Goal: Information Seeking & Learning: Learn about a topic

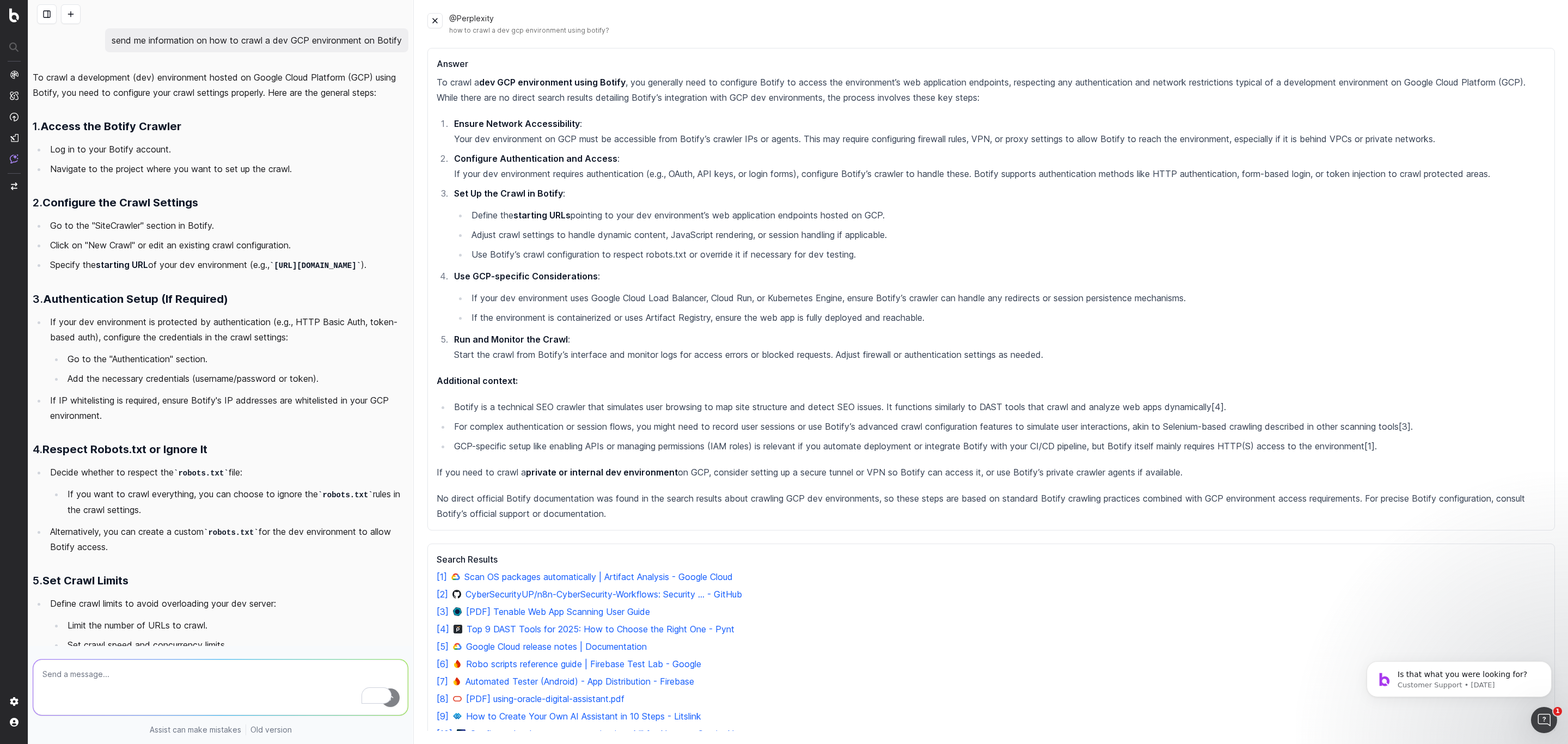
scroll to position [209, 0]
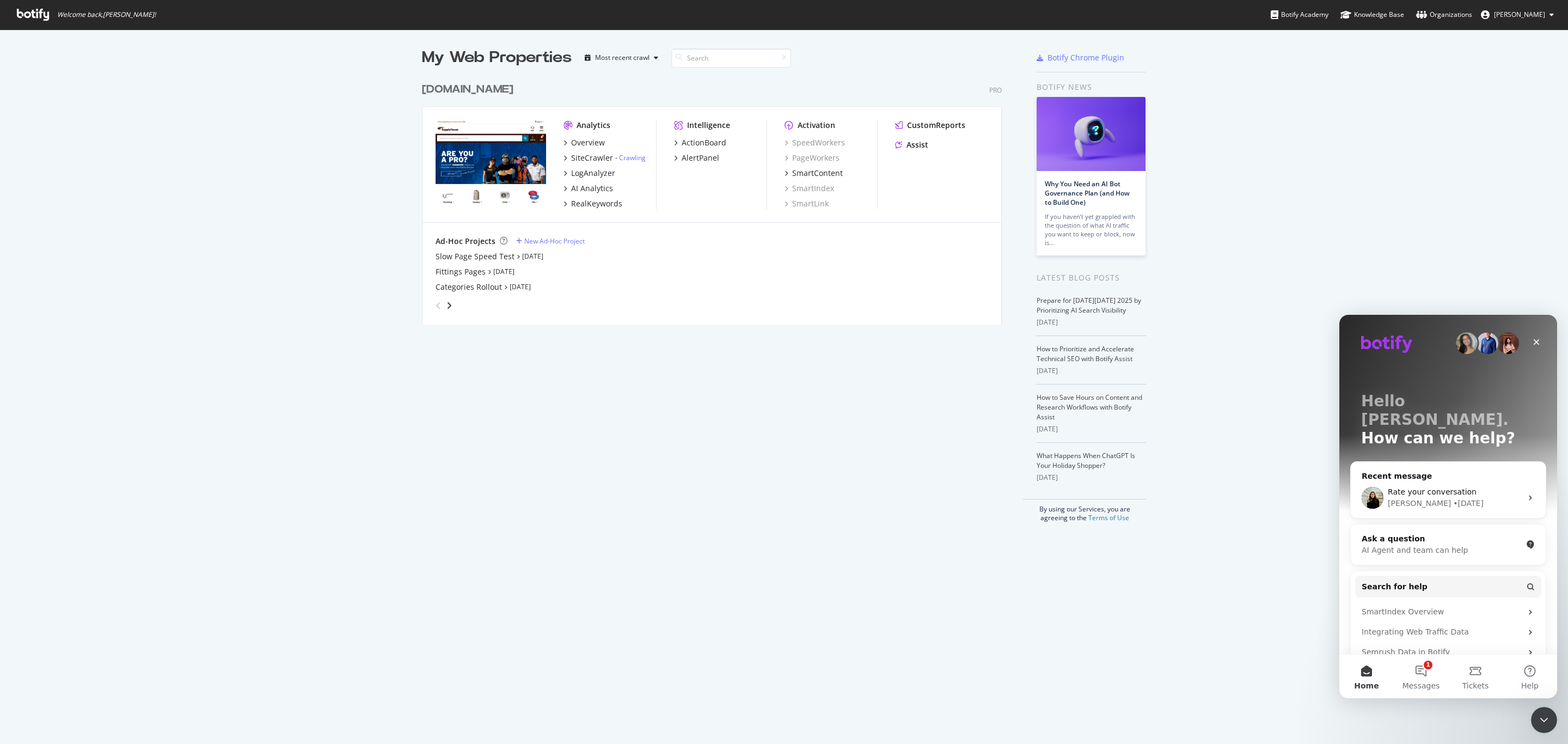
scroll to position [732, 1559]
click at [452, 306] on div "grid" at bounding box center [710, 303] width 557 height 22
click at [449, 308] on icon "angle-right" at bounding box center [449, 305] width 5 height 9
click at [1495, 498] on div "Jessica • 1d ago" at bounding box center [1454, 503] width 134 height 11
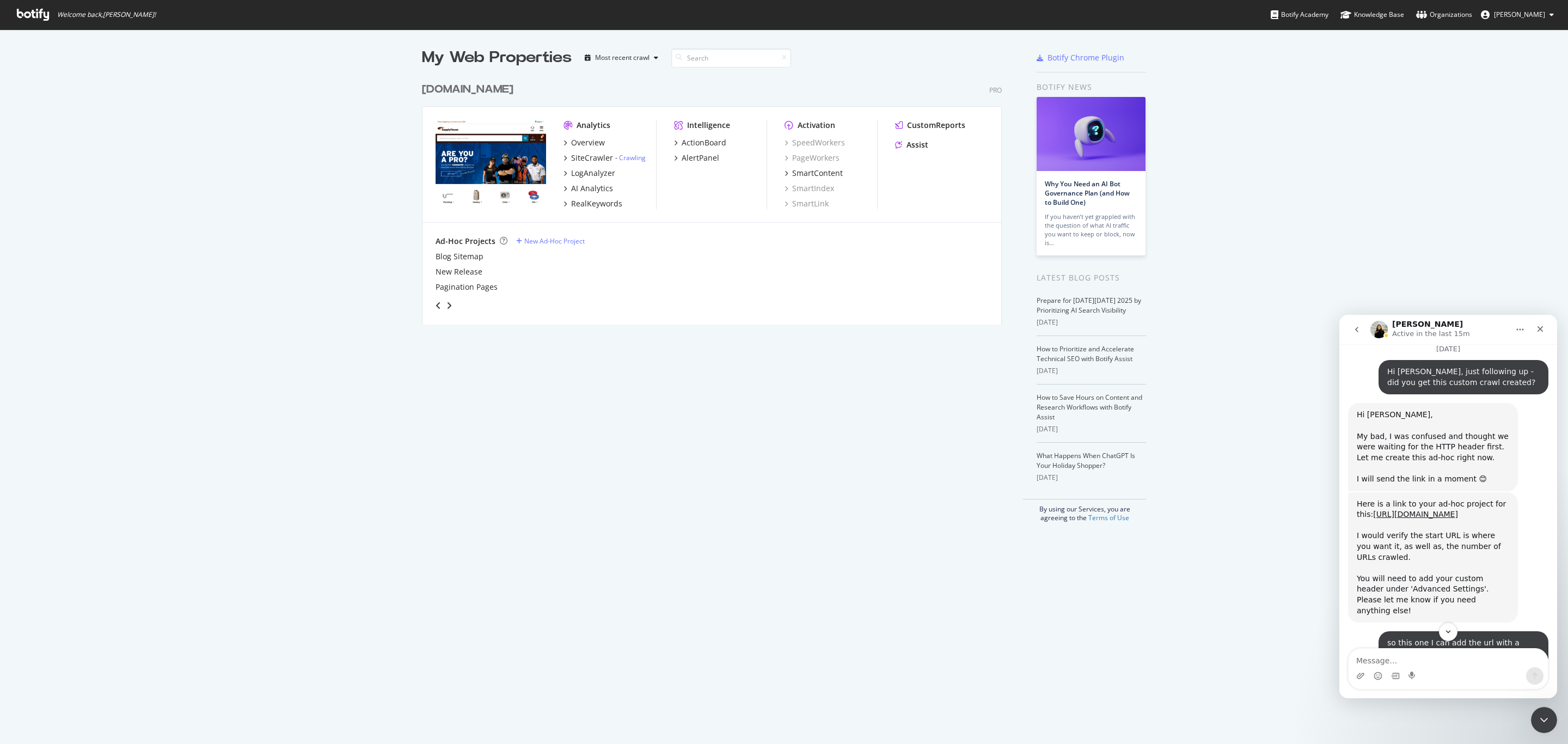
scroll to position [1521, 0]
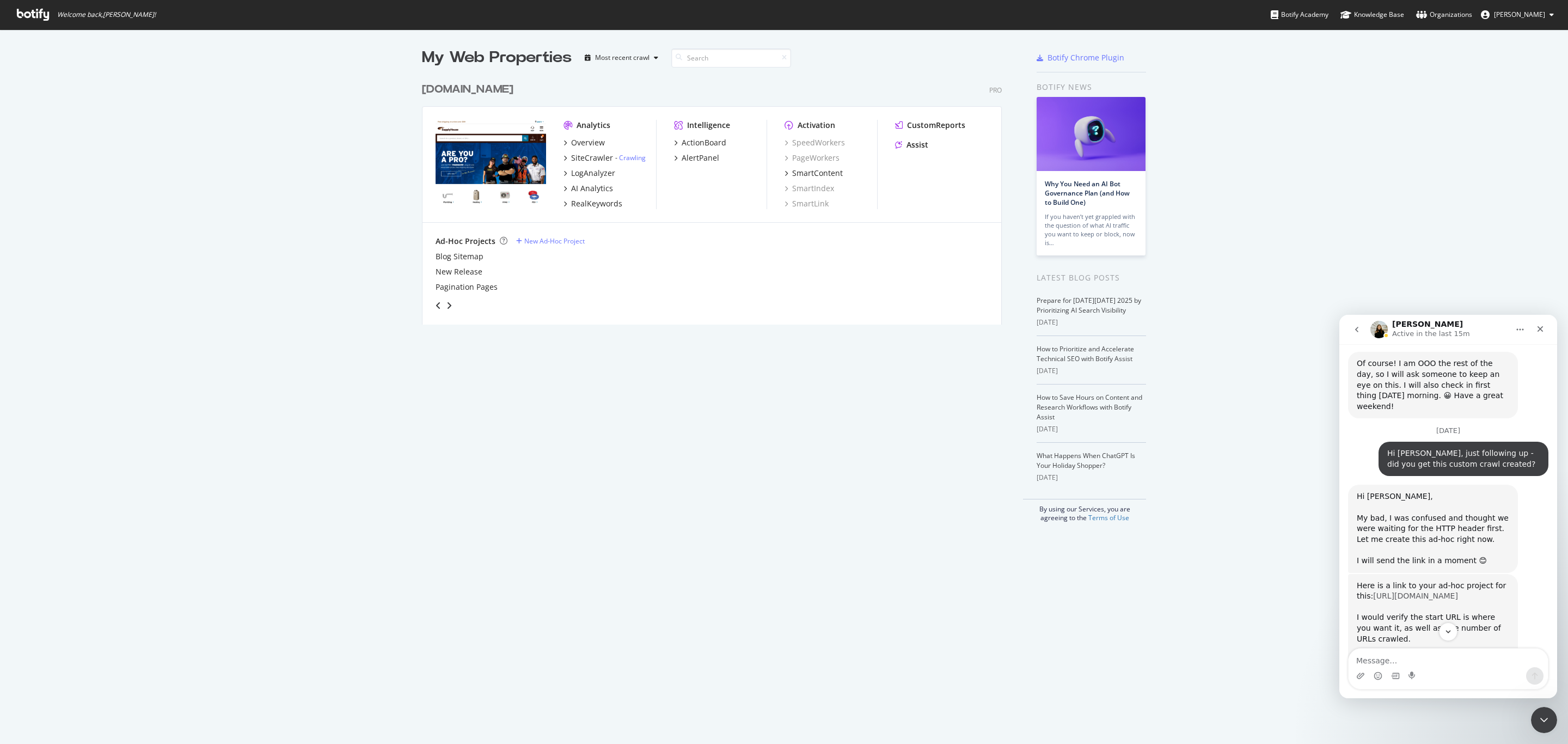
click at [1421, 591] on link "https://app.botify.com/supply-house/internal-users-view-crawl/settings/crawler/…" at bounding box center [1415, 595] width 85 height 9
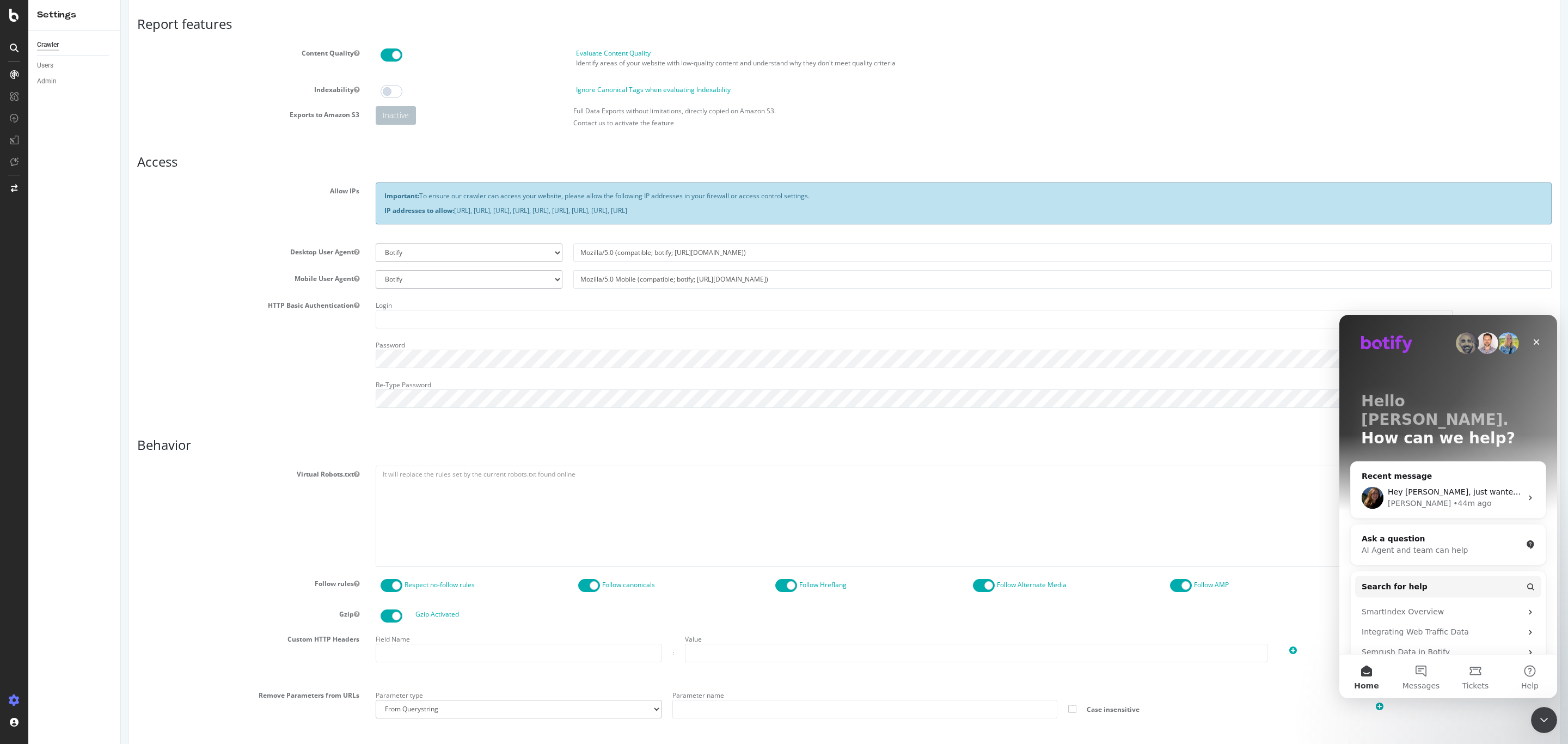
scroll to position [82, 0]
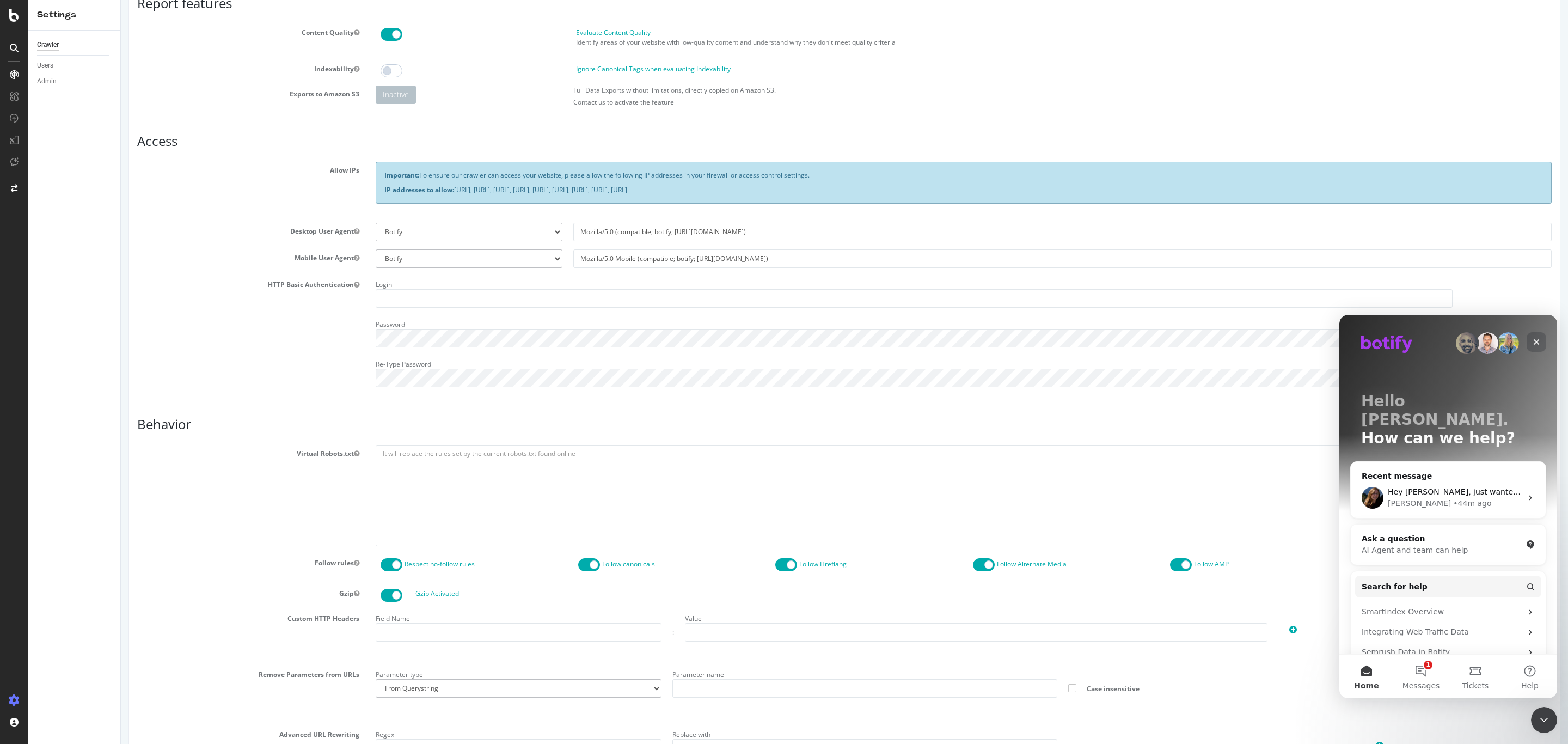
click at [1536, 336] on div "Close" at bounding box center [1536, 341] width 19 height 19
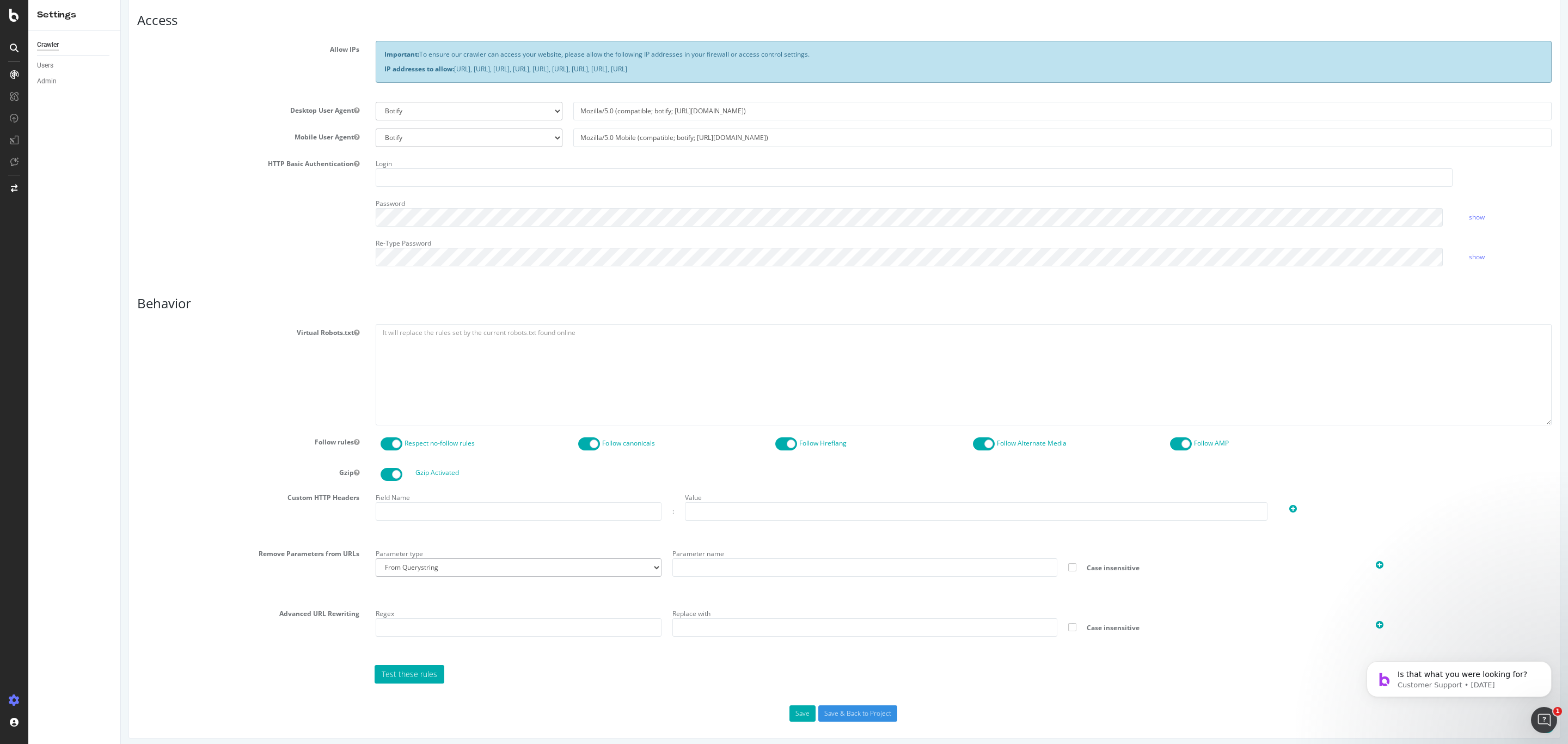
scroll to position [211, 0]
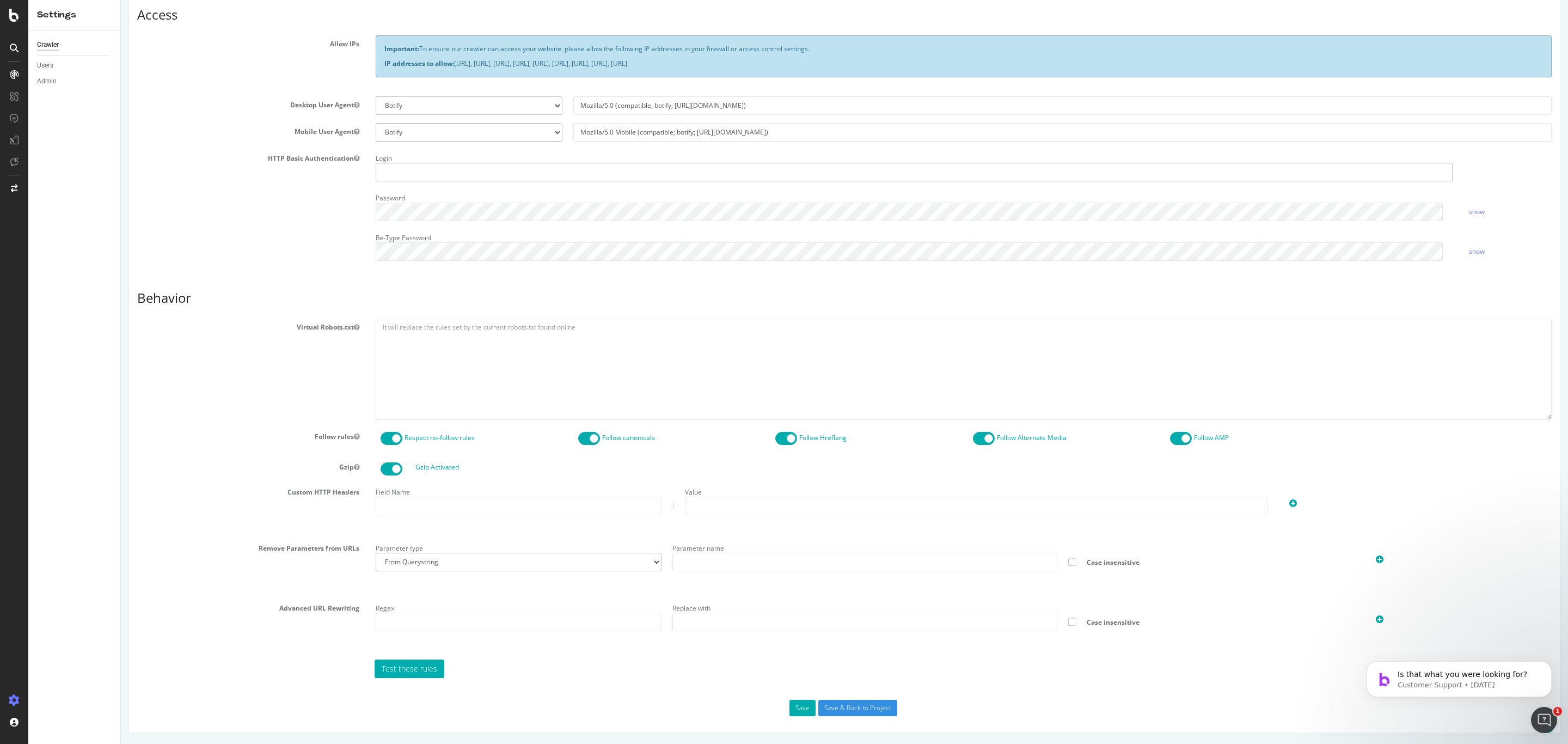
type input "alejandrar@supplyhouse.com"
click at [469, 567] on select "From Querystring From Semicolon" at bounding box center [518, 562] width 286 height 19
click at [337, 570] on div "Remove Parameters from URLs Parameter type From Querystring From Semicolon Para…" at bounding box center [844, 565] width 1431 height 52
click at [401, 505] on input "text" at bounding box center [518, 506] width 286 height 19
click at [712, 505] on input "text" at bounding box center [976, 506] width 583 height 19
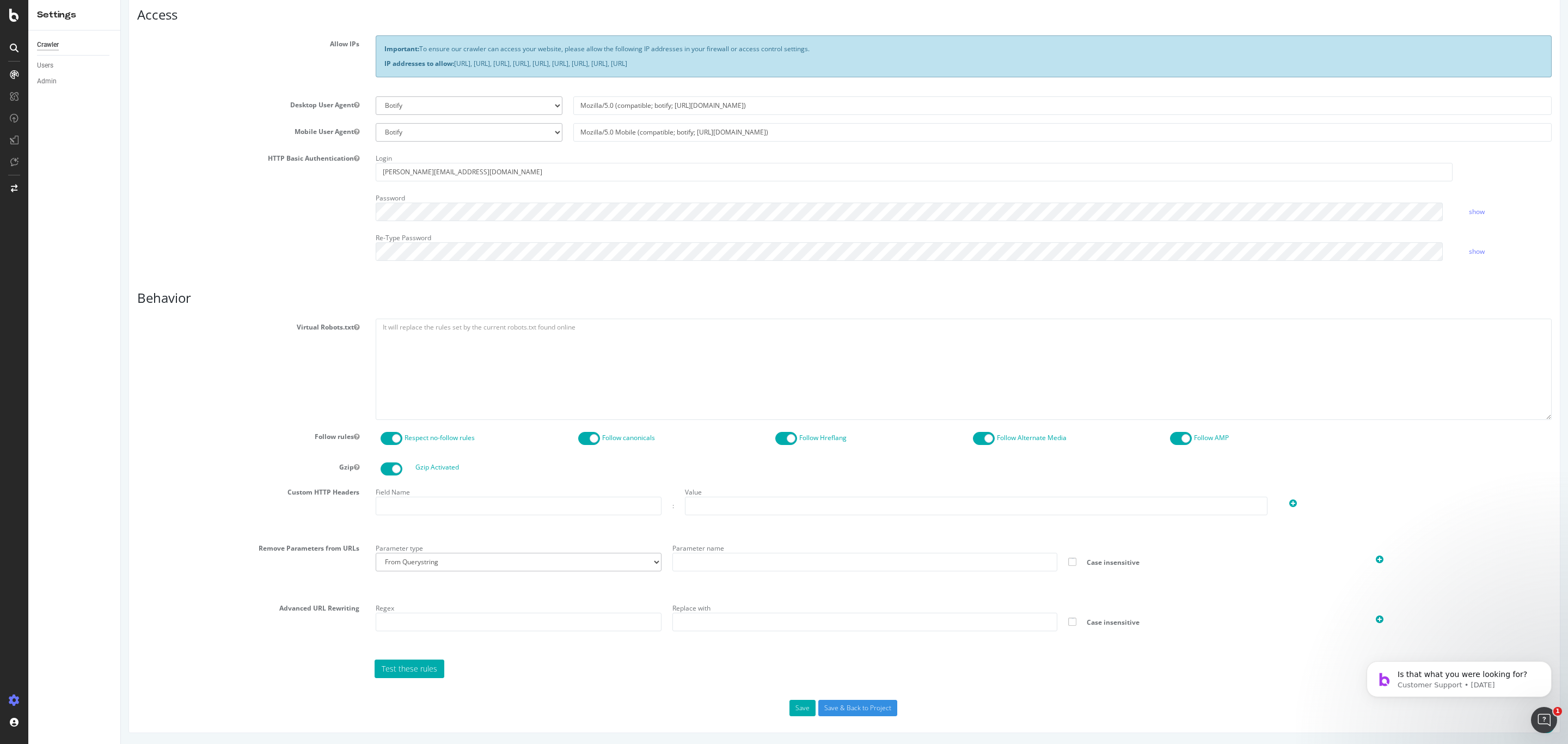
click at [276, 513] on div "Custom HTTP Headers Field Name : Value" at bounding box center [844, 507] width 1431 height 48
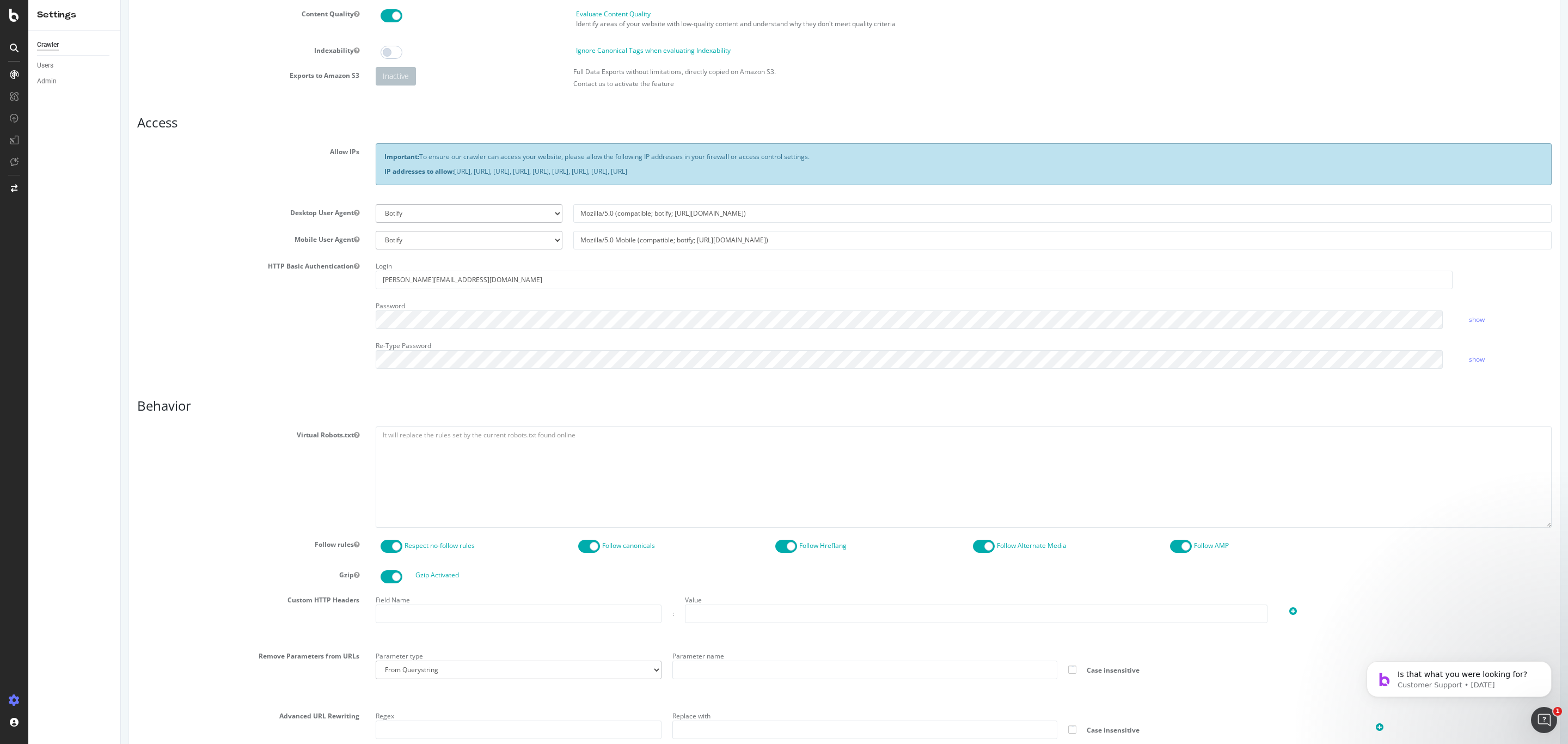
scroll to position [129, 0]
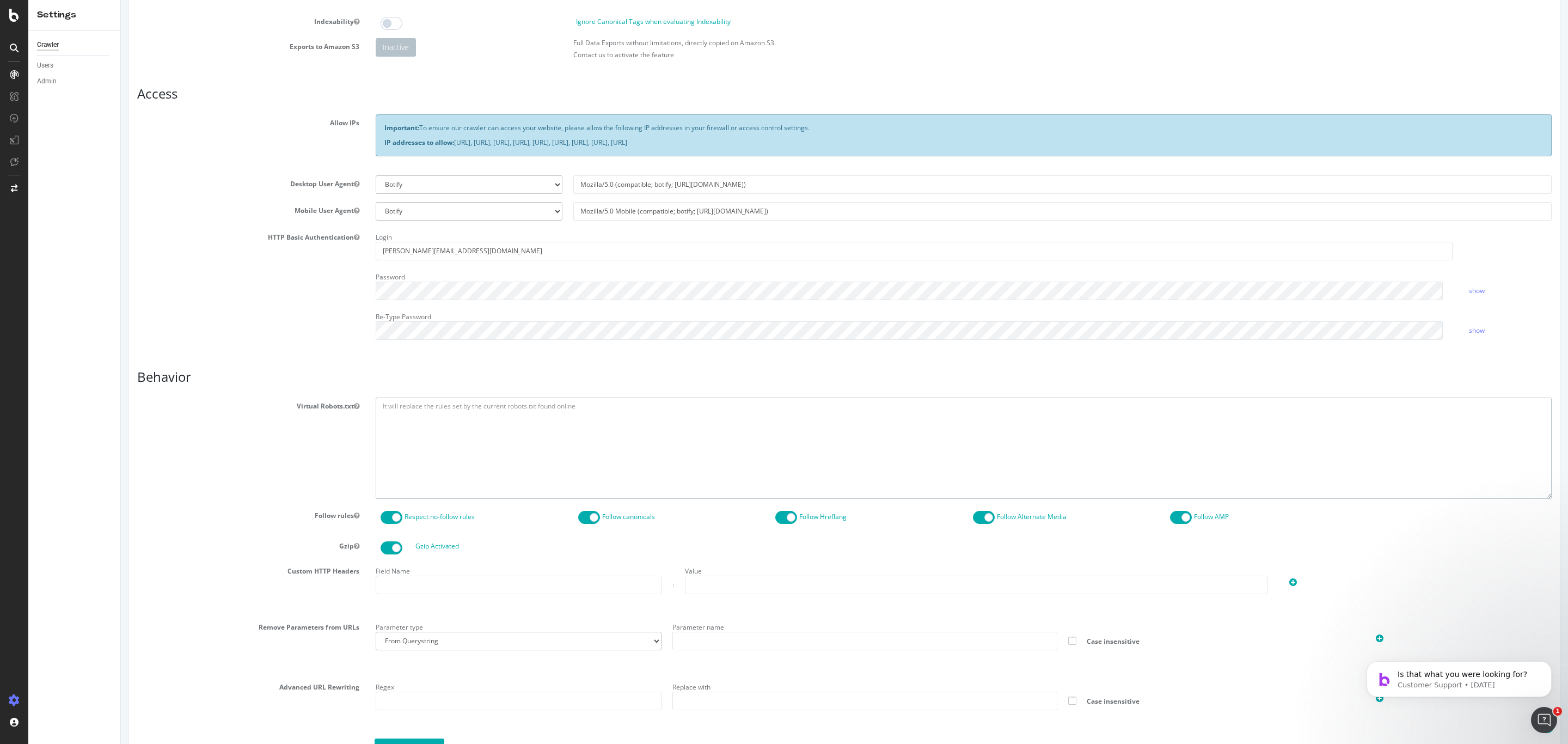
click at [1417, 440] on textarea at bounding box center [964, 448] width 1176 height 101
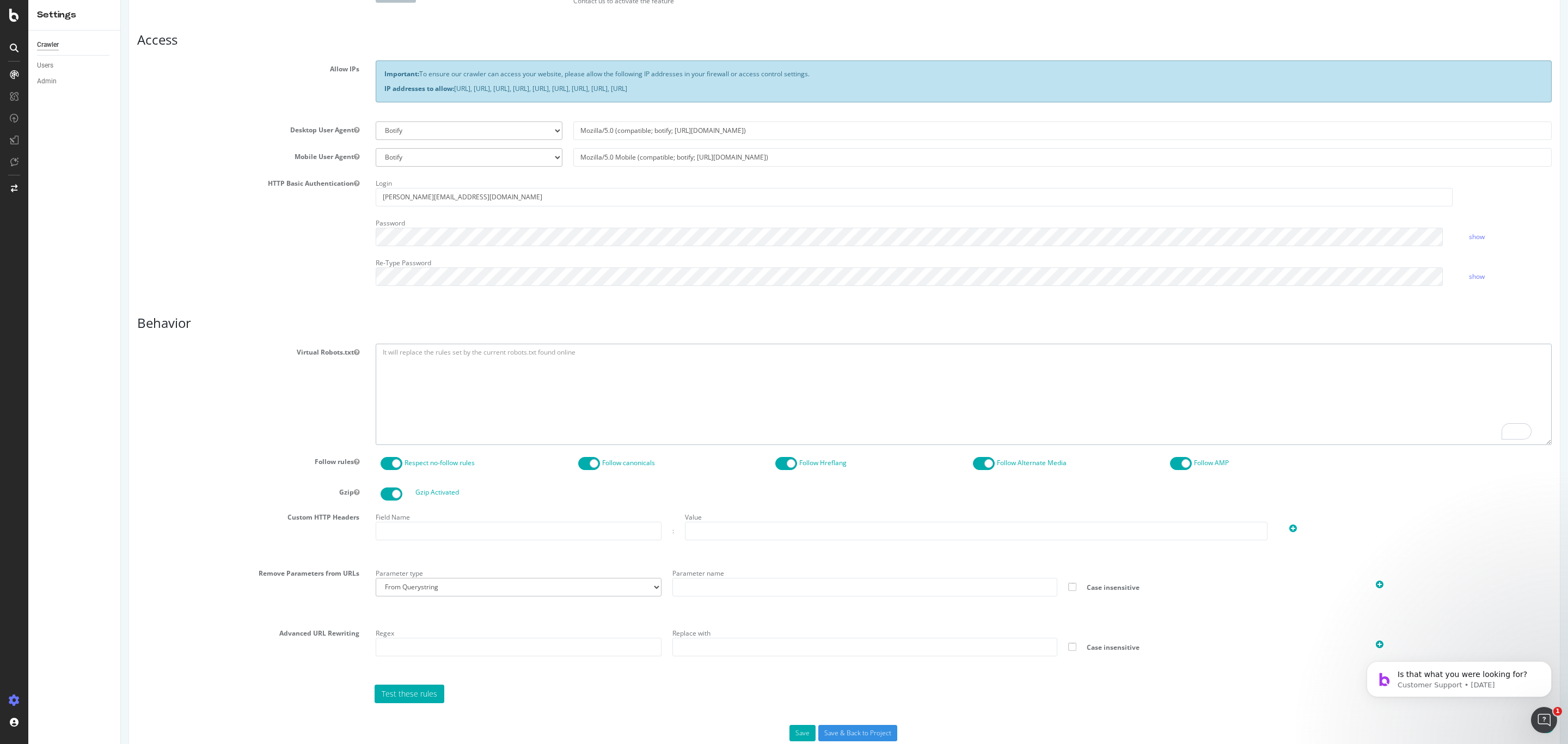
scroll to position [211, 0]
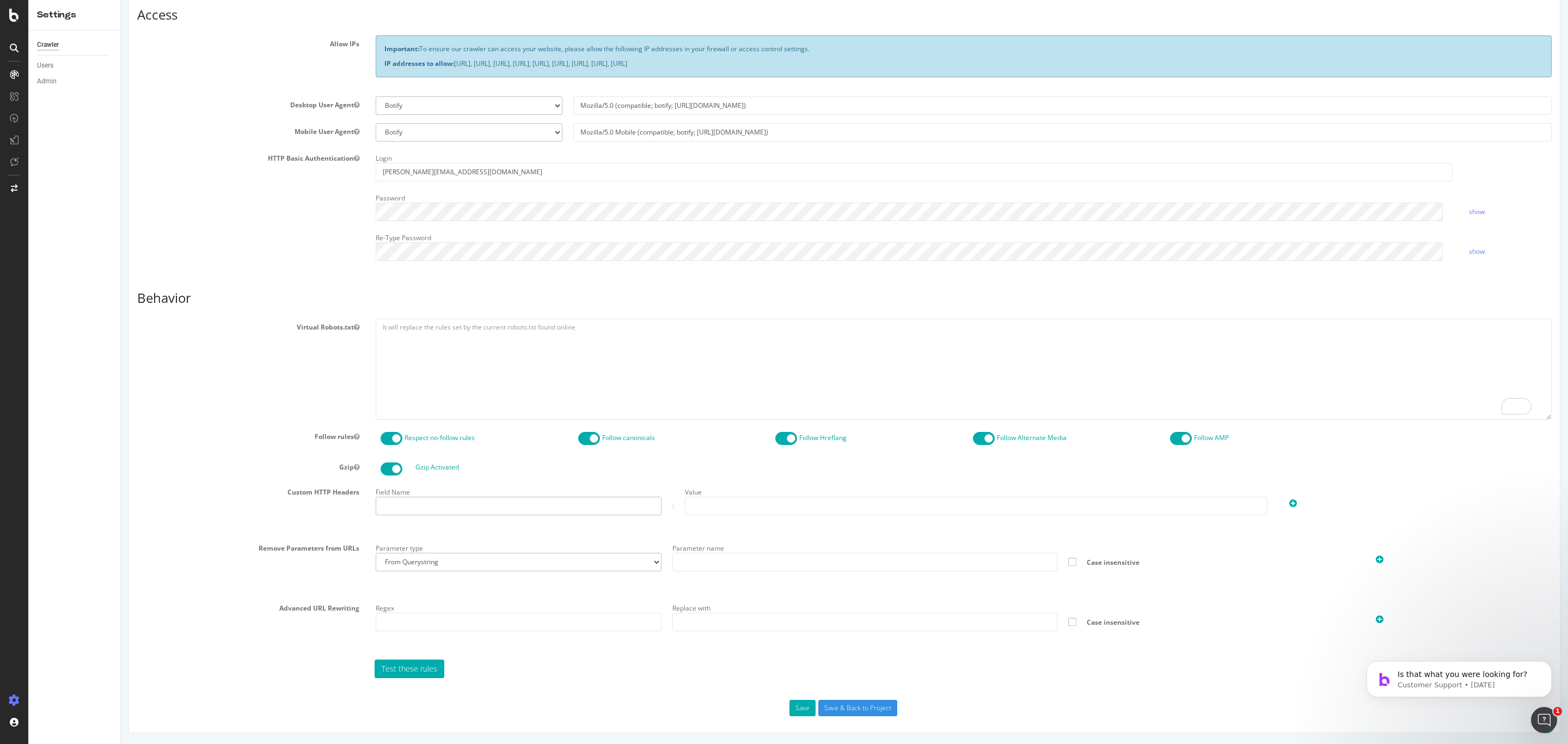
click at [448, 507] on input "text" at bounding box center [518, 506] width 286 height 19
type input "fittingsFinder"
click at [703, 502] on input "text" at bounding box center [976, 506] width 583 height 19
type input "true"
click at [1510, 688] on p "Customer Support • 2d ago" at bounding box center [1468, 685] width 140 height 10
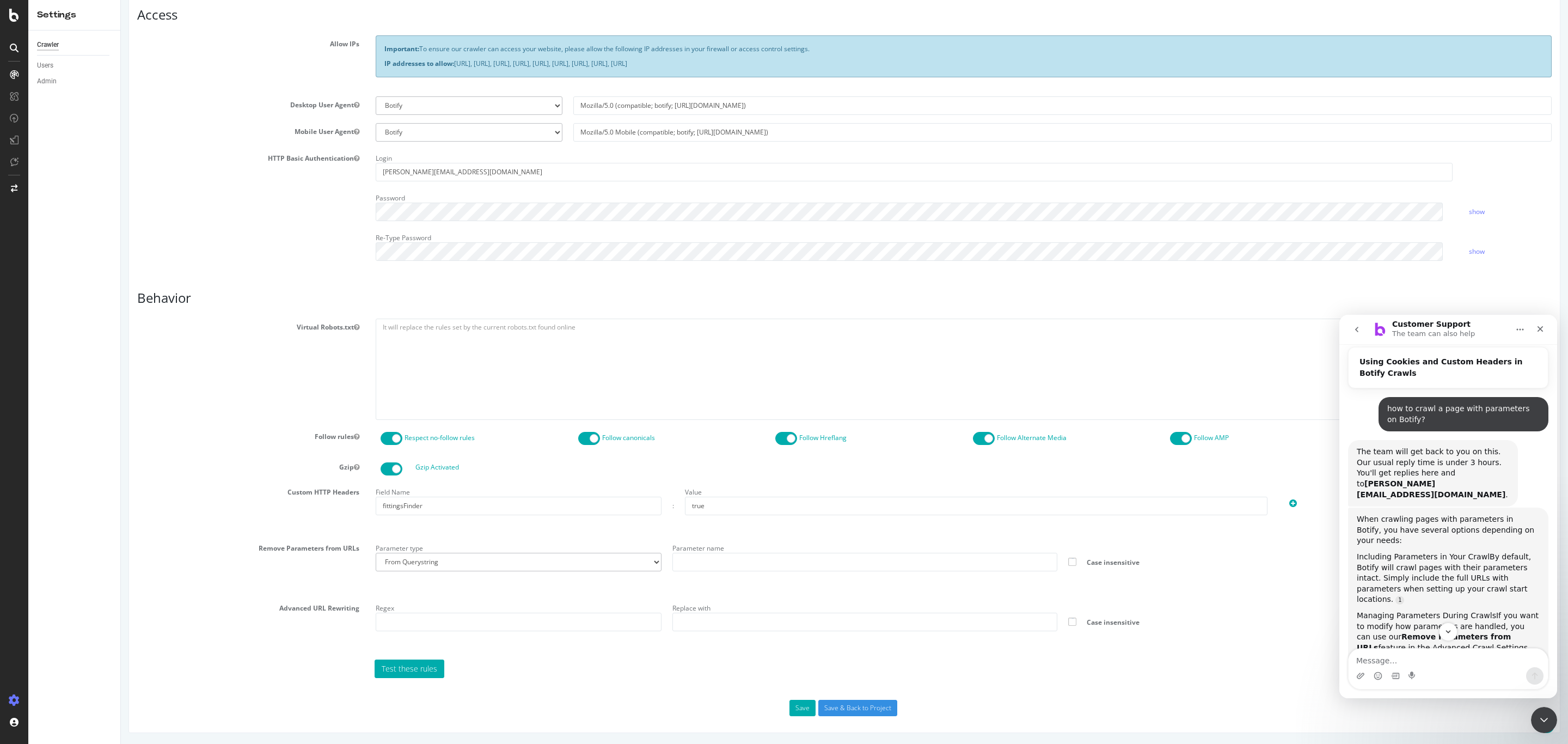
scroll to position [0, 0]
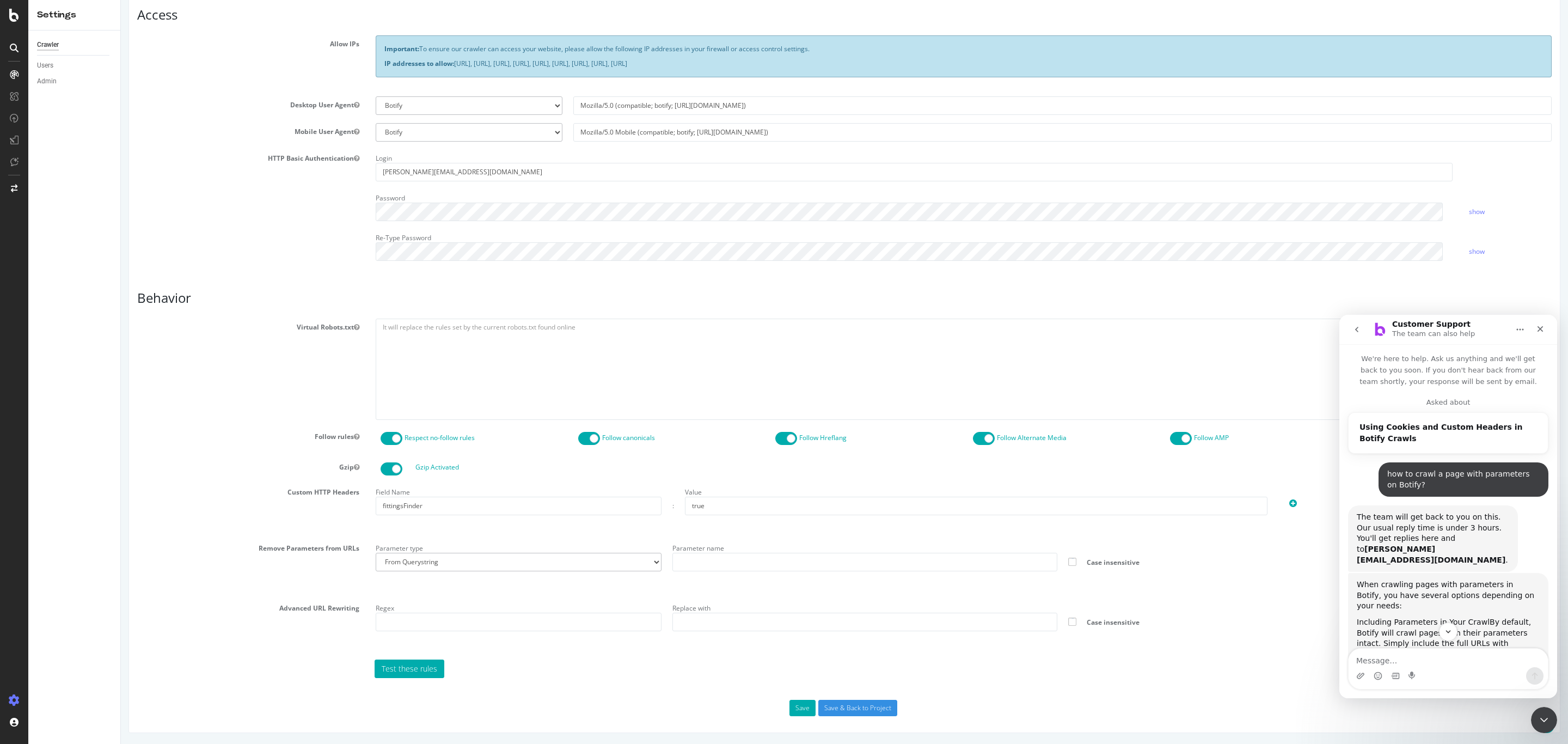
click at [1363, 330] on button "go back" at bounding box center [1357, 329] width 21 height 21
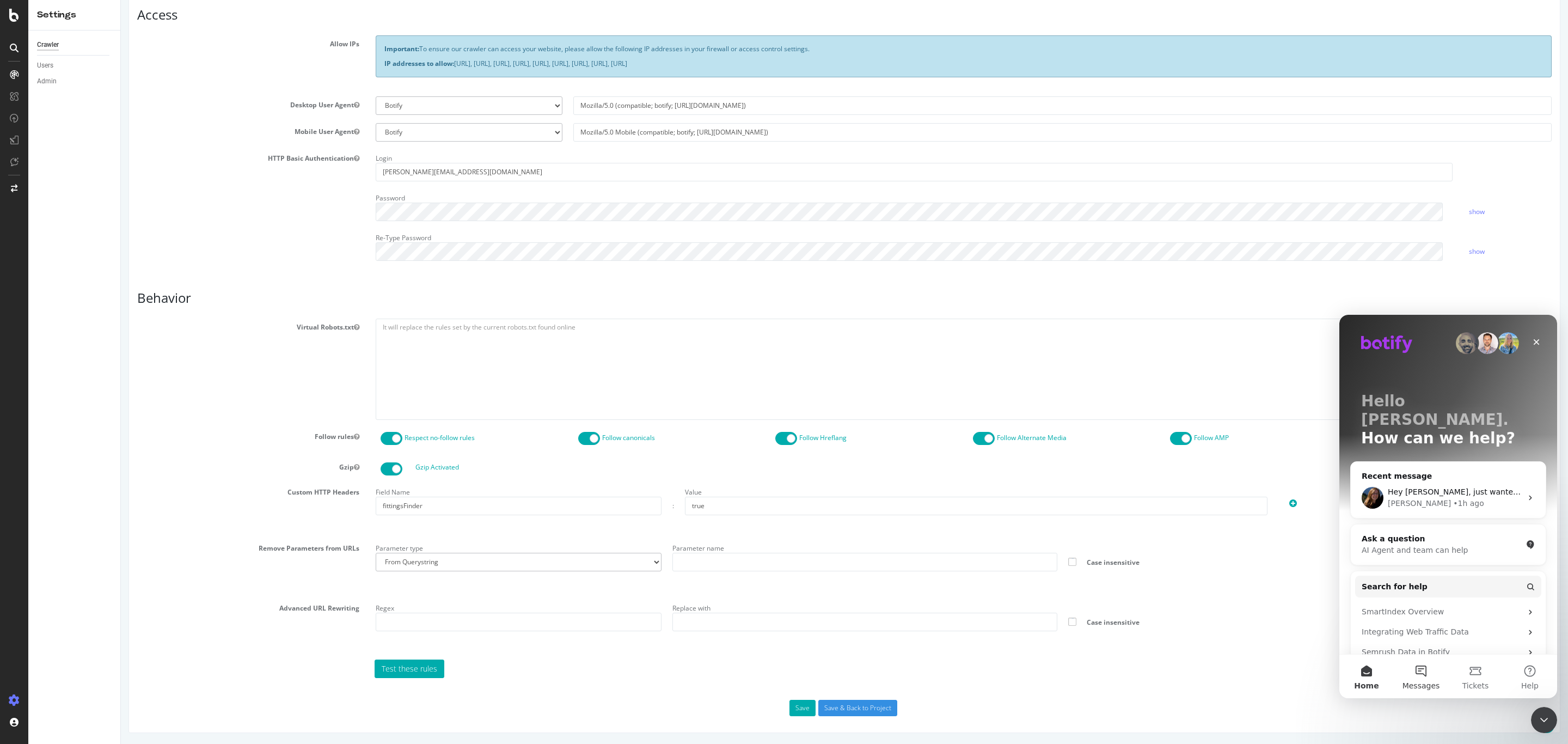
click at [1429, 667] on button "Messages" at bounding box center [1421, 676] width 54 height 44
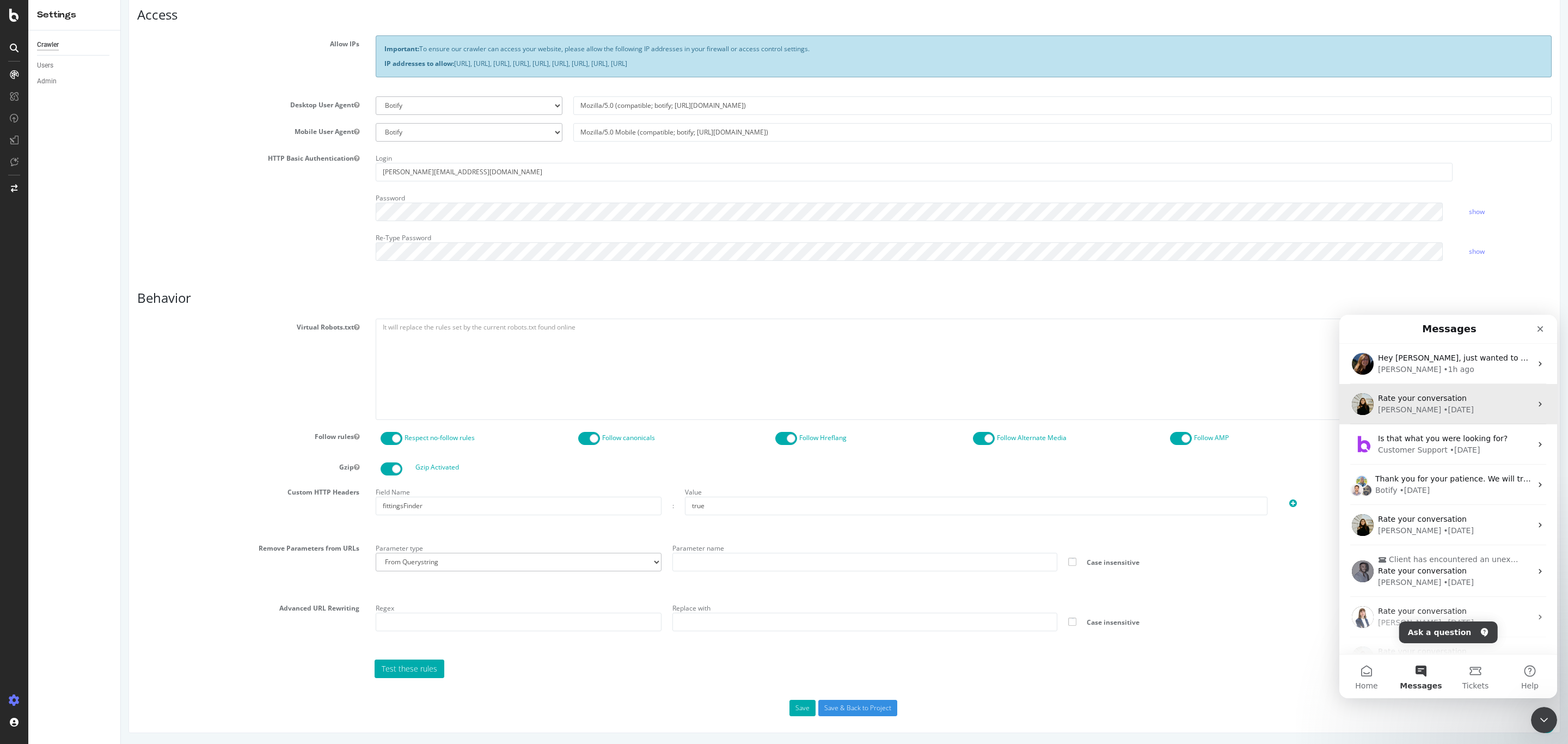
click at [1436, 386] on div "Rate your conversation Jessica • 1d ago" at bounding box center [1448, 404] width 218 height 40
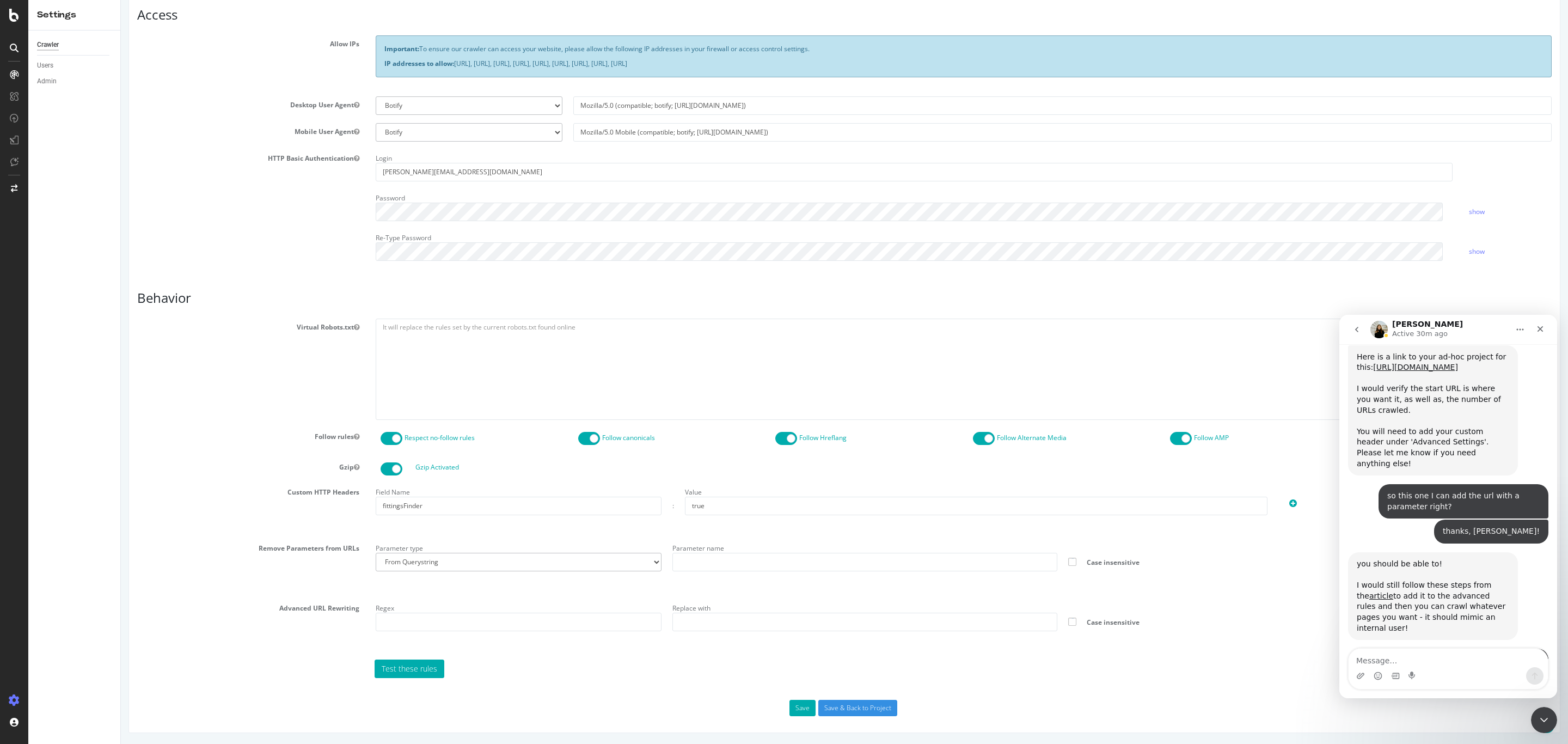
scroll to position [1766, 0]
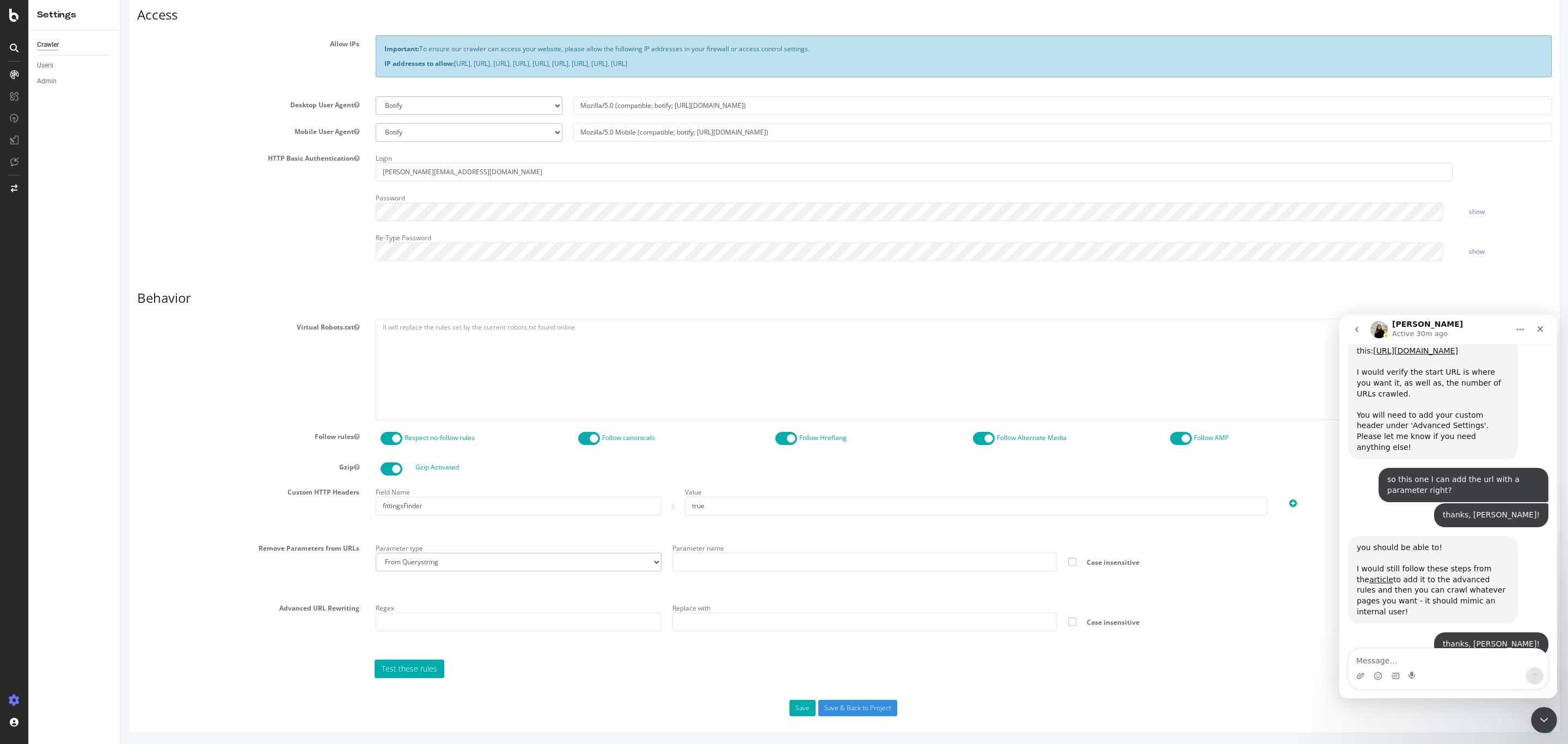
click at [1414, 655] on textarea "Message…" at bounding box center [1448, 658] width 200 height 19
click at [1423, 659] on textarea "Message…" at bounding box center [1448, 658] width 200 height 19
type textarea "Hey Jess"
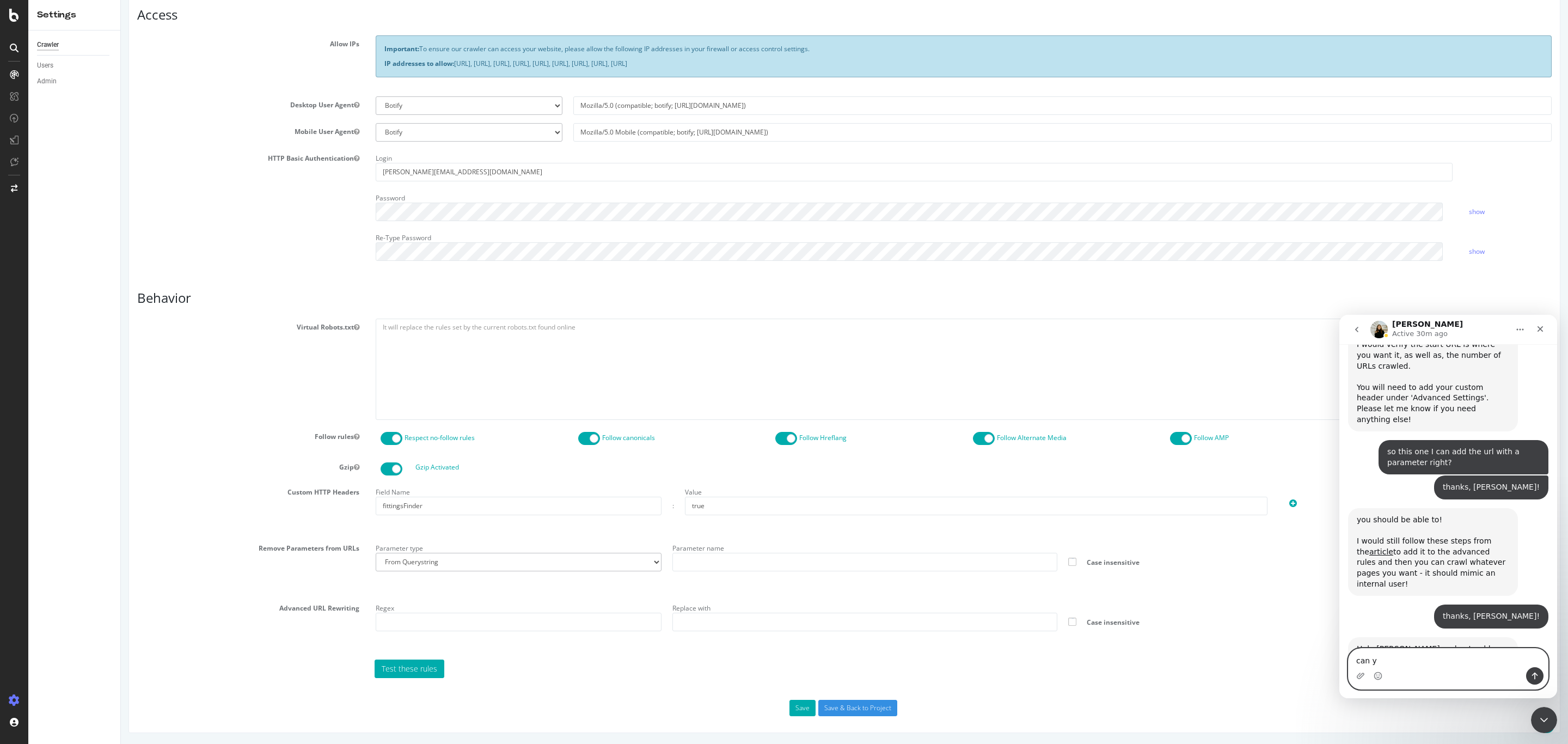
scroll to position [1812, 0]
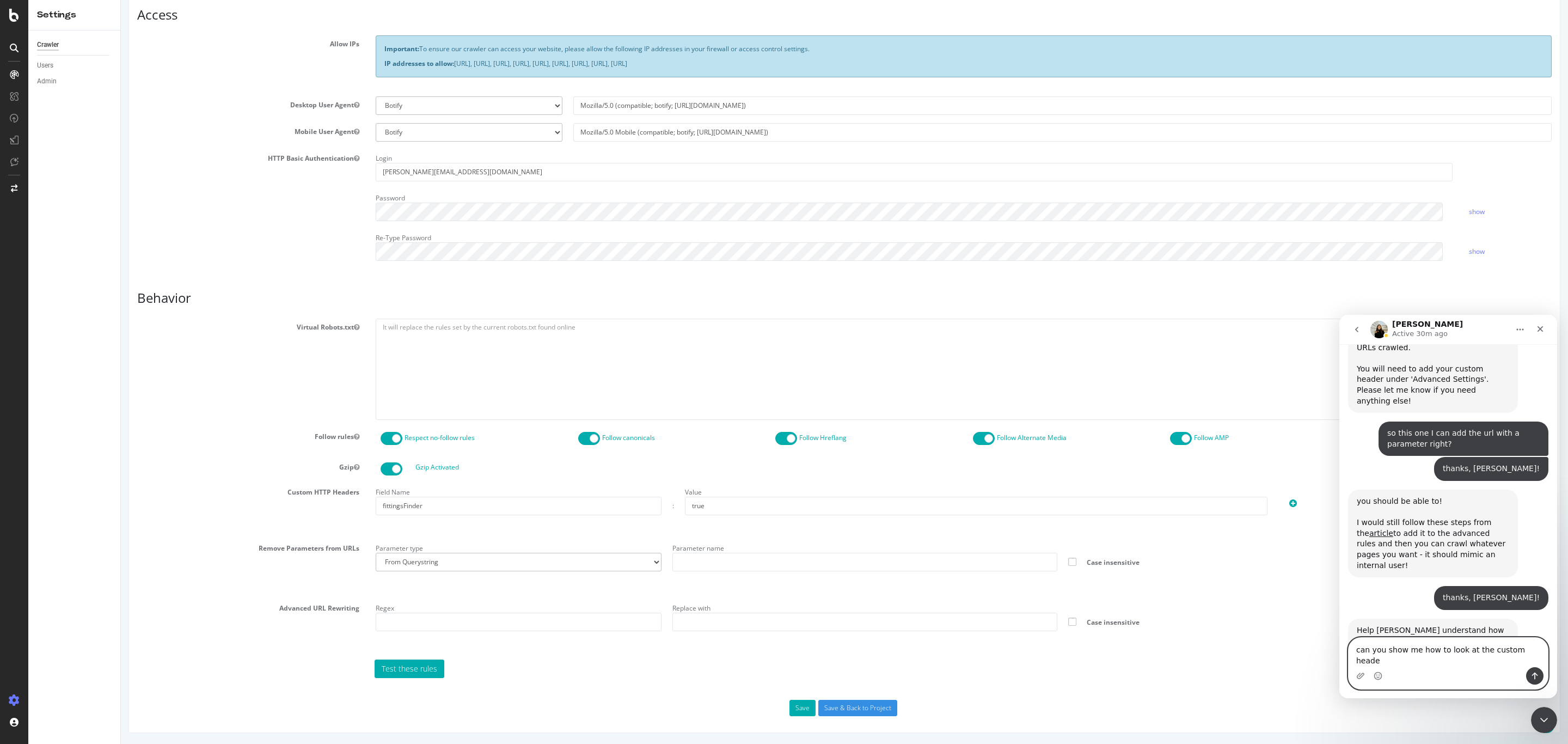
type textarea "can you show me how to look at the custom header"
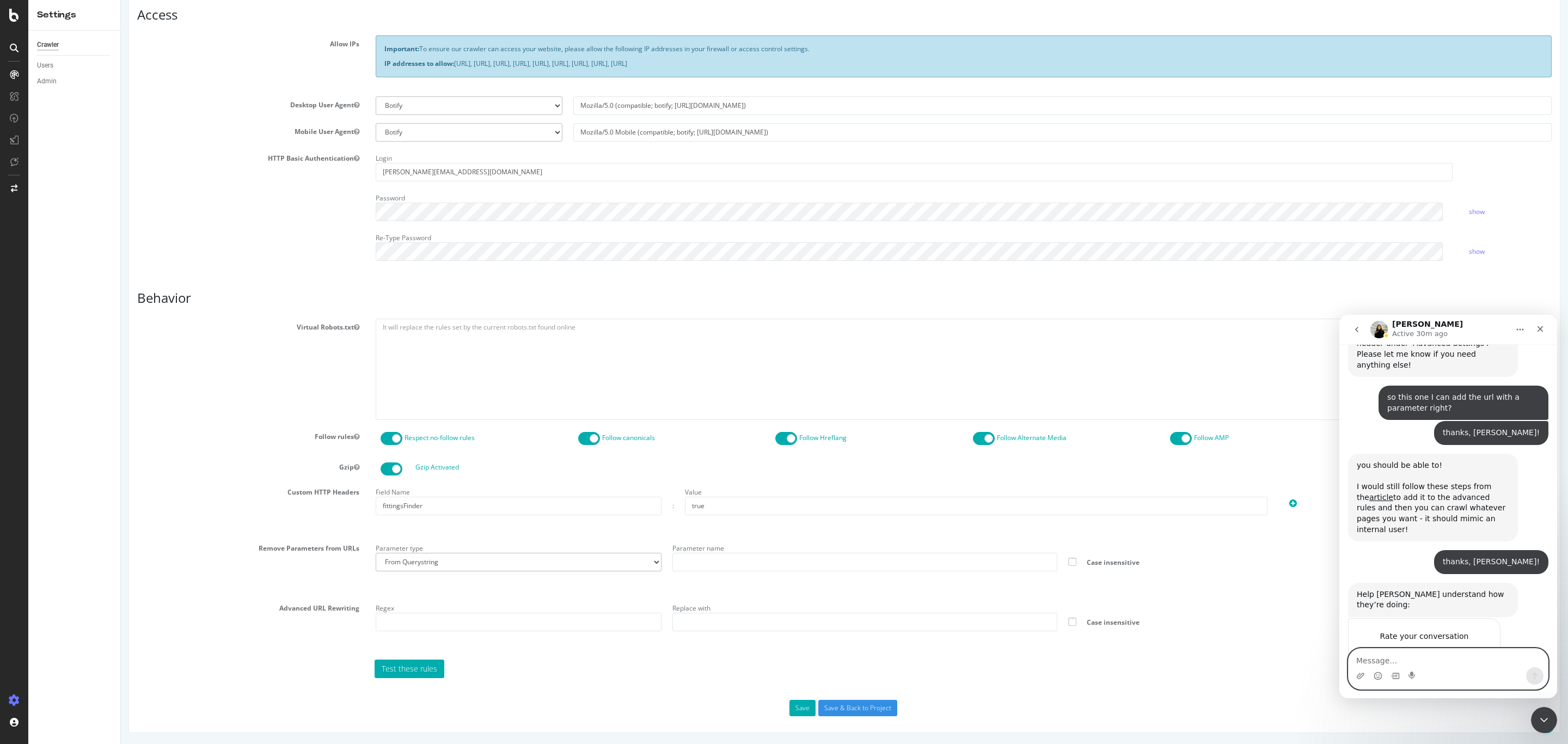
scroll to position [1848, 0]
type textarea "in the code"
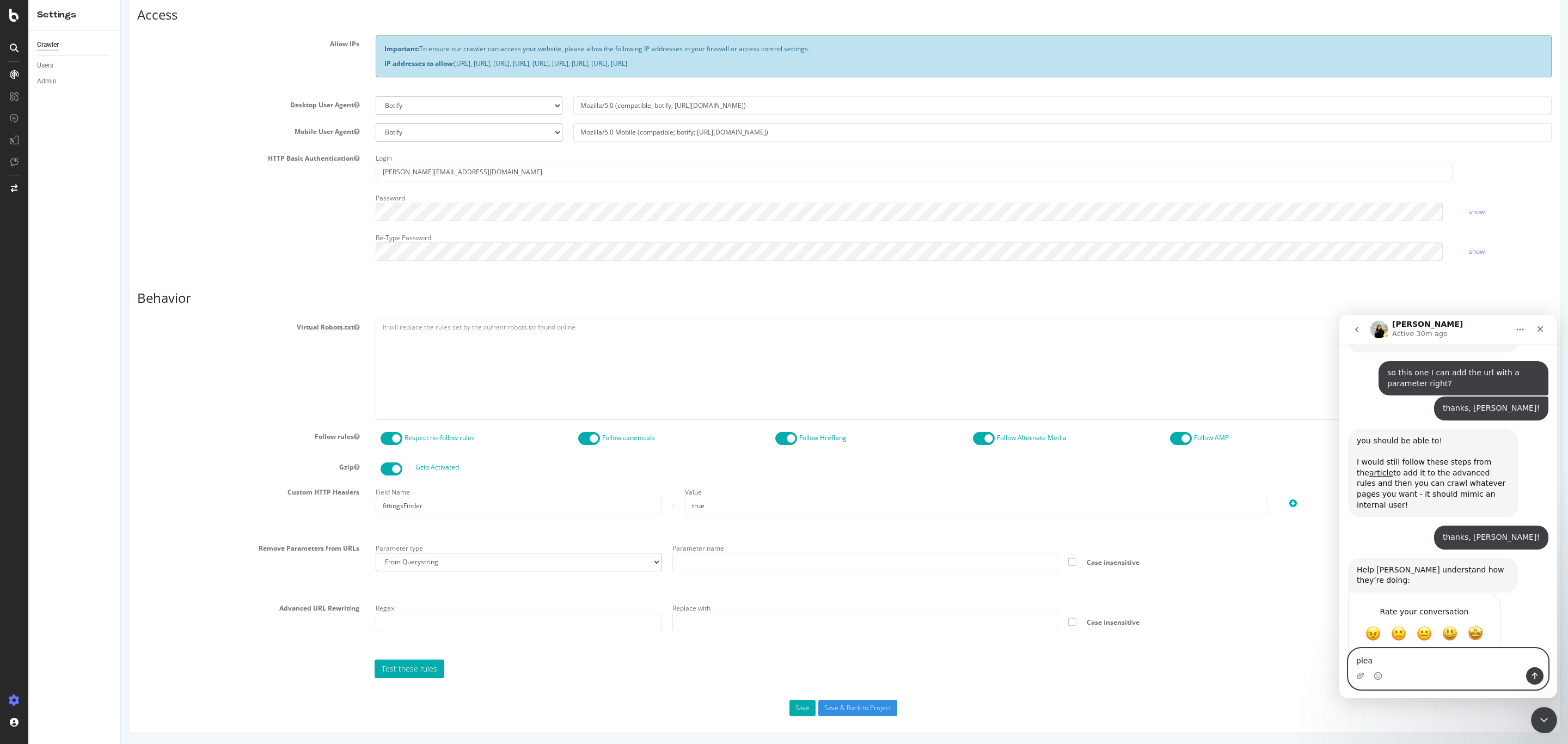
type textarea "pleae"
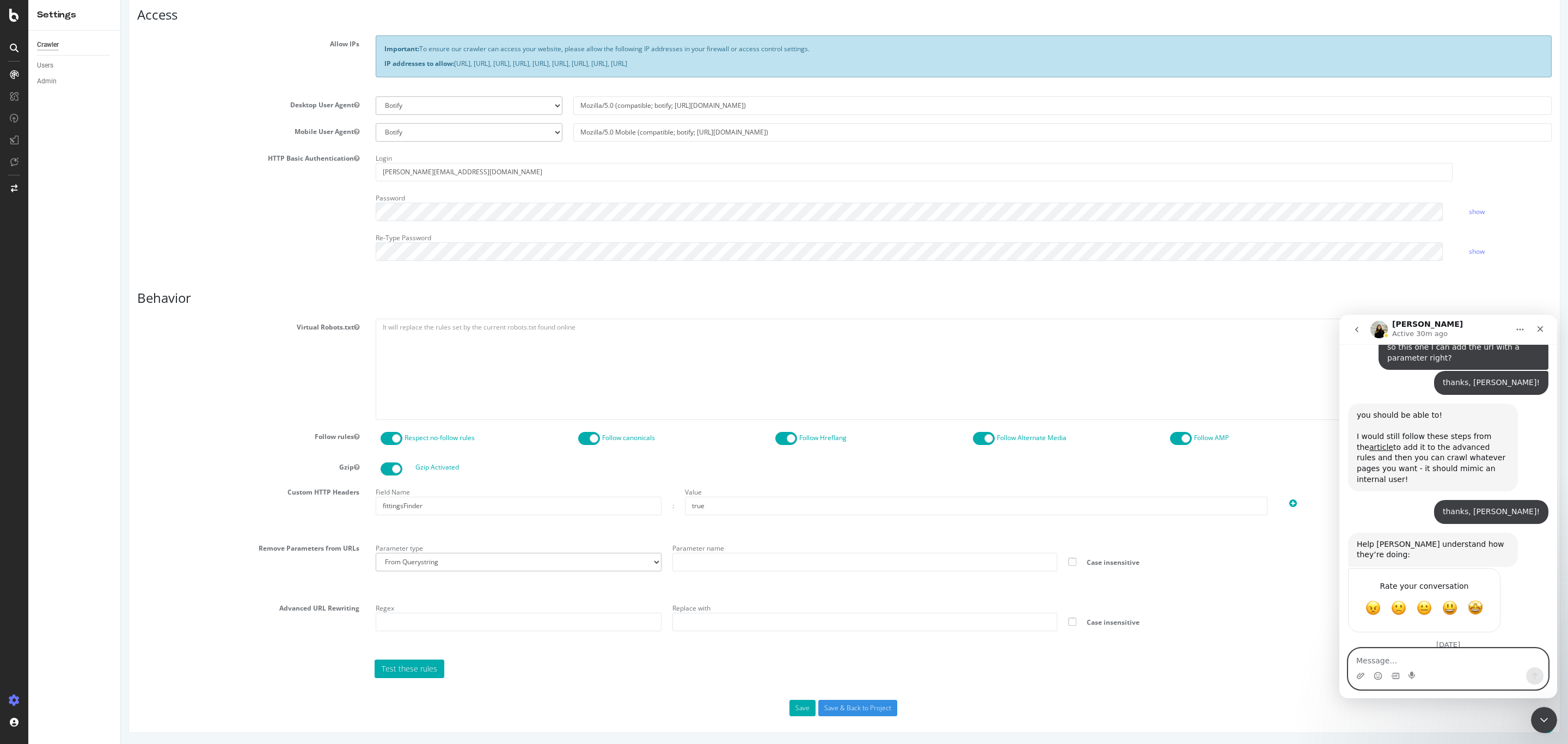
scroll to position [1897, 0]
click at [1417, 650] on textarea "Message…" at bounding box center [1448, 658] width 200 height 19
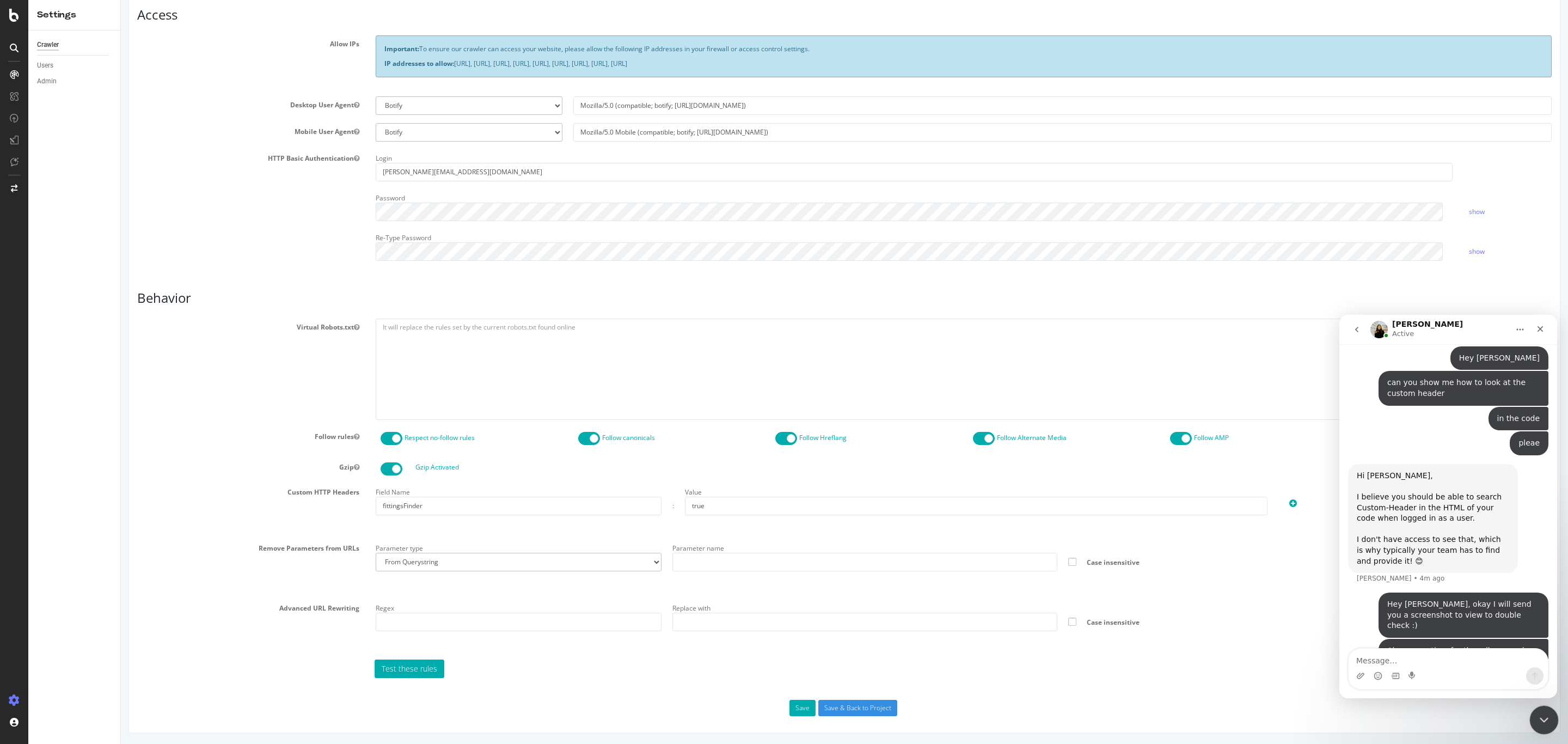
click at [1539, 720] on icon "Close Intercom Messenger" at bounding box center [1542, 718] width 13 height 13
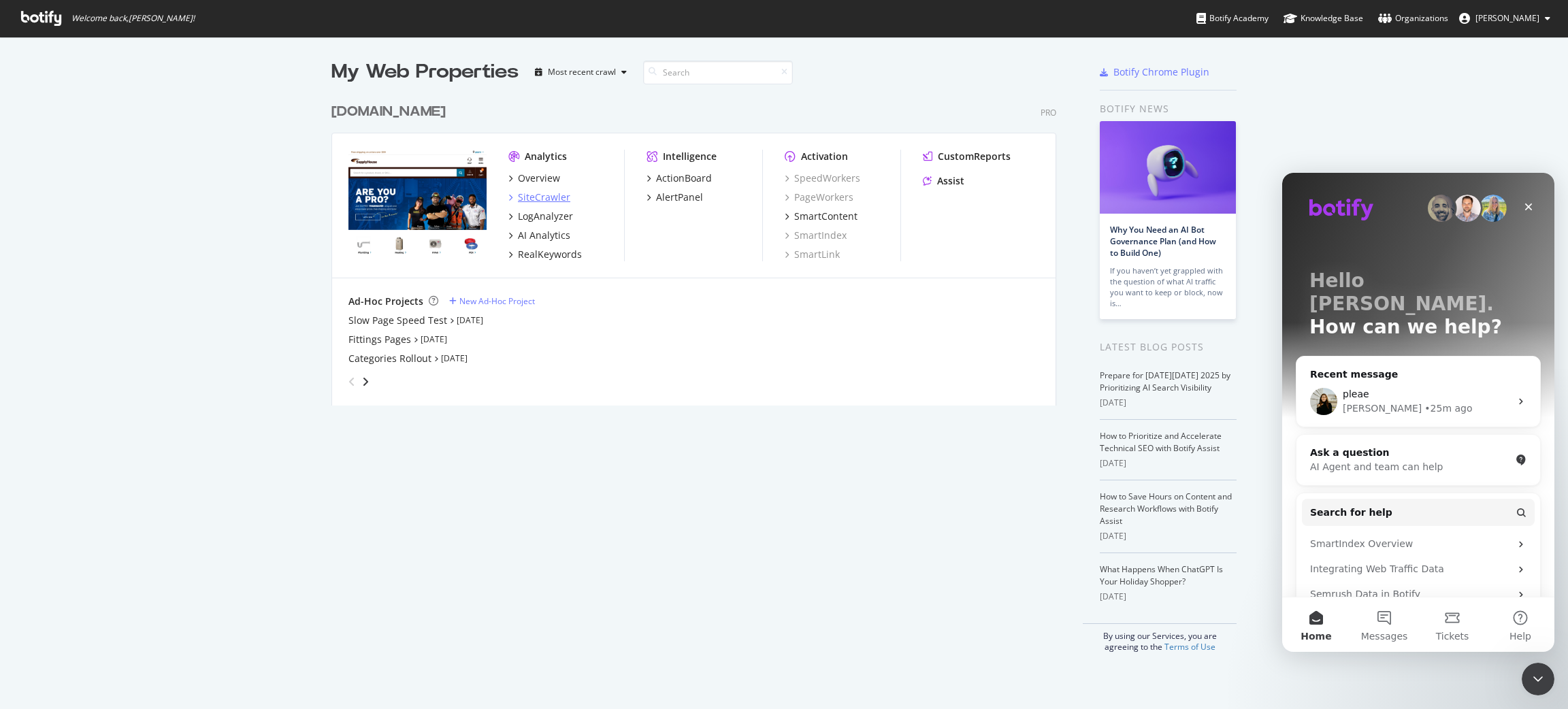
click at [550, 197] on div "SiteCrawler" at bounding box center [544, 197] width 52 height 13
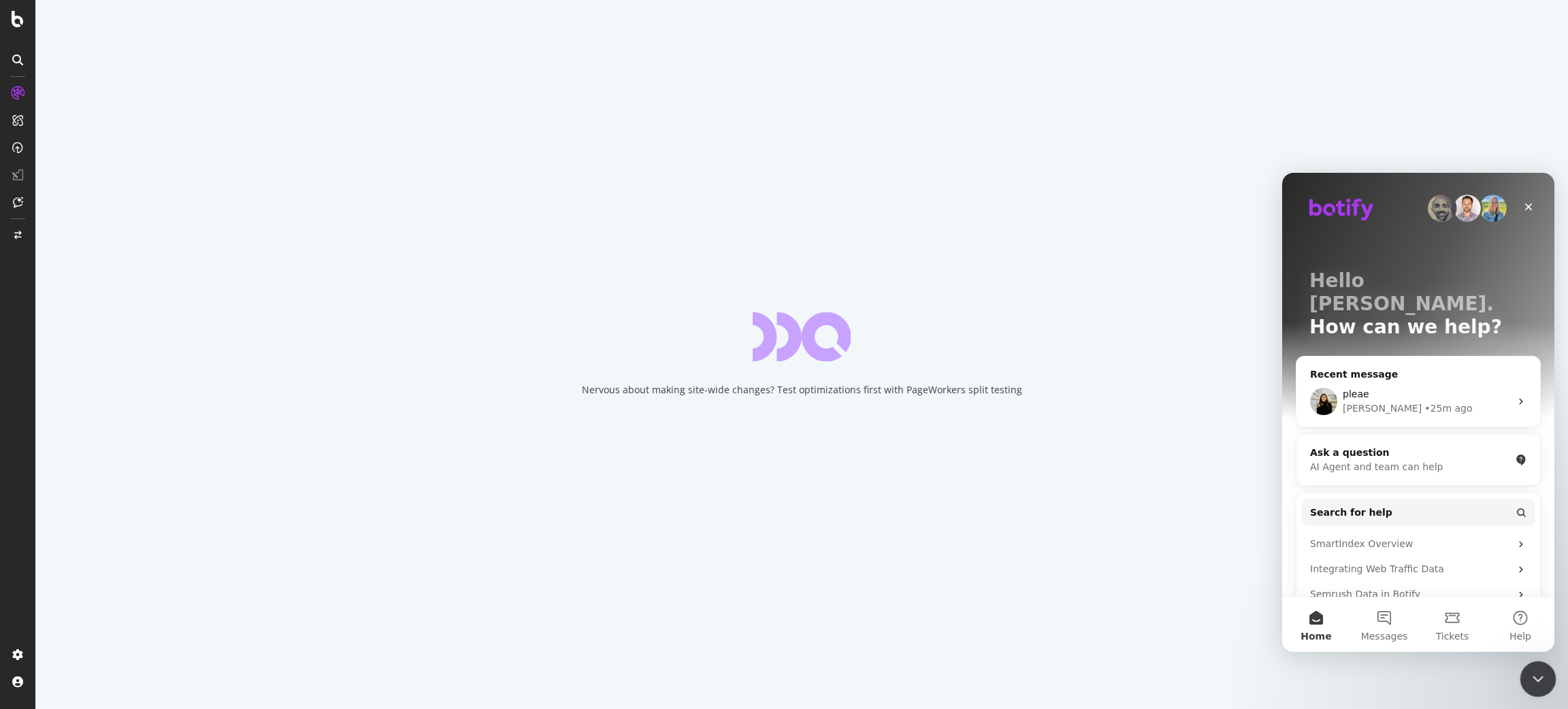
click at [1533, 672] on icon "Close Intercom Messenger" at bounding box center [1535, 676] width 16 height 16
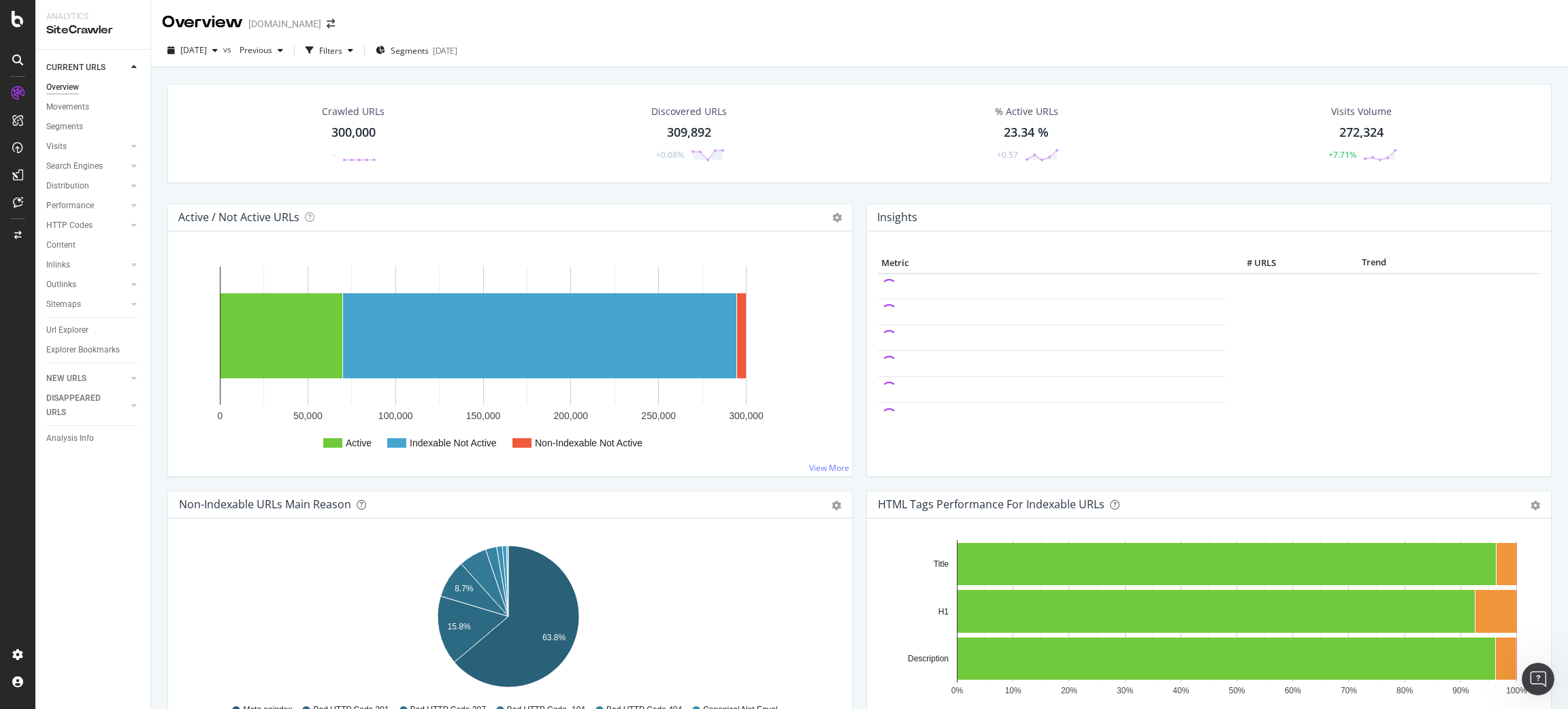
drag, startPoint x: 95, startPoint y: 332, endPoint x: 658, endPoint y: 281, distance: 565.3
click at [95, 332] on link "Url Explorer" at bounding box center [93, 330] width 95 height 14
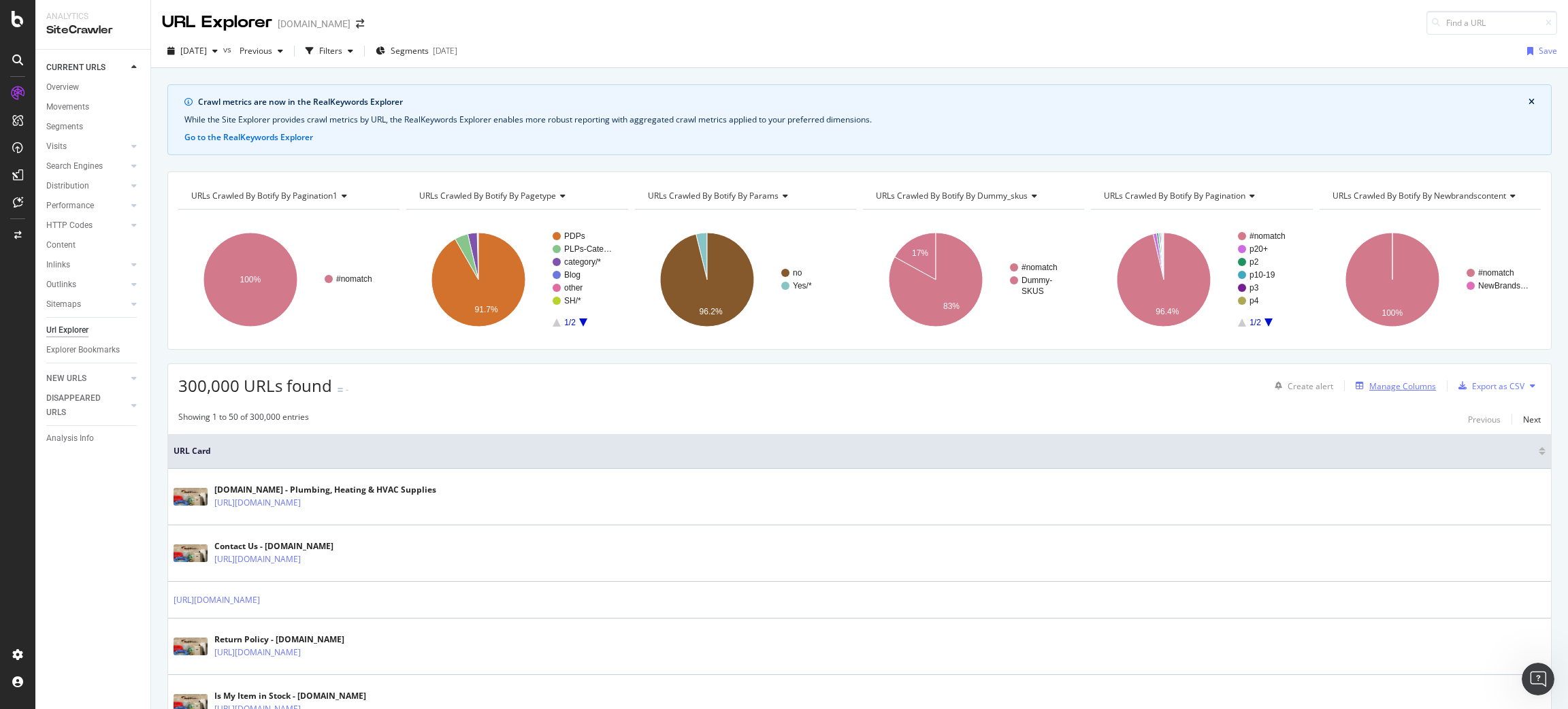
click at [1413, 386] on div "Manage Columns" at bounding box center [1402, 386] width 66 height 12
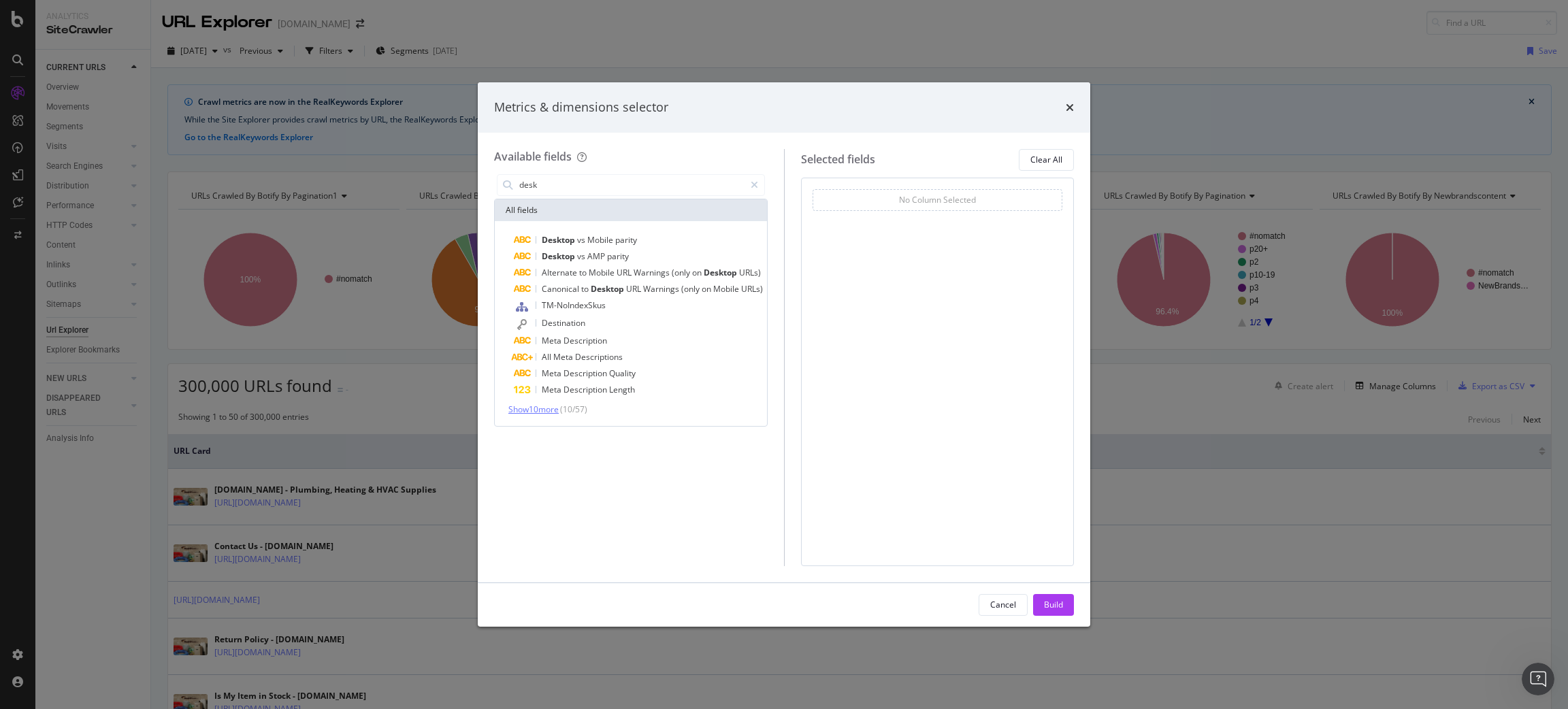
type input "desk"
click at [554, 403] on span "Show 10 more" at bounding box center [533, 409] width 50 height 12
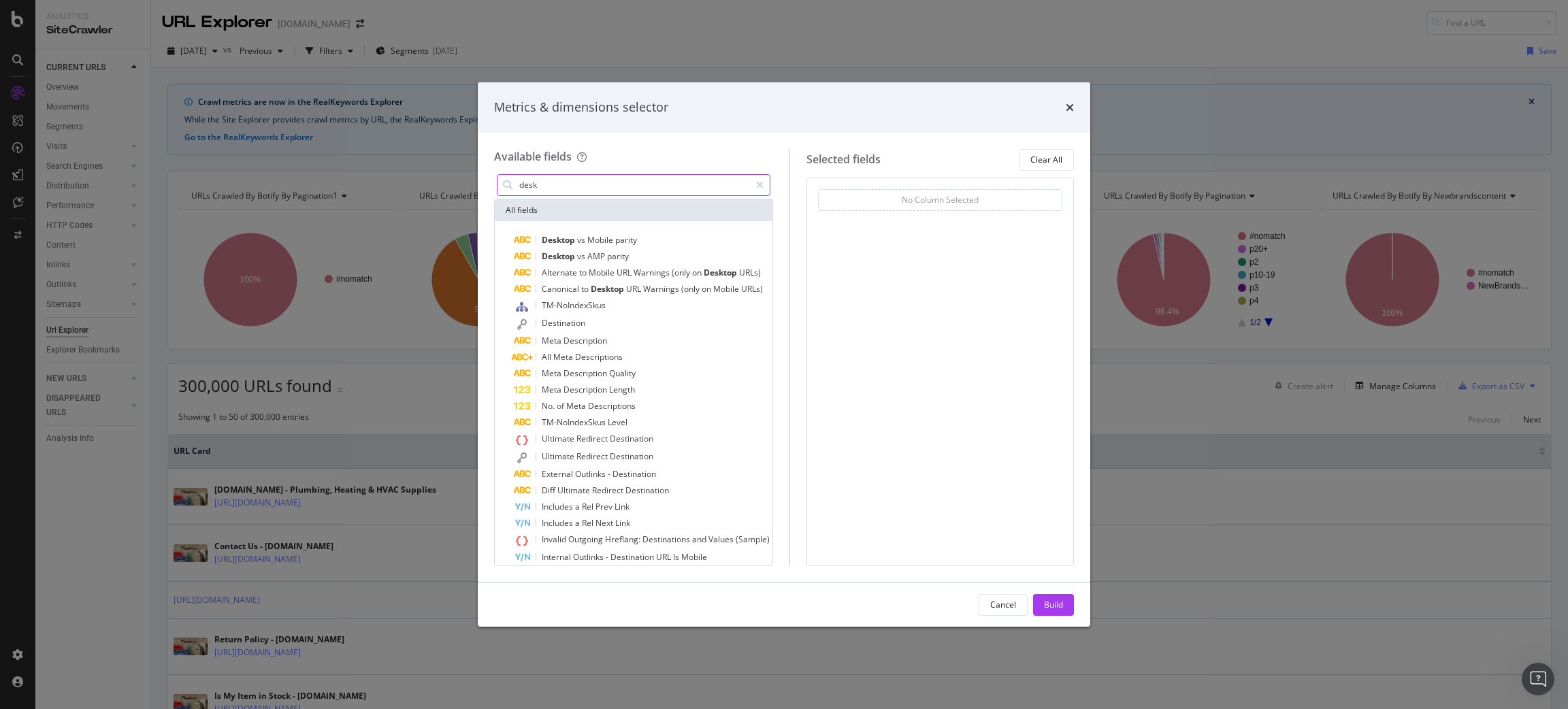
click at [600, 182] on input "desk" at bounding box center [634, 185] width 232 height 20
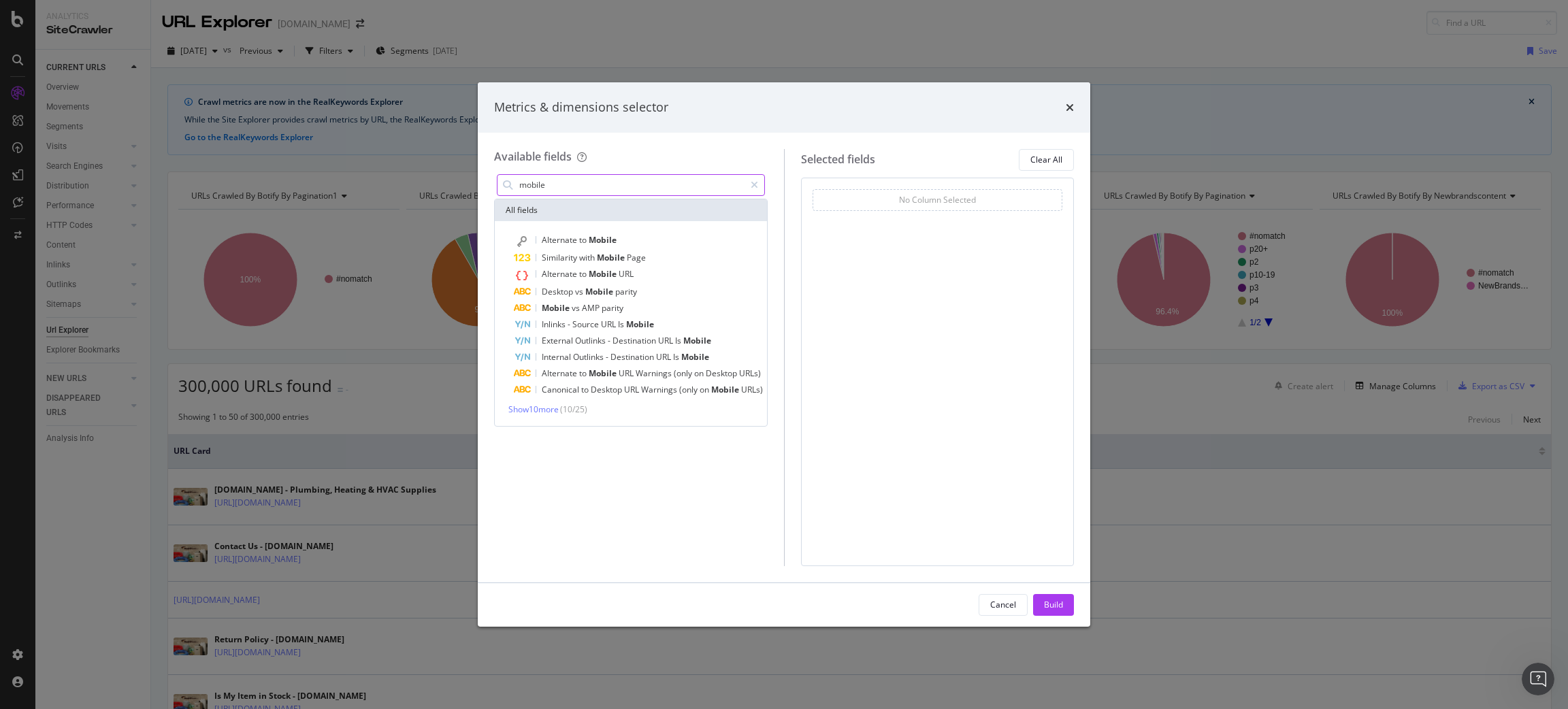
type input "mobile"
click at [565, 415] on div "Alternate to Mobile Similarity with Mobile Page Alternate to Mobile URL Desktop…" at bounding box center [631, 323] width 272 height 205
click at [553, 415] on div "Alternate to Mobile Similarity with Mobile Page Alternate to Mobile URL Desktop…" at bounding box center [631, 323] width 272 height 205
click at [553, 410] on span "Show 10 more" at bounding box center [533, 409] width 50 height 12
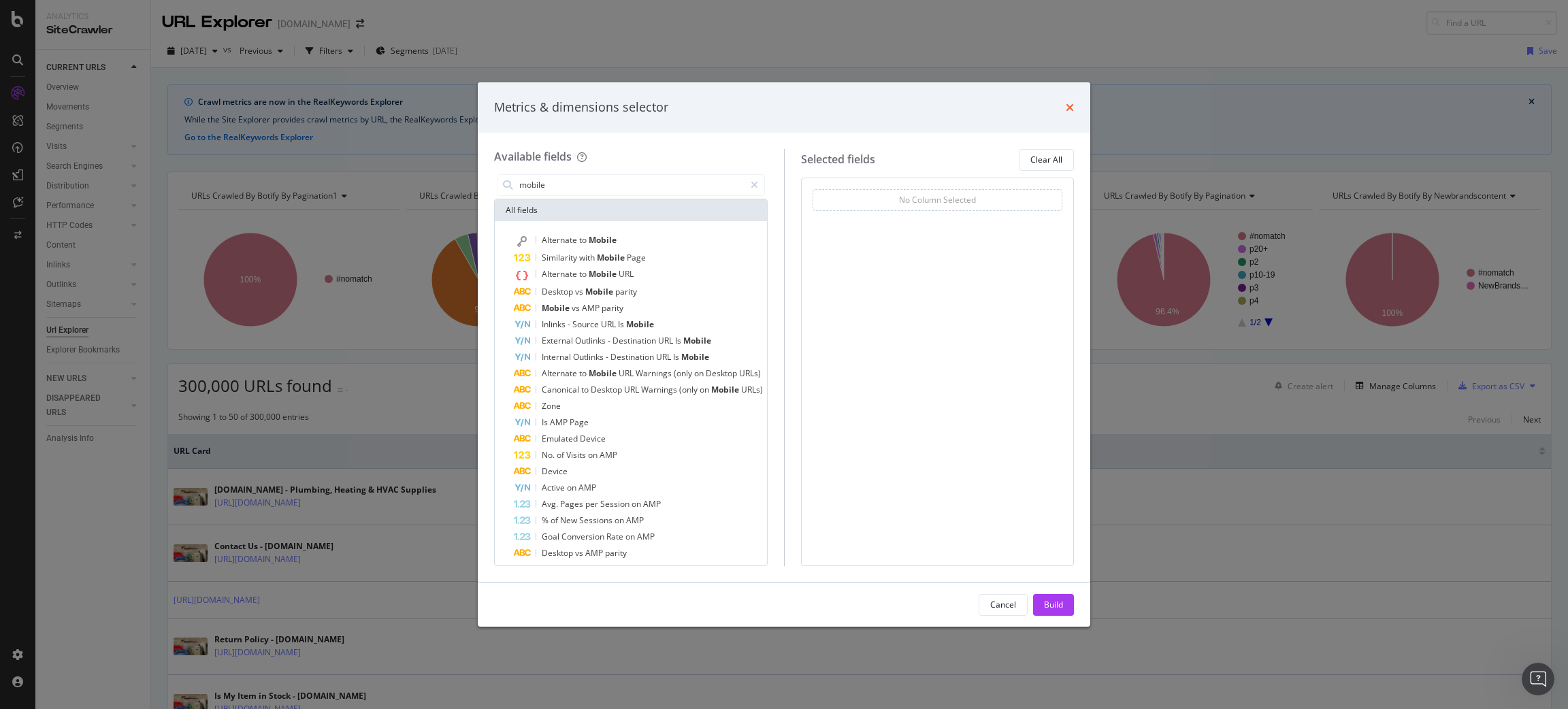
click at [1070, 108] on icon "times" at bounding box center [1070, 108] width 8 height 11
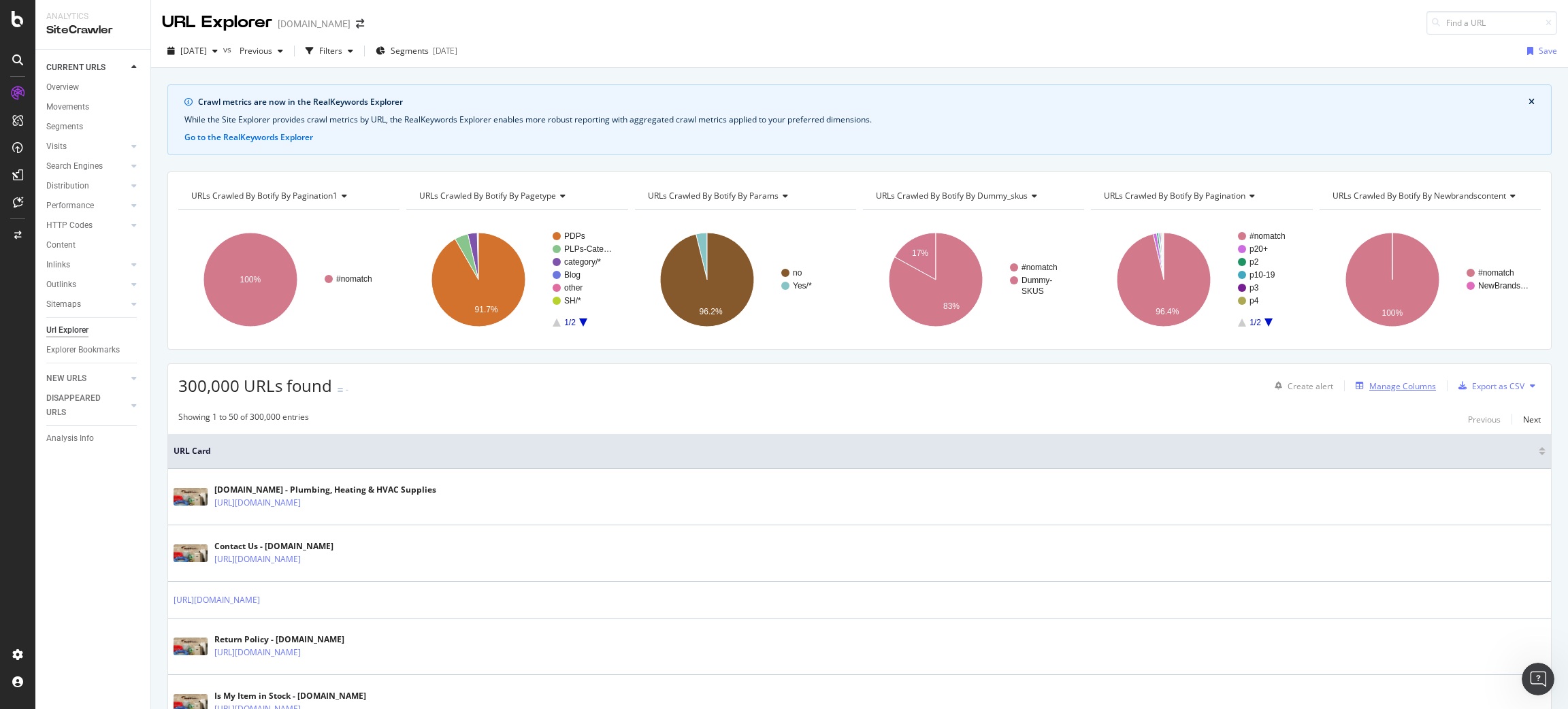
click at [1390, 381] on div "Manage Columns" at bounding box center [1402, 386] width 66 height 12
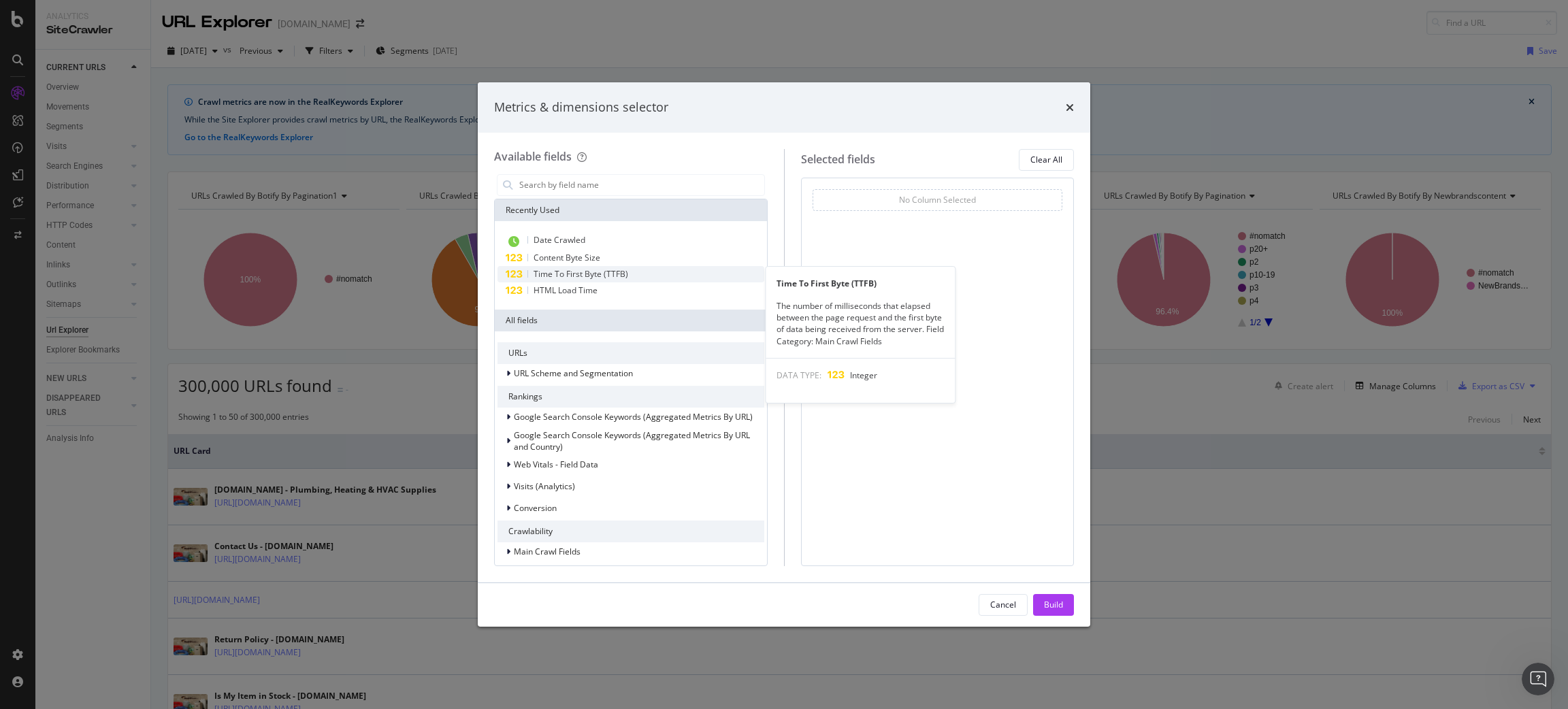
click at [615, 273] on span "Time To First Byte (TTFB)" at bounding box center [580, 274] width 95 height 12
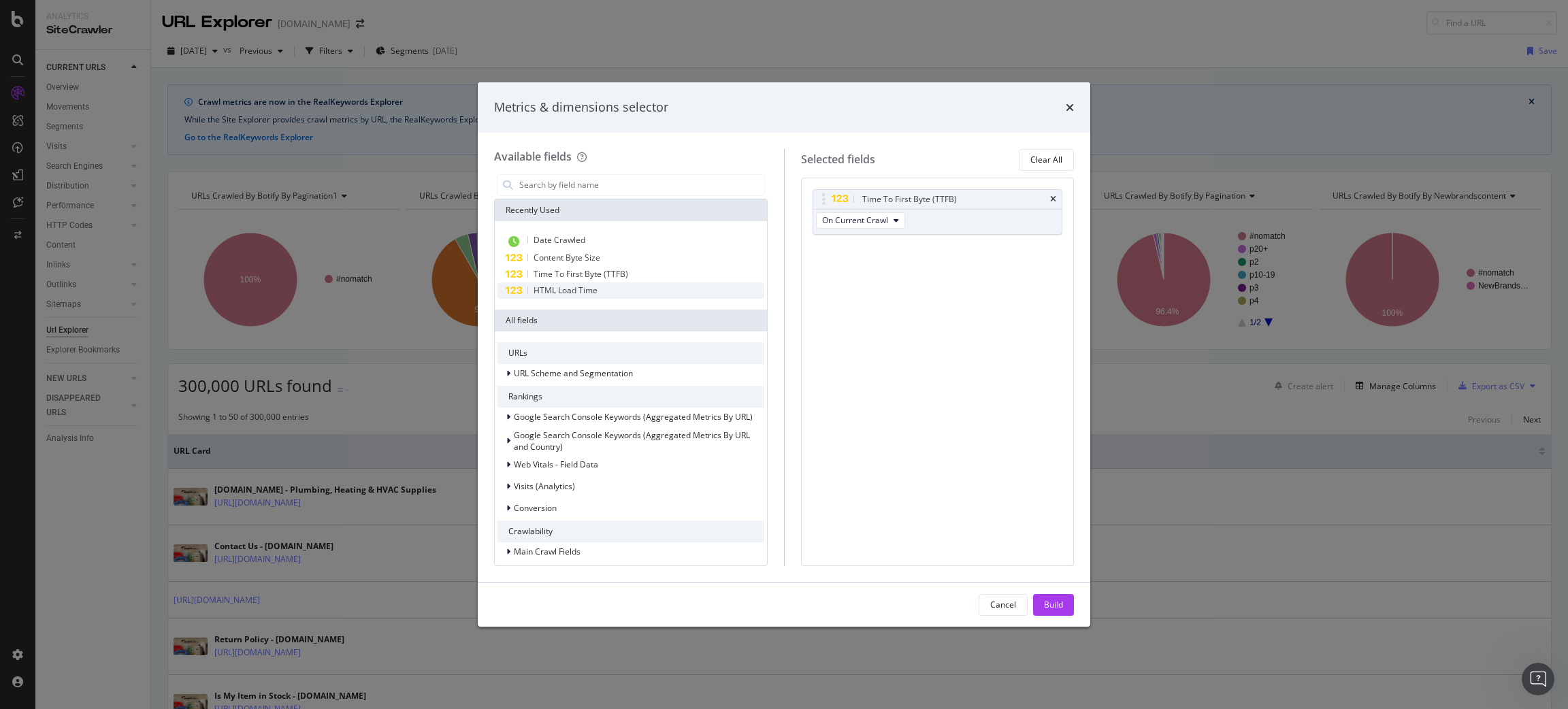
click at [611, 285] on div "HTML Load Time" at bounding box center [631, 290] width 267 height 16
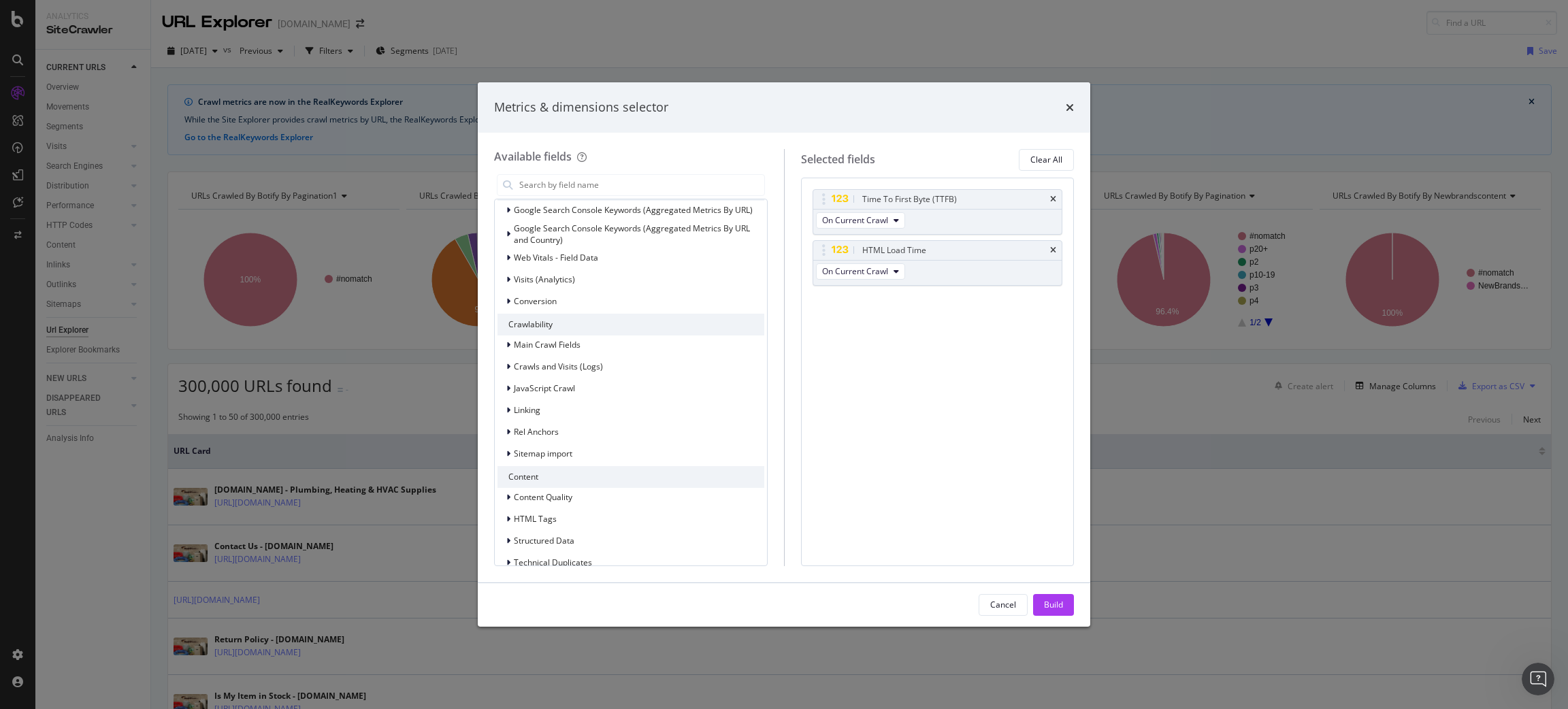
scroll to position [289, 0]
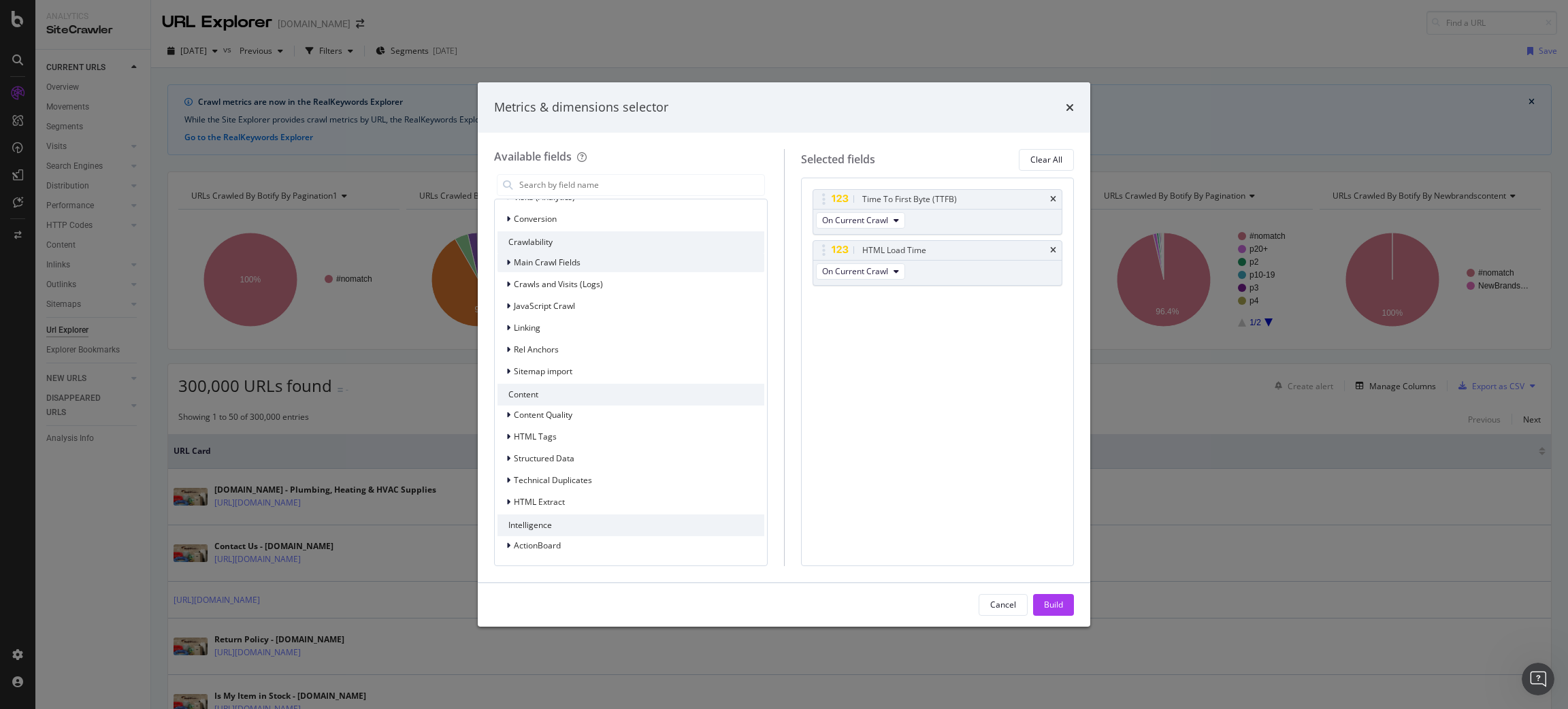
click at [605, 268] on div "Main Crawl Fields" at bounding box center [631, 262] width 267 height 19
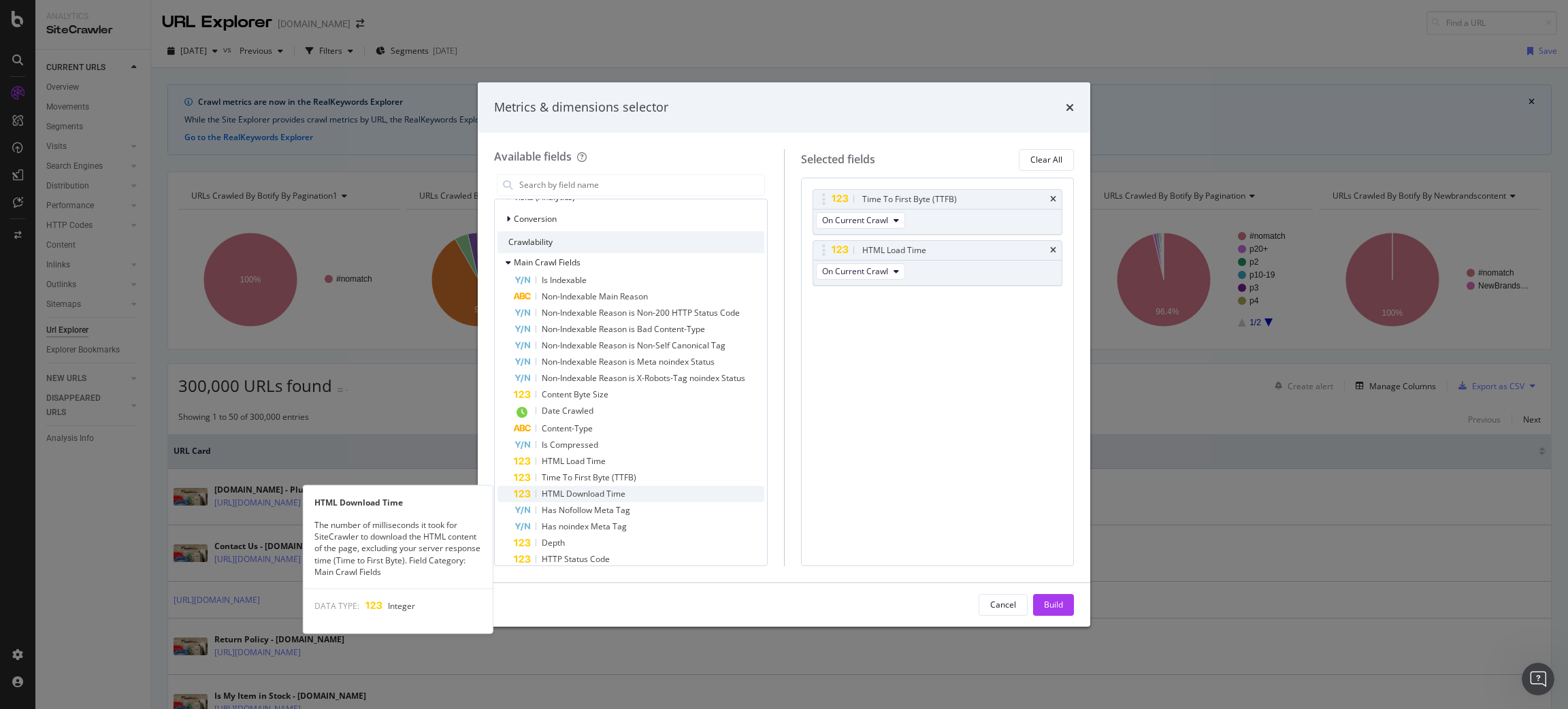
click at [615, 496] on span "HTML Download Time" at bounding box center [584, 494] width 84 height 12
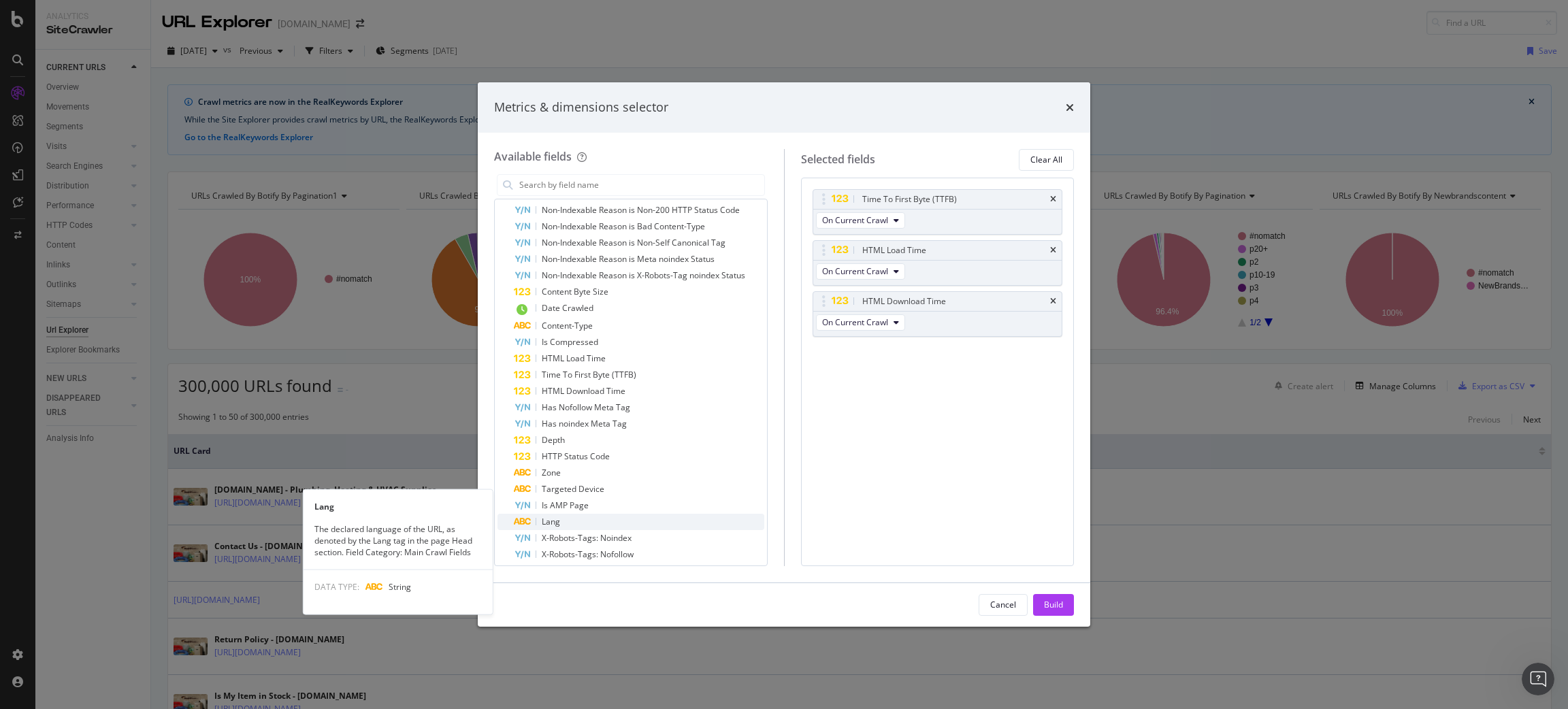
scroll to position [493, 0]
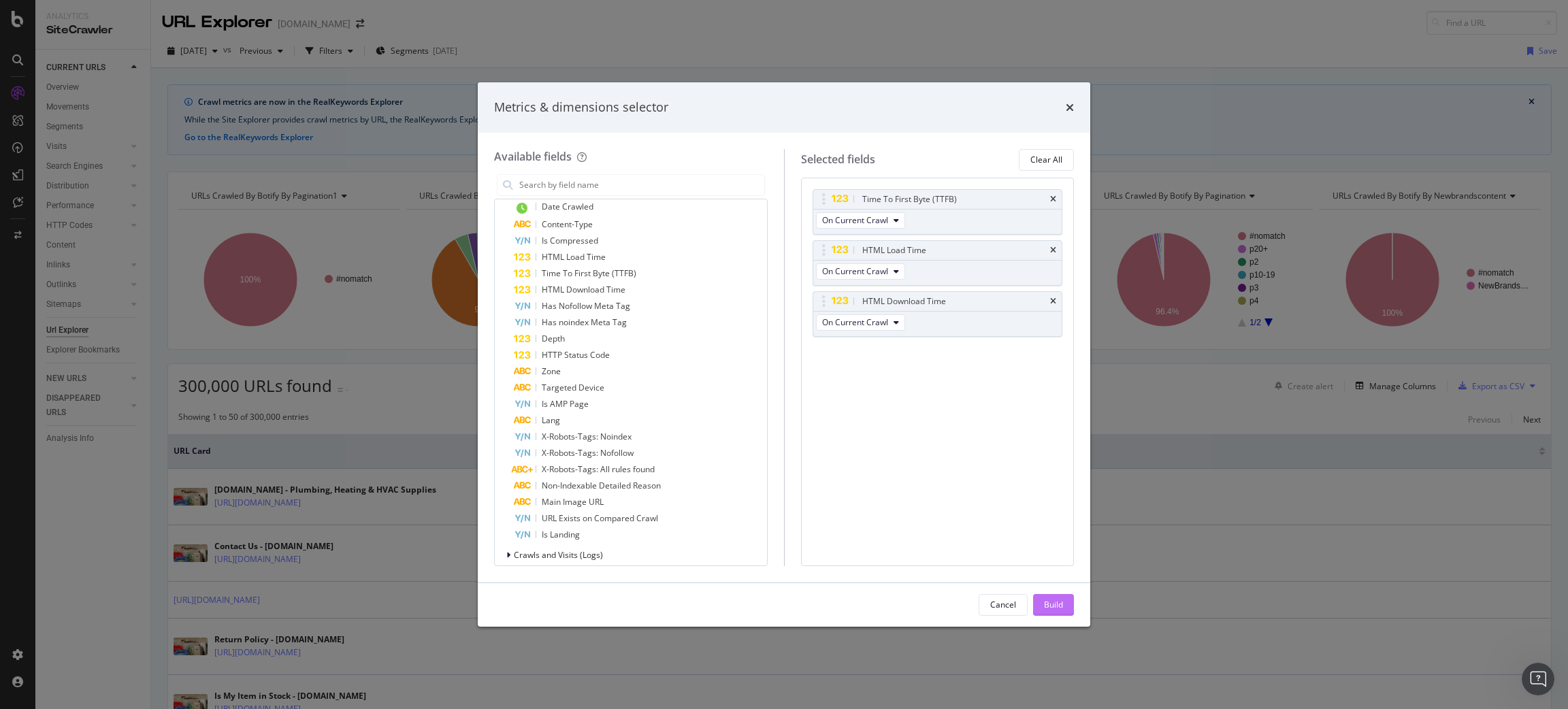
click at [1045, 596] on div "Build" at bounding box center [1053, 605] width 19 height 20
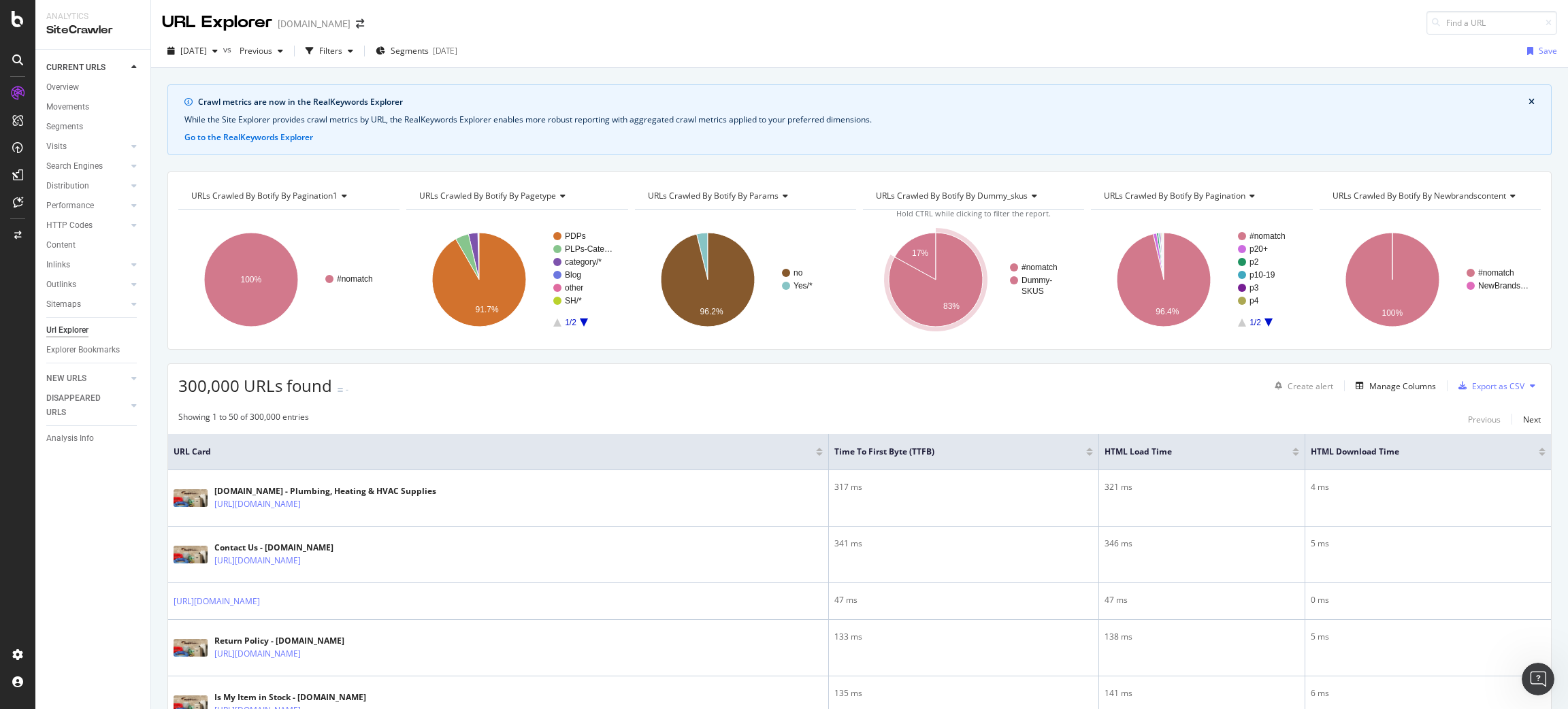
click at [18, 16] on icon at bounding box center [18, 18] width 13 height 16
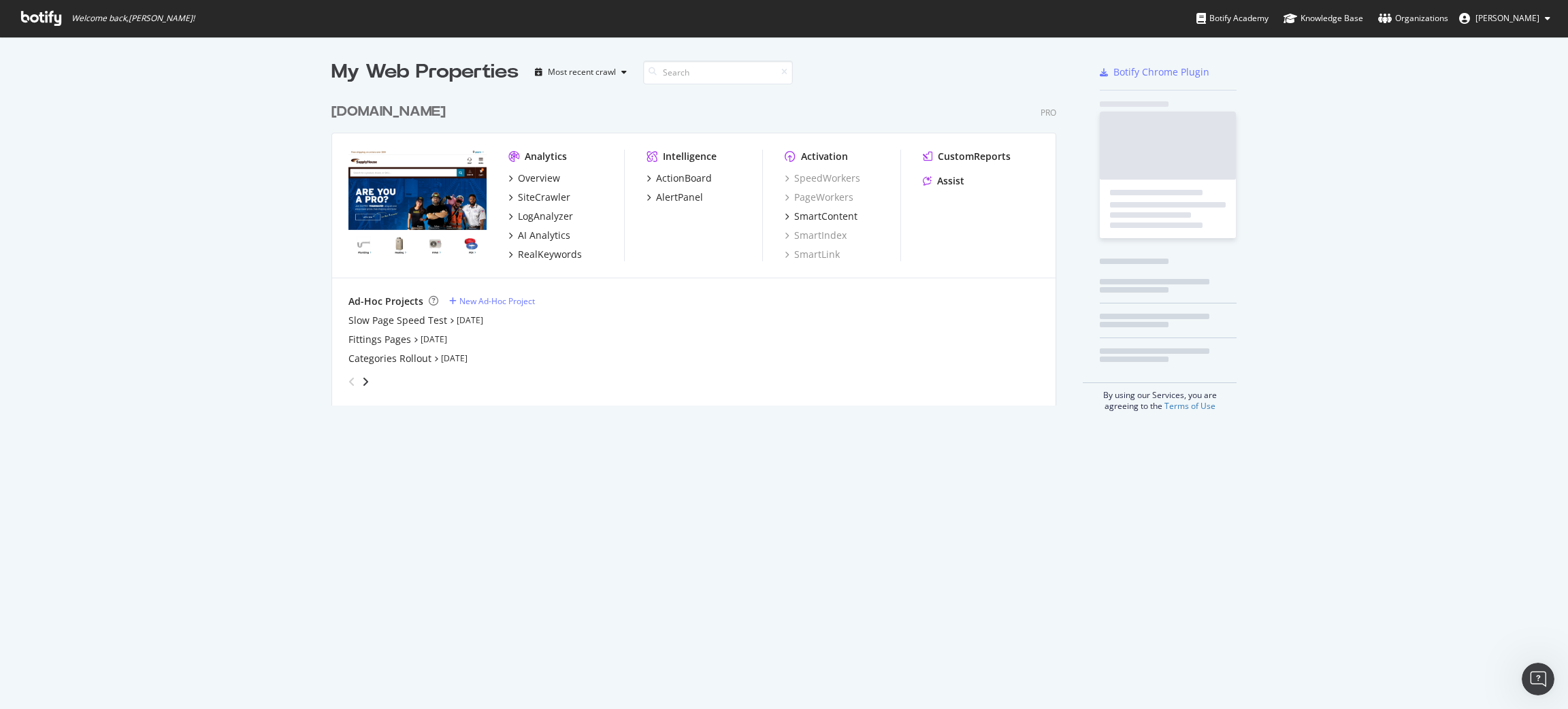
scroll to position [694, 1555]
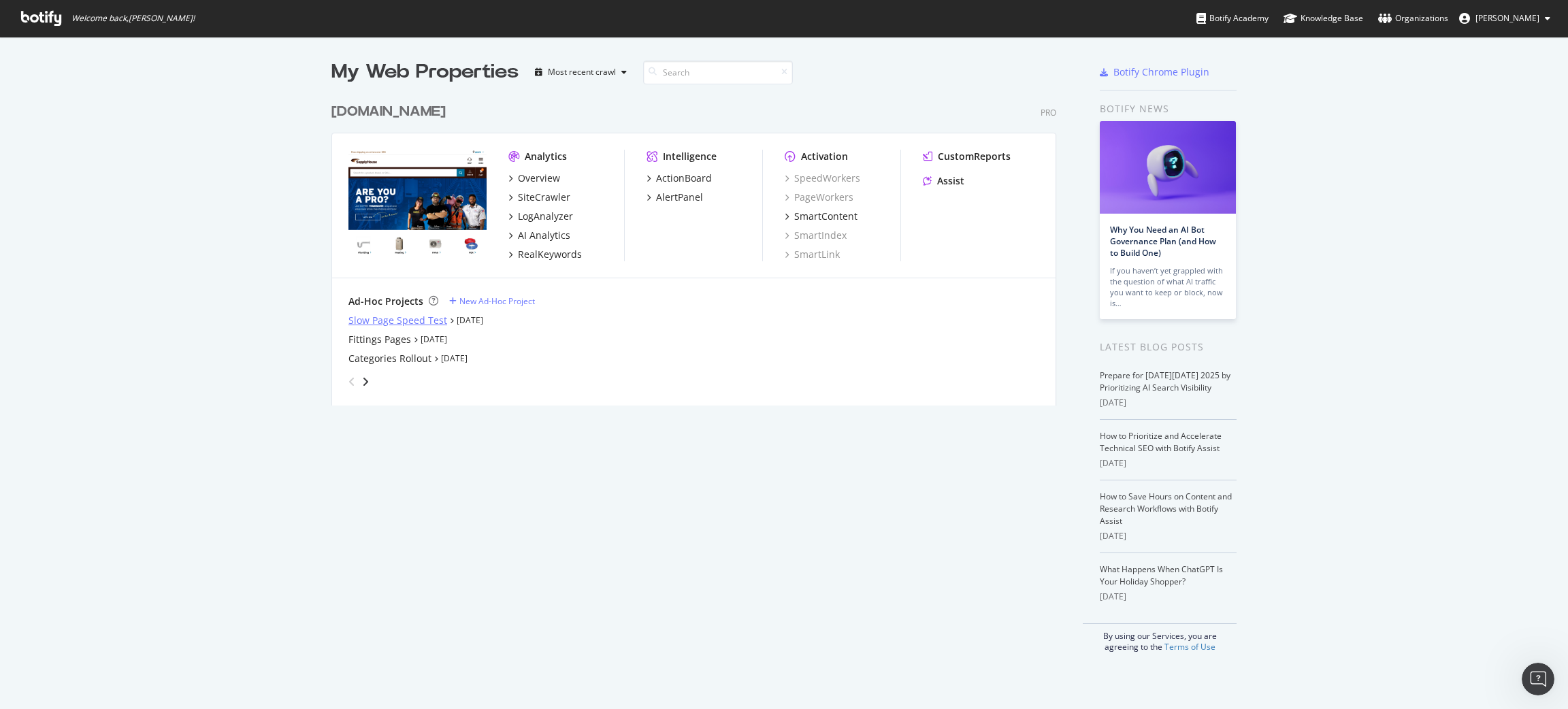
click at [389, 320] on div "Slow Page Speed Test" at bounding box center [397, 321] width 98 height 13
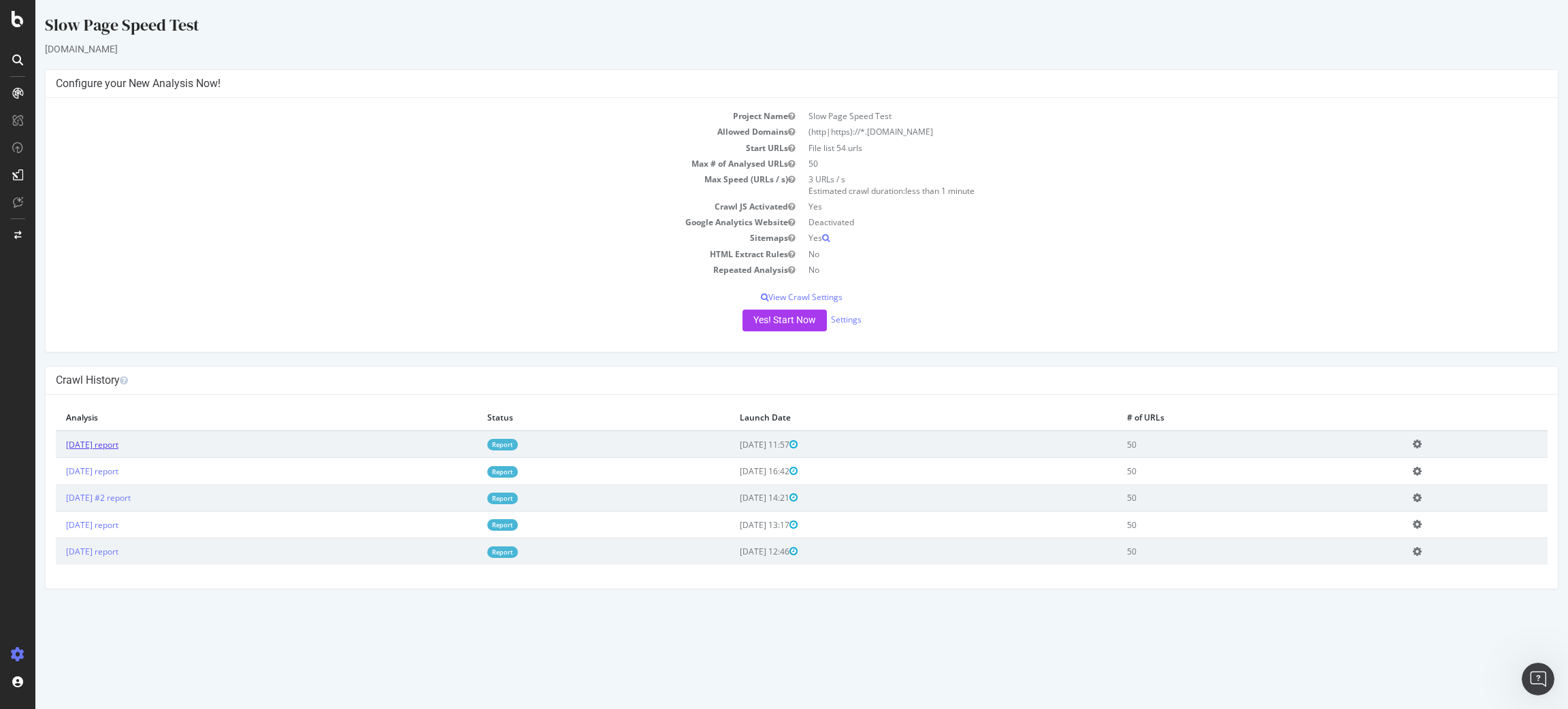
click at [118, 447] on link "2025 Sep. 30th report" at bounding box center [92, 445] width 52 height 12
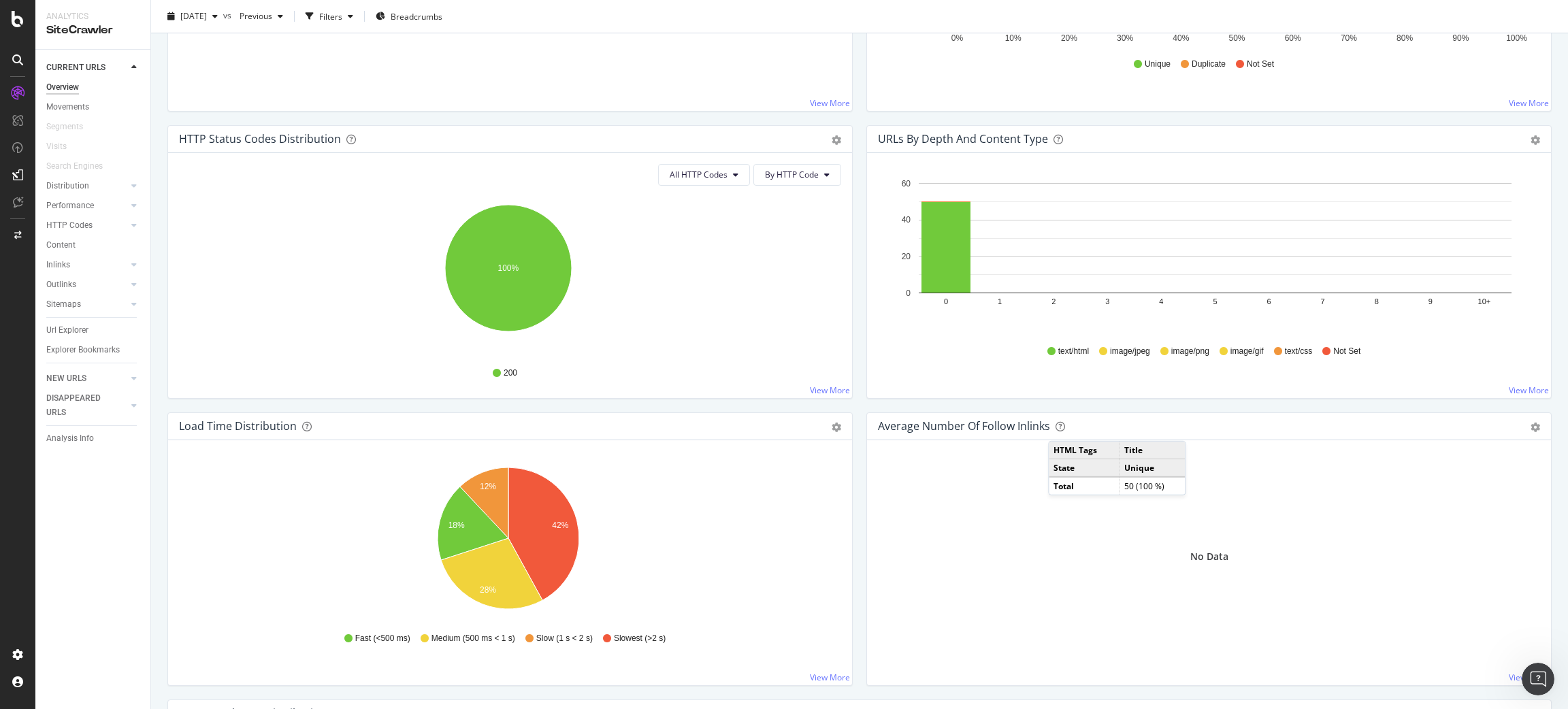
scroll to position [654, 0]
click at [831, 428] on icon "gear" at bounding box center [836, 426] width 9 height 9
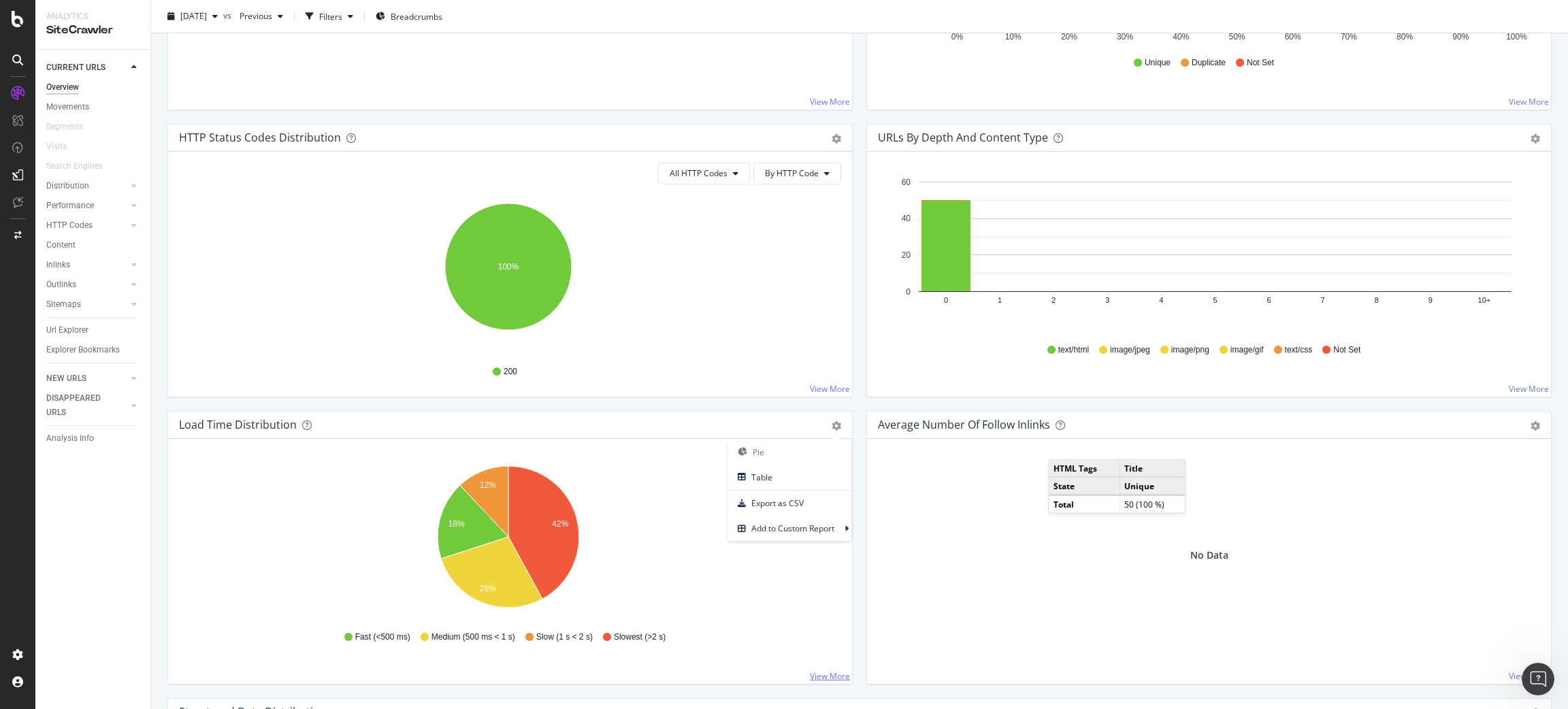
click at [815, 673] on link "View More" at bounding box center [830, 676] width 40 height 12
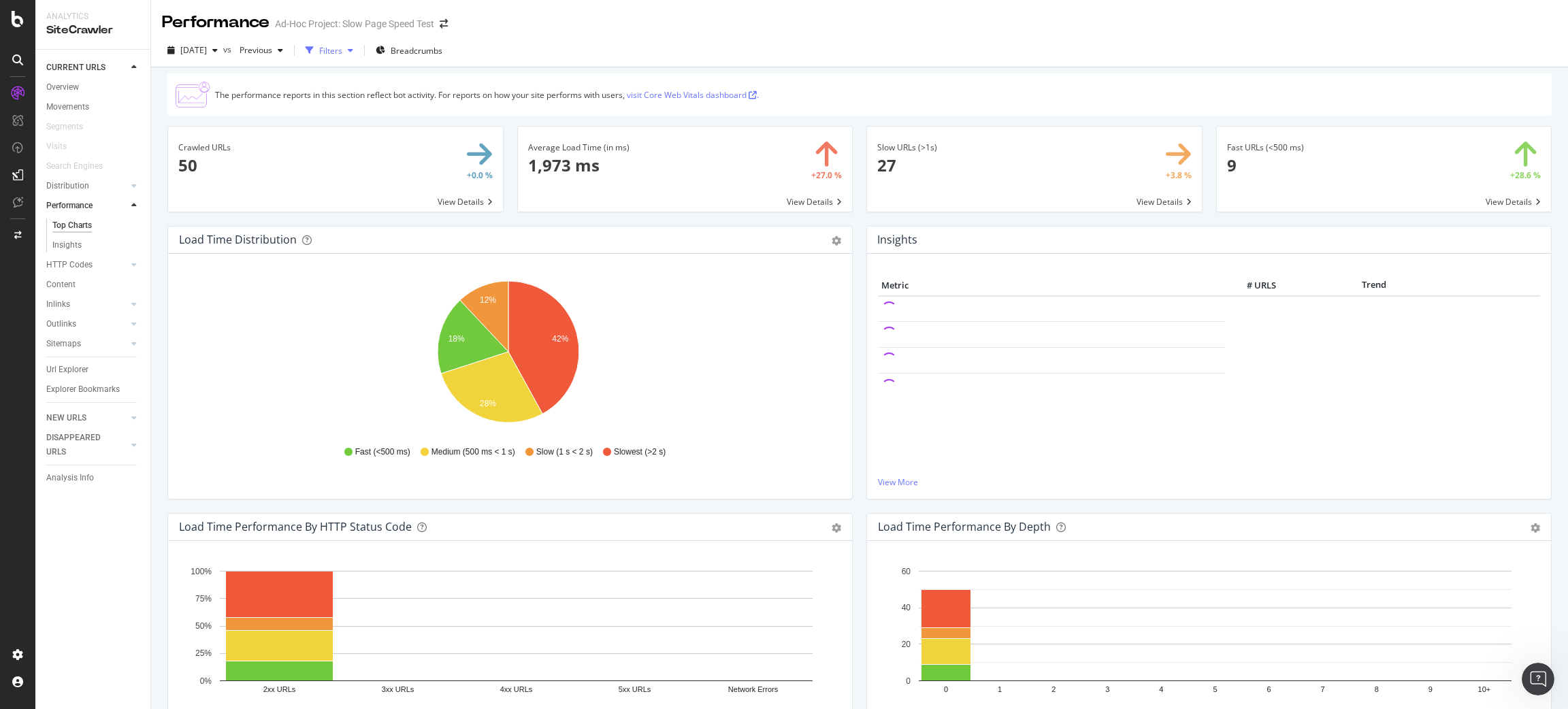
click at [353, 59] on div "Filters" at bounding box center [329, 50] width 59 height 20
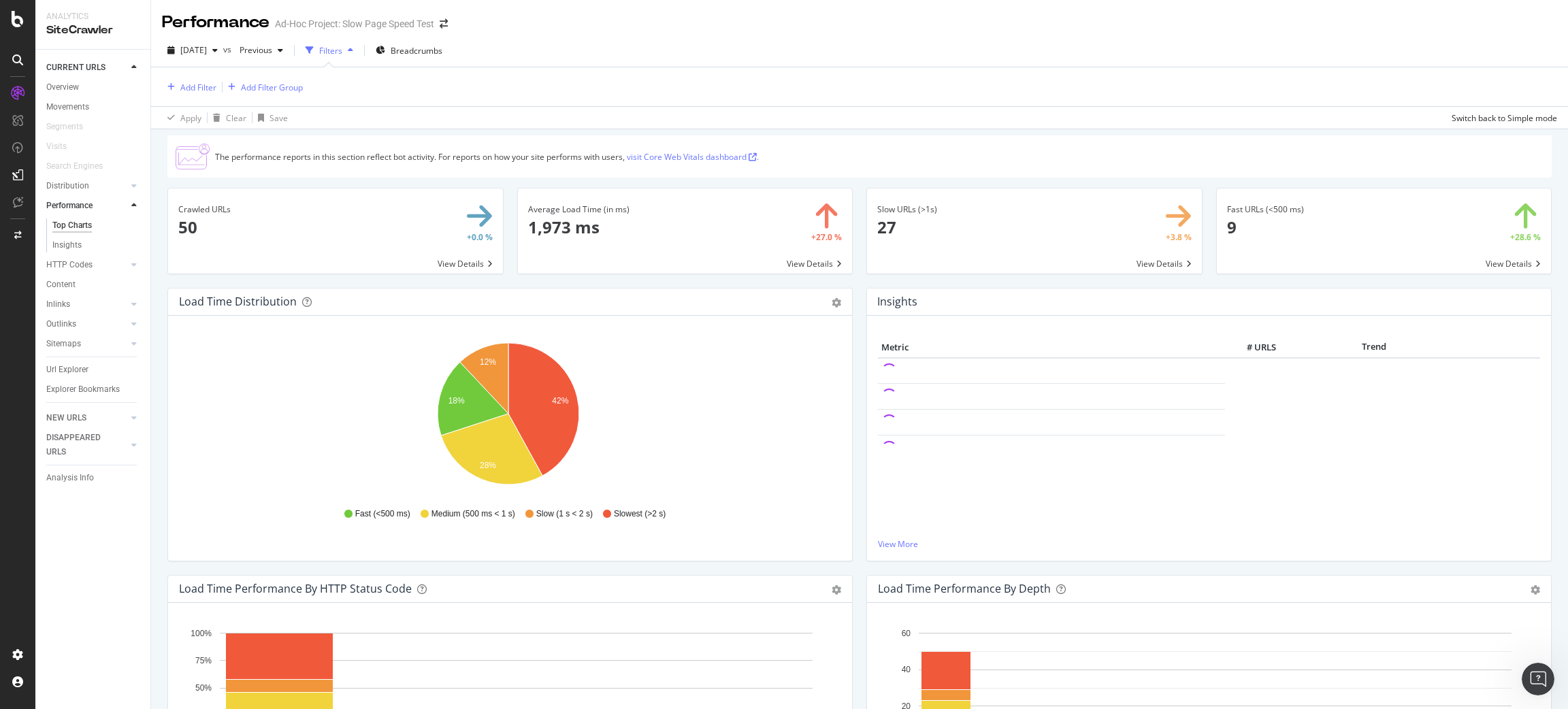
click at [343, 55] on div "Filters" at bounding box center [331, 50] width 24 height 12
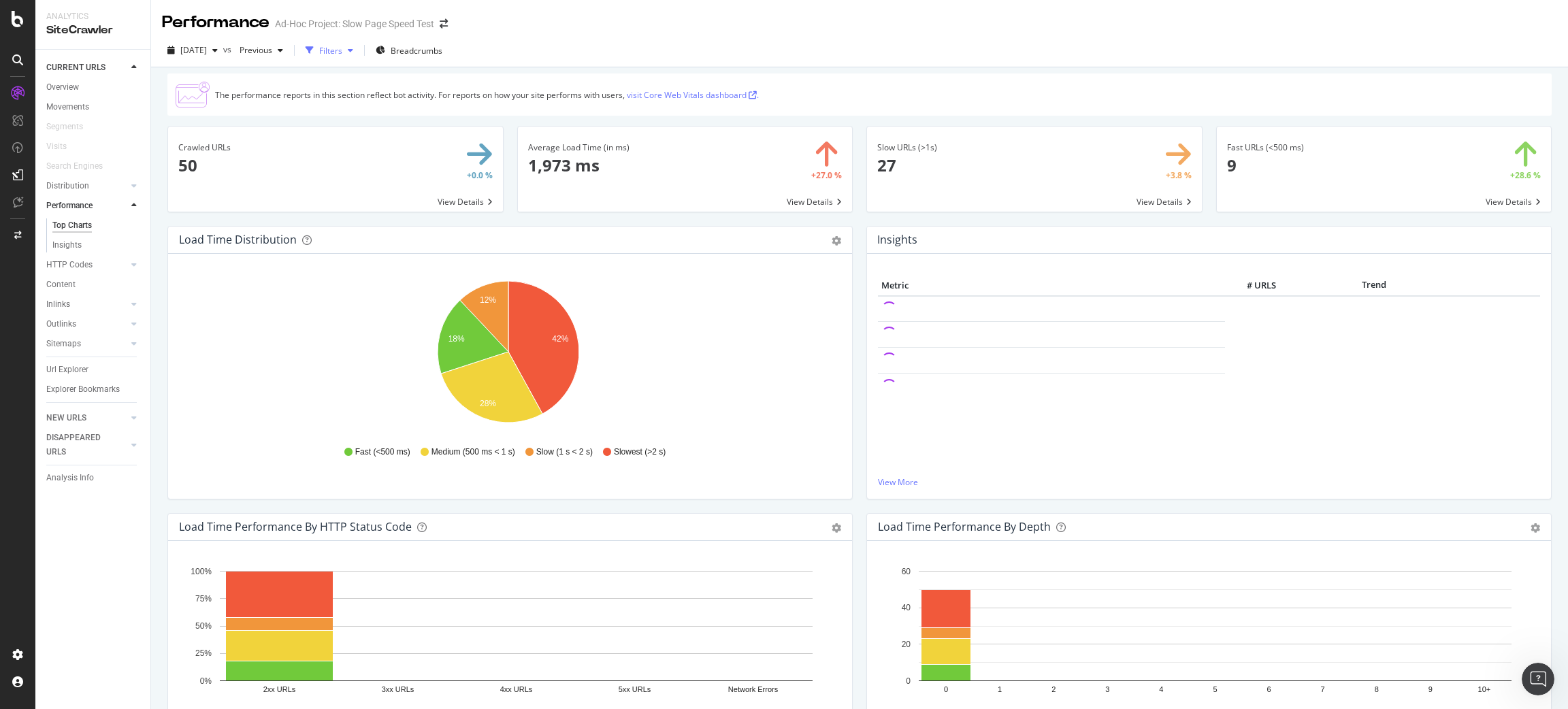
click at [343, 55] on div "Filters" at bounding box center [331, 50] width 24 height 12
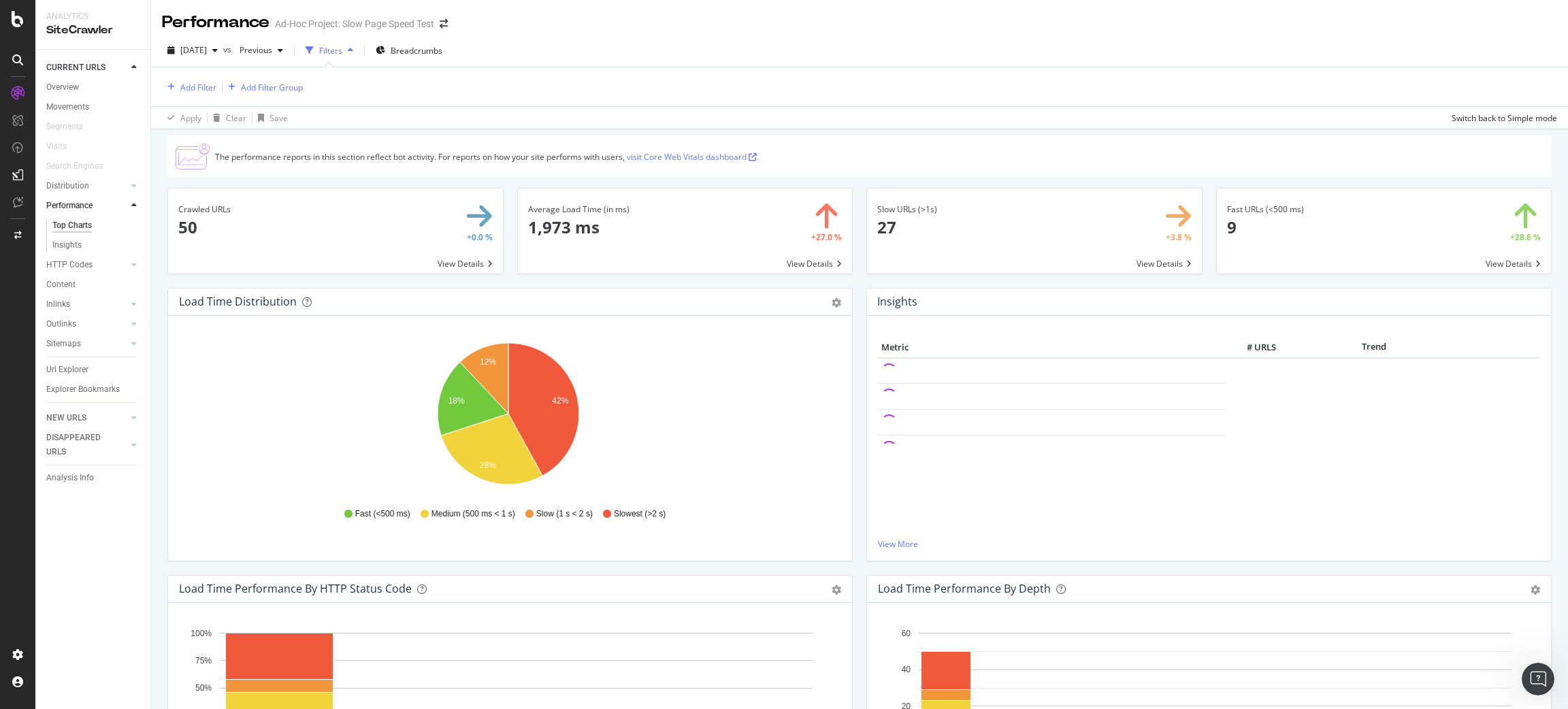
click at [312, 88] on div "Add Filter Add Filter Group" at bounding box center [859, 87] width 1395 height 39
click at [303, 92] on div "Add Filter Add Filter Group" at bounding box center [859, 87] width 1395 height 39
click at [287, 92] on div "Add Filter Group" at bounding box center [263, 87] width 81 height 15
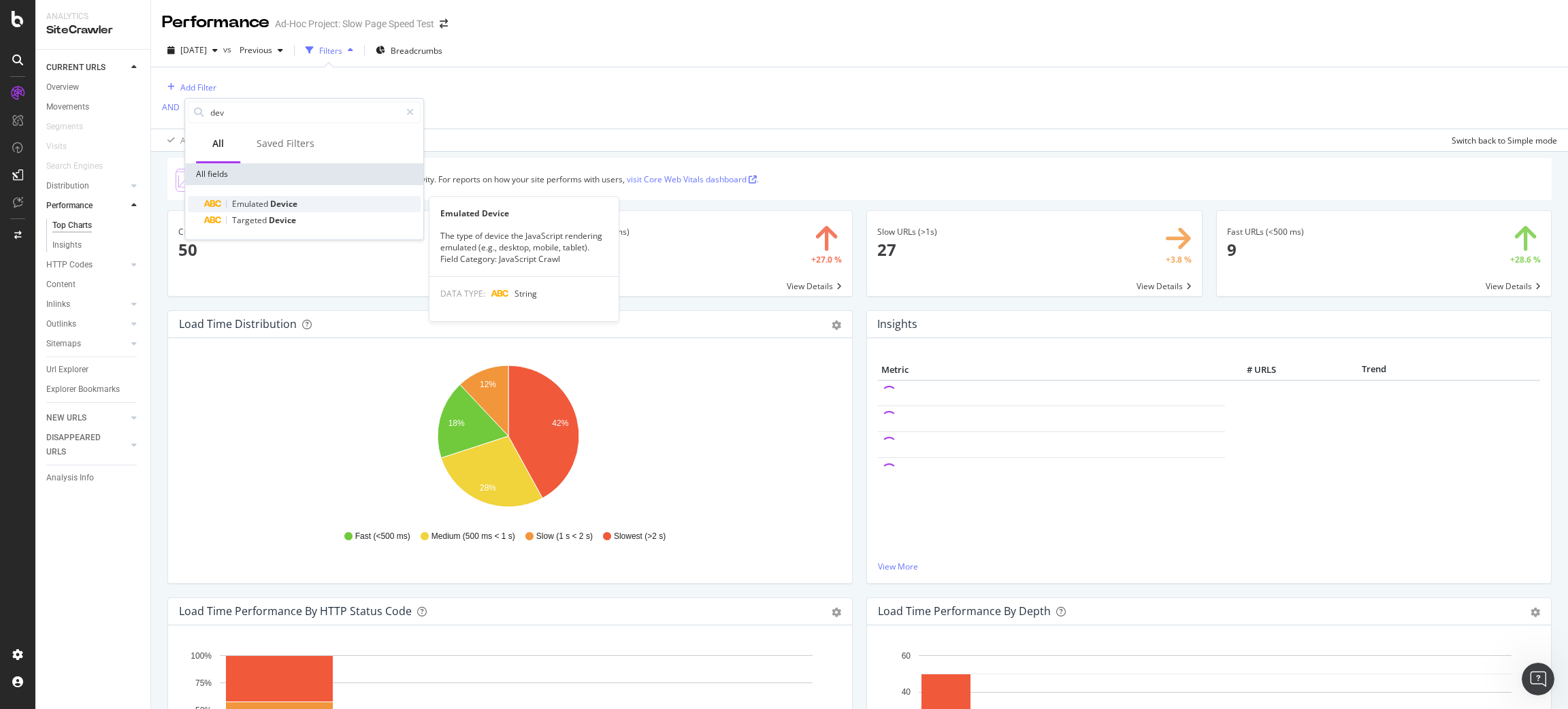
type input "dev"
click at [285, 202] on span "Device" at bounding box center [284, 204] width 27 height 12
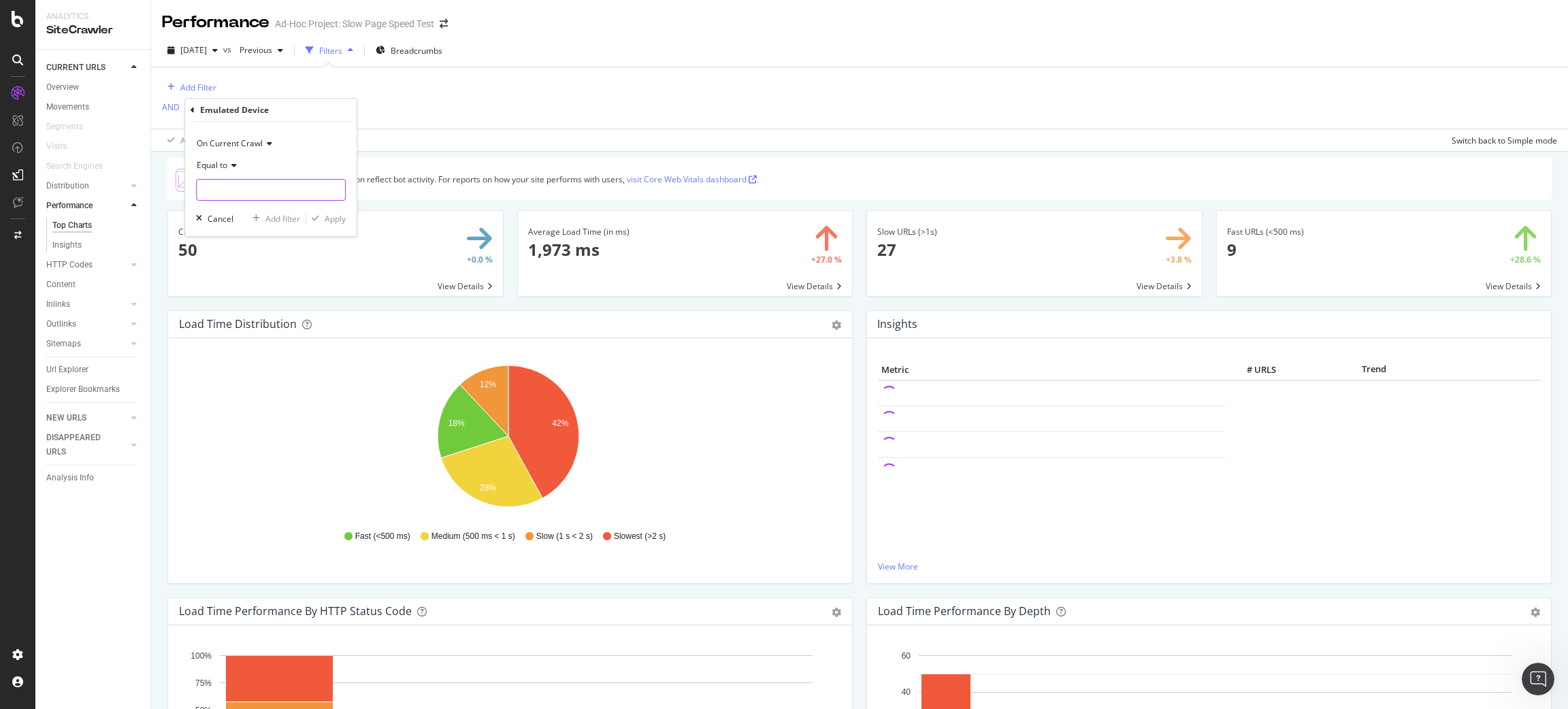
click at [285, 198] on input "text" at bounding box center [270, 190] width 149 height 22
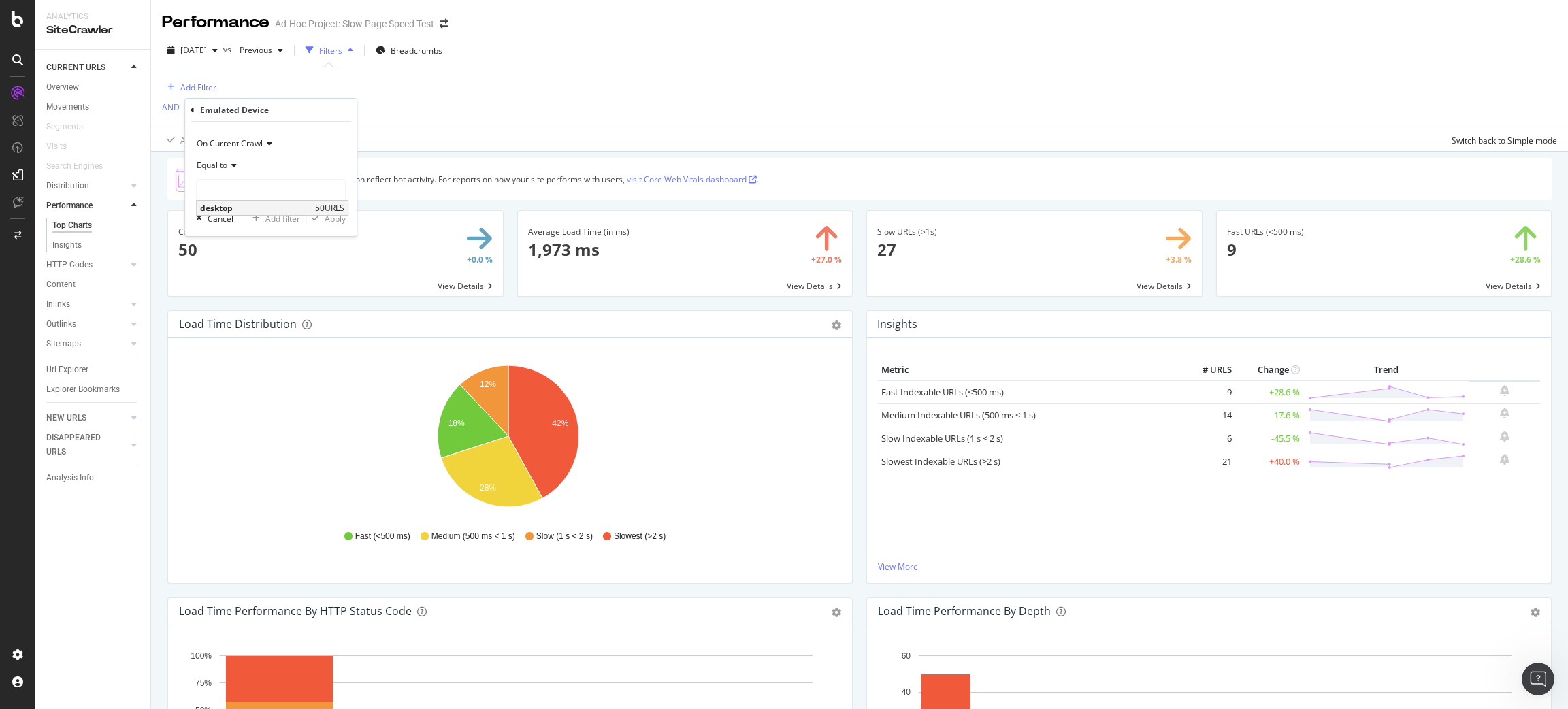
click at [285, 212] on span "desktop" at bounding box center [255, 208] width 112 height 12
type input "desktop"
click at [285, 194] on input "desktop" at bounding box center [260, 190] width 128 height 22
click at [191, 113] on icon at bounding box center [192, 110] width 4 height 8
click at [471, 117] on div "Add Filter AND Add Filter Apply Clear Save Switch back to Simple mode" at bounding box center [859, 109] width 1395 height 84
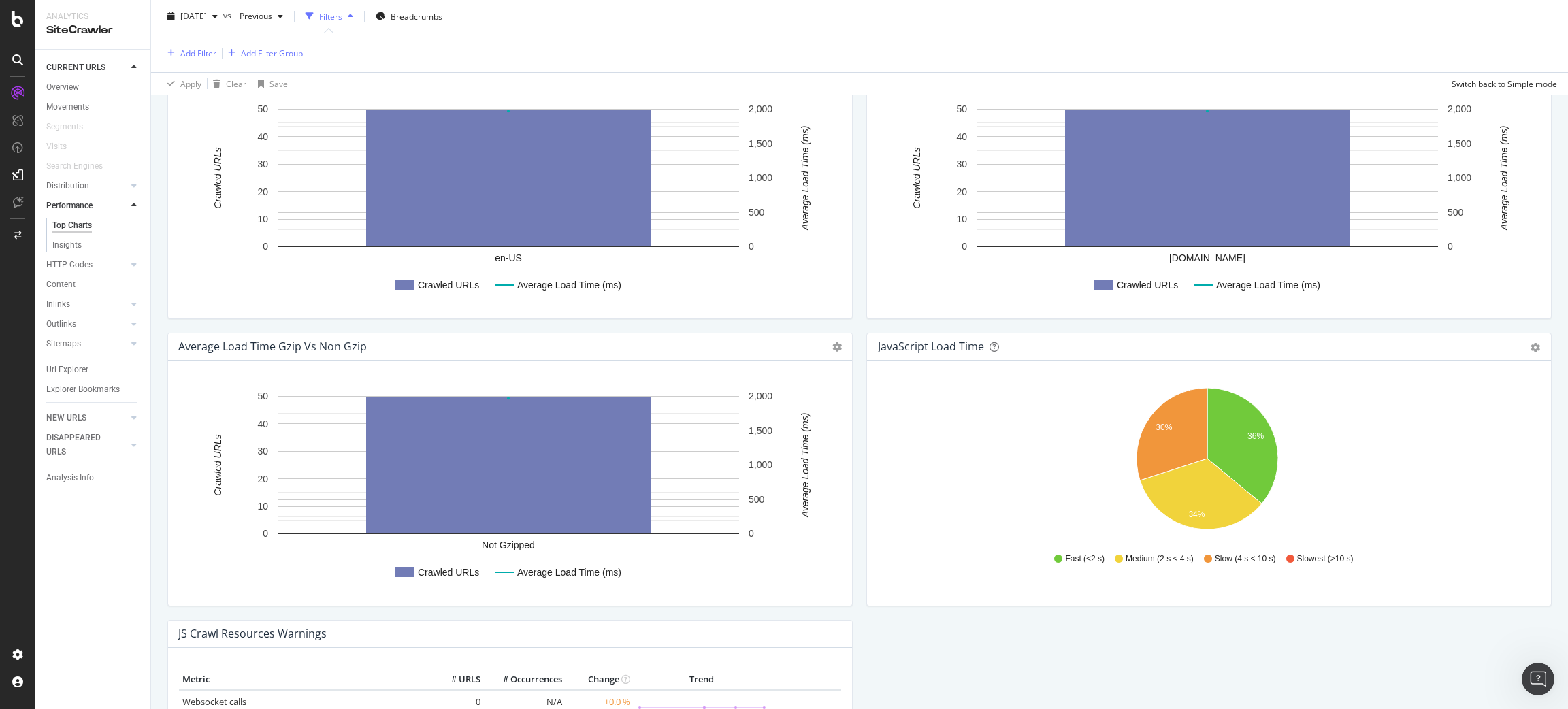
scroll to position [1064, 0]
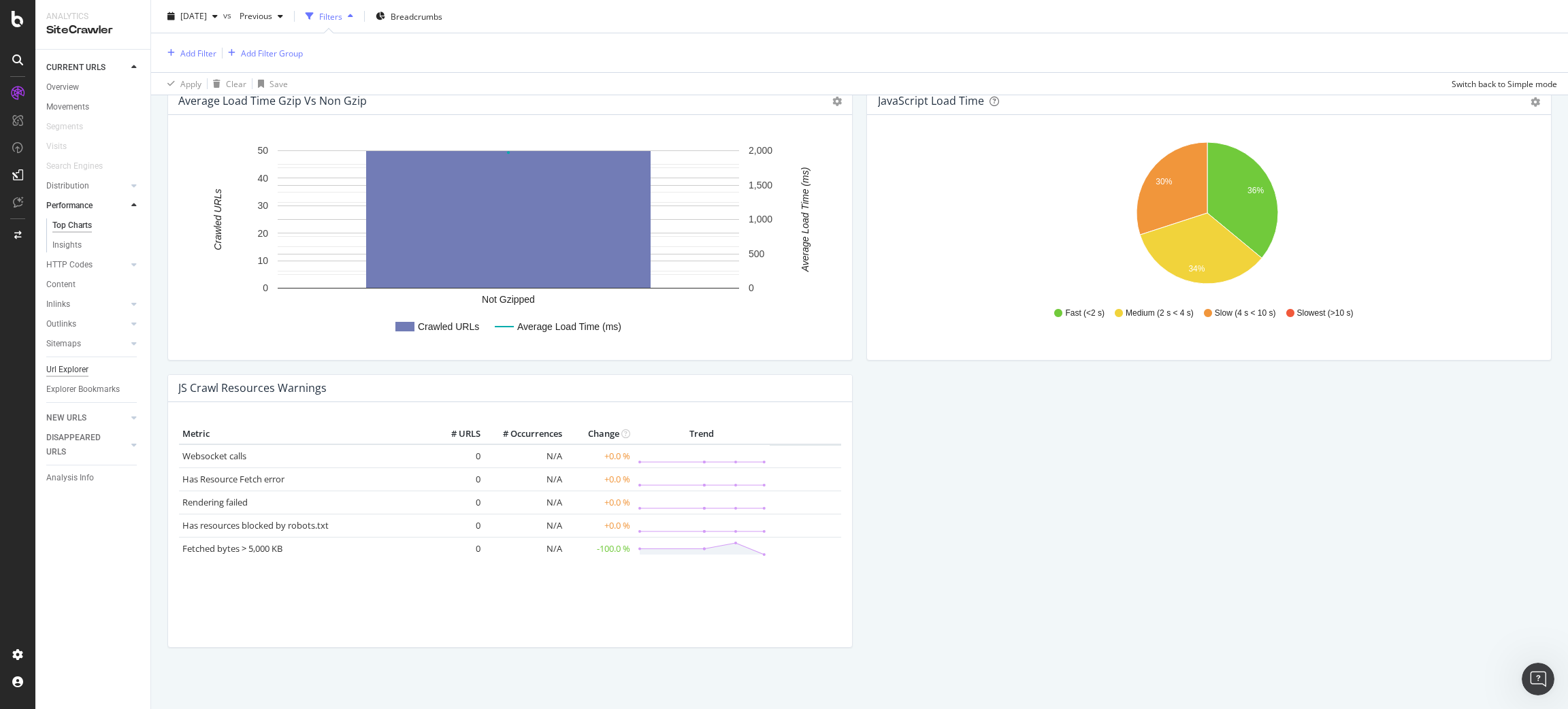
click at [50, 367] on div "Url Explorer" at bounding box center [67, 370] width 42 height 14
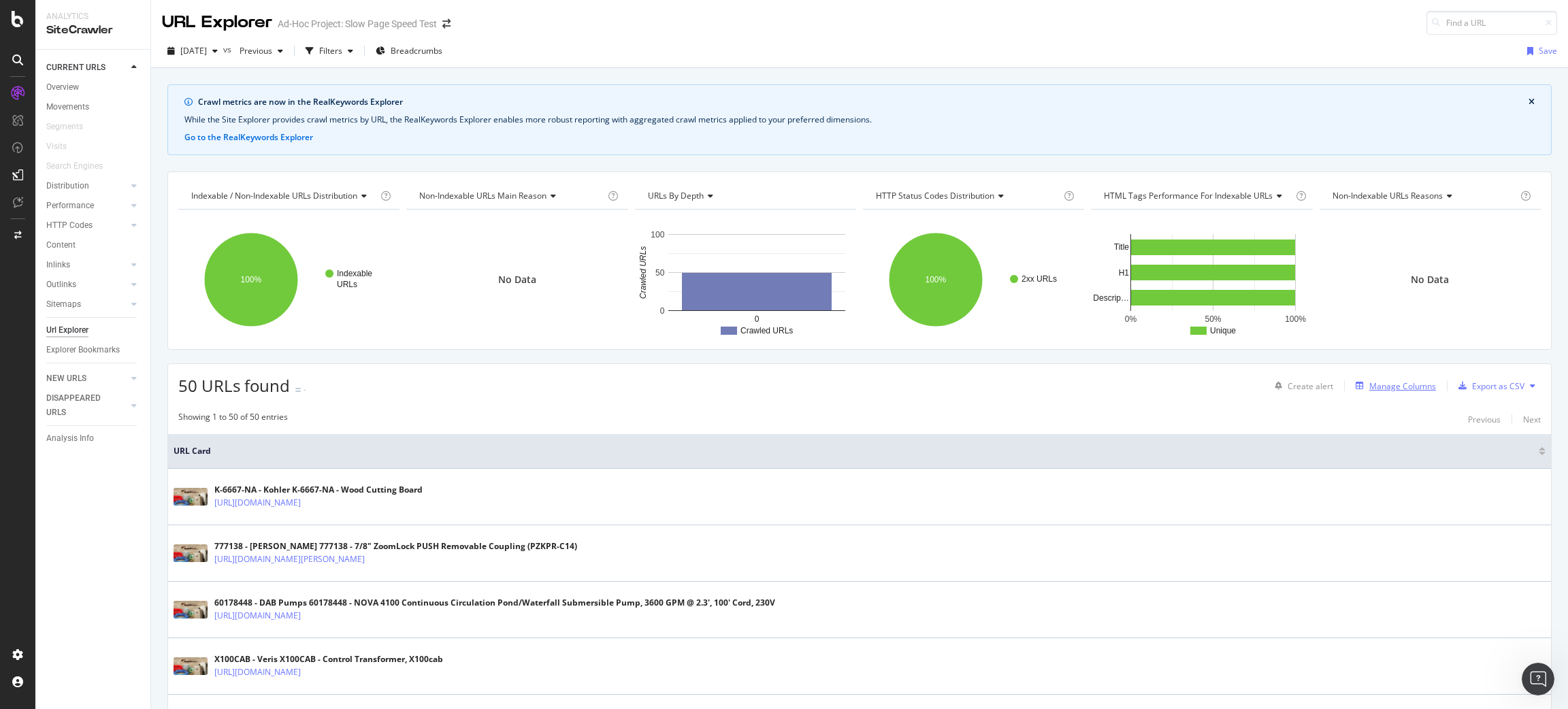
click at [1394, 381] on div "Manage Columns" at bounding box center [1402, 386] width 66 height 12
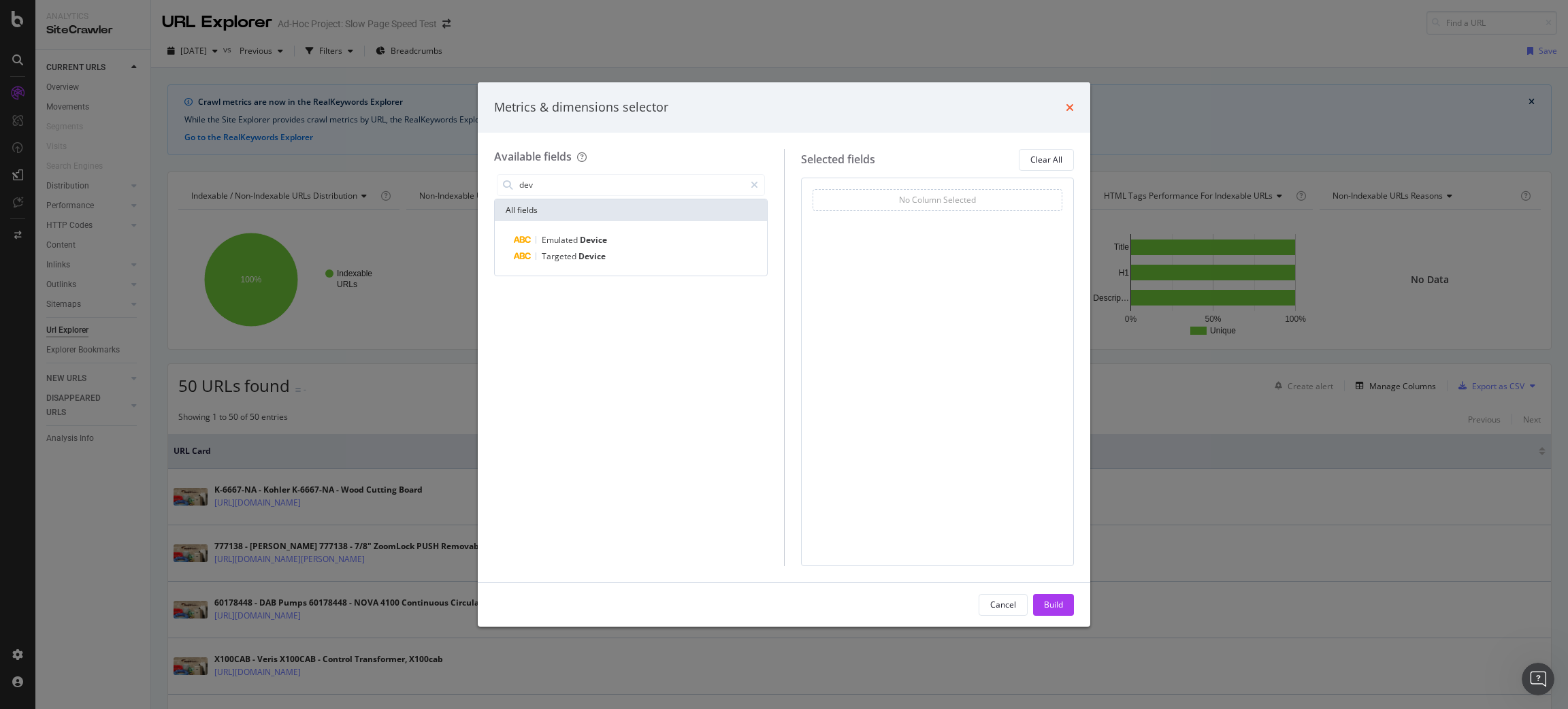
type input "dev"
click at [1067, 106] on icon "times" at bounding box center [1070, 108] width 8 height 11
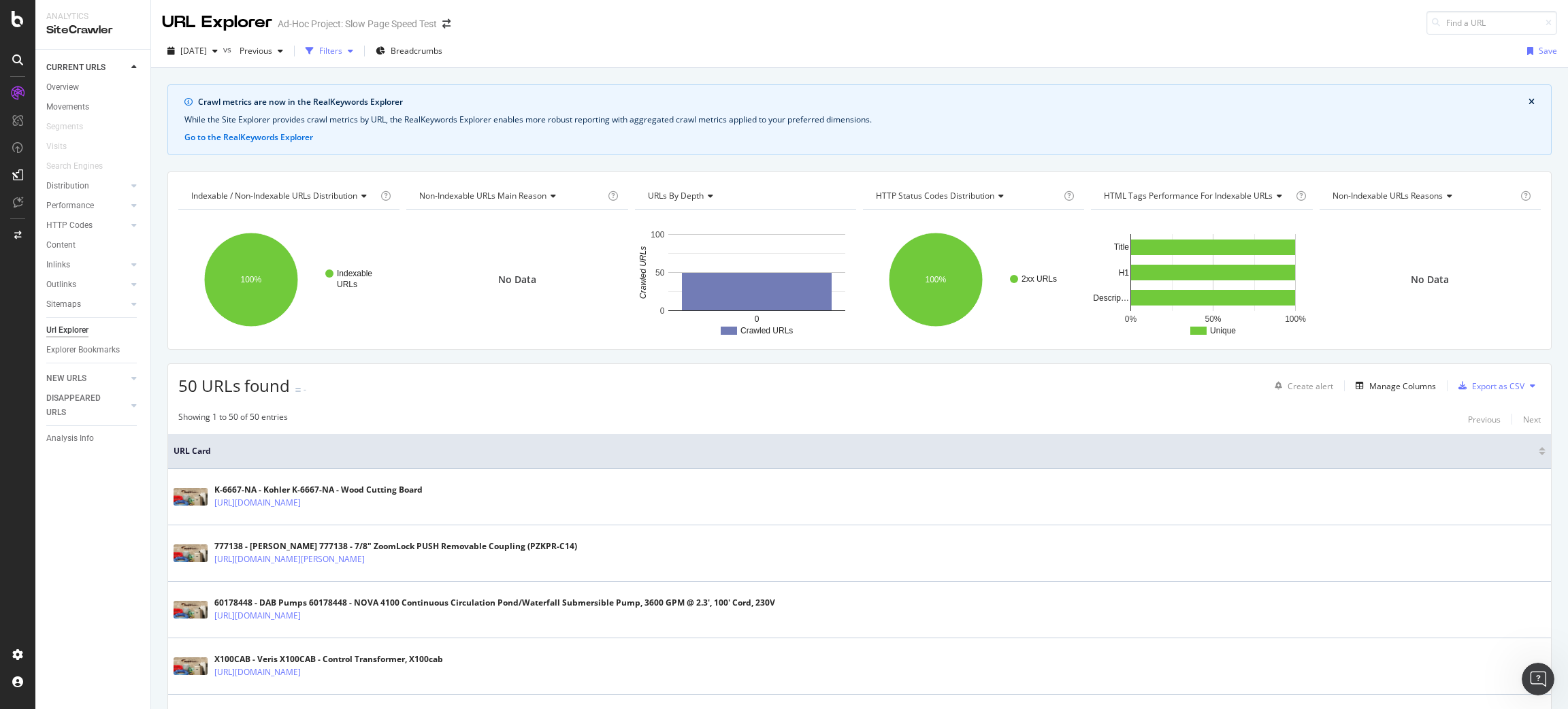
click at [343, 49] on div "Filters" at bounding box center [331, 50] width 24 height 12
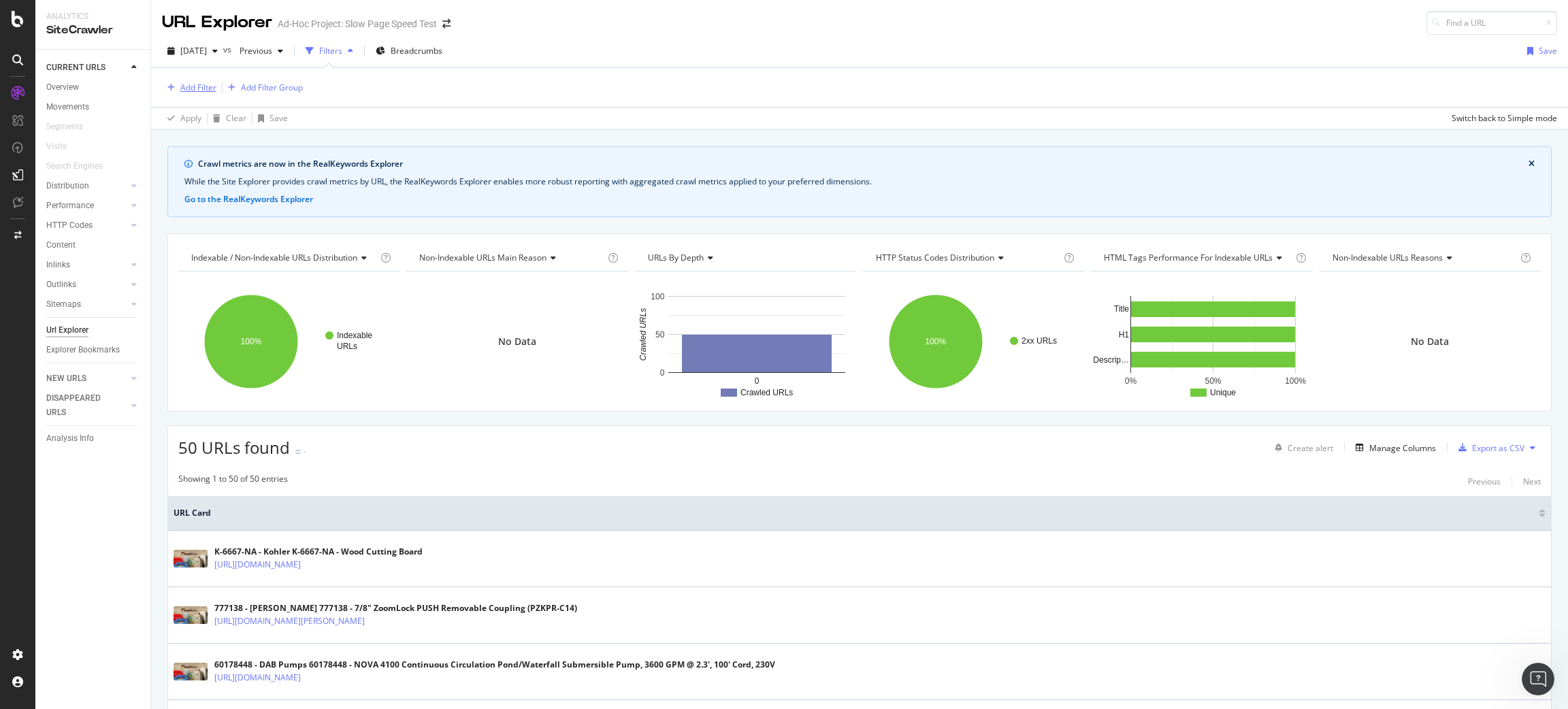
click at [186, 89] on div "Add Filter" at bounding box center [198, 87] width 36 height 12
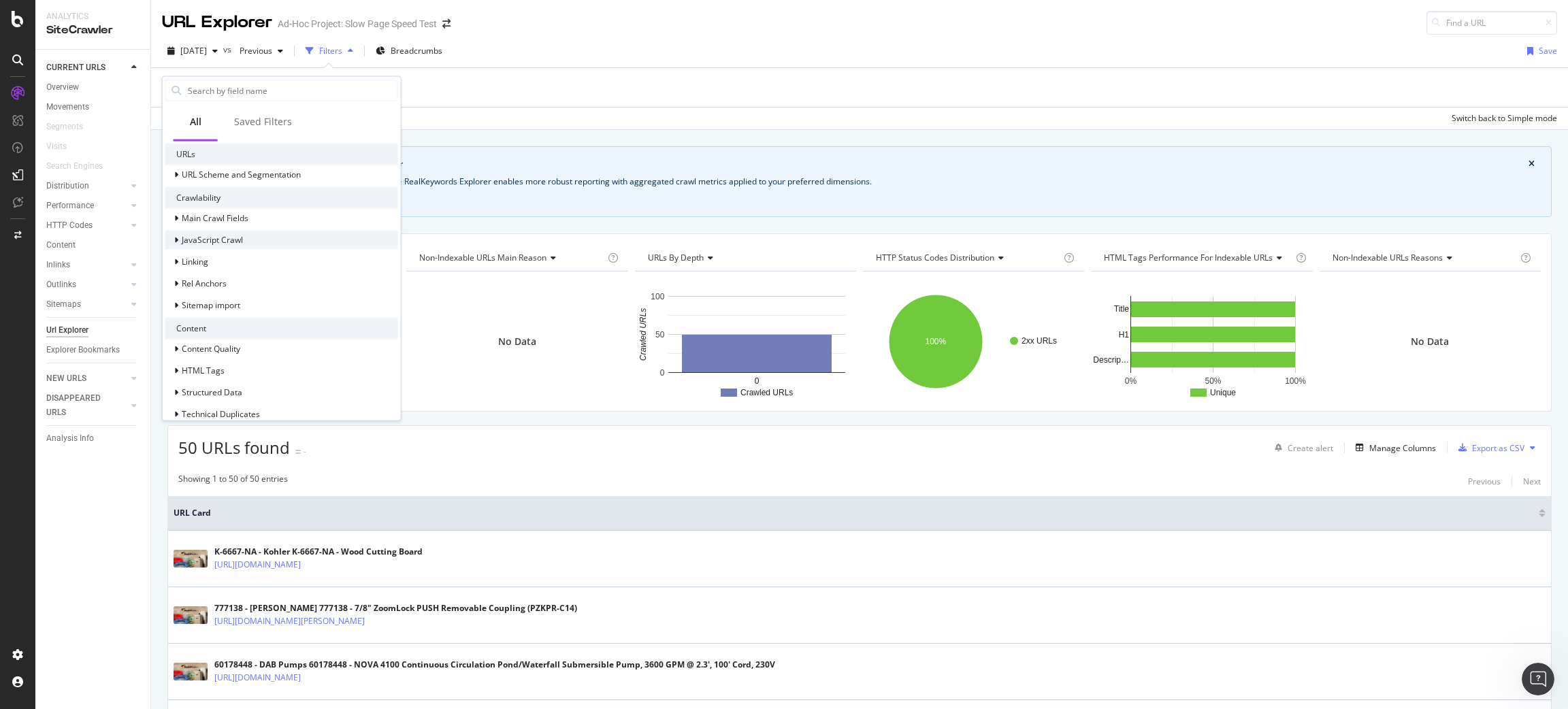
scroll to position [140, 0]
click at [229, 400] on span "Technical Duplicates" at bounding box center [220, 402] width 78 height 12
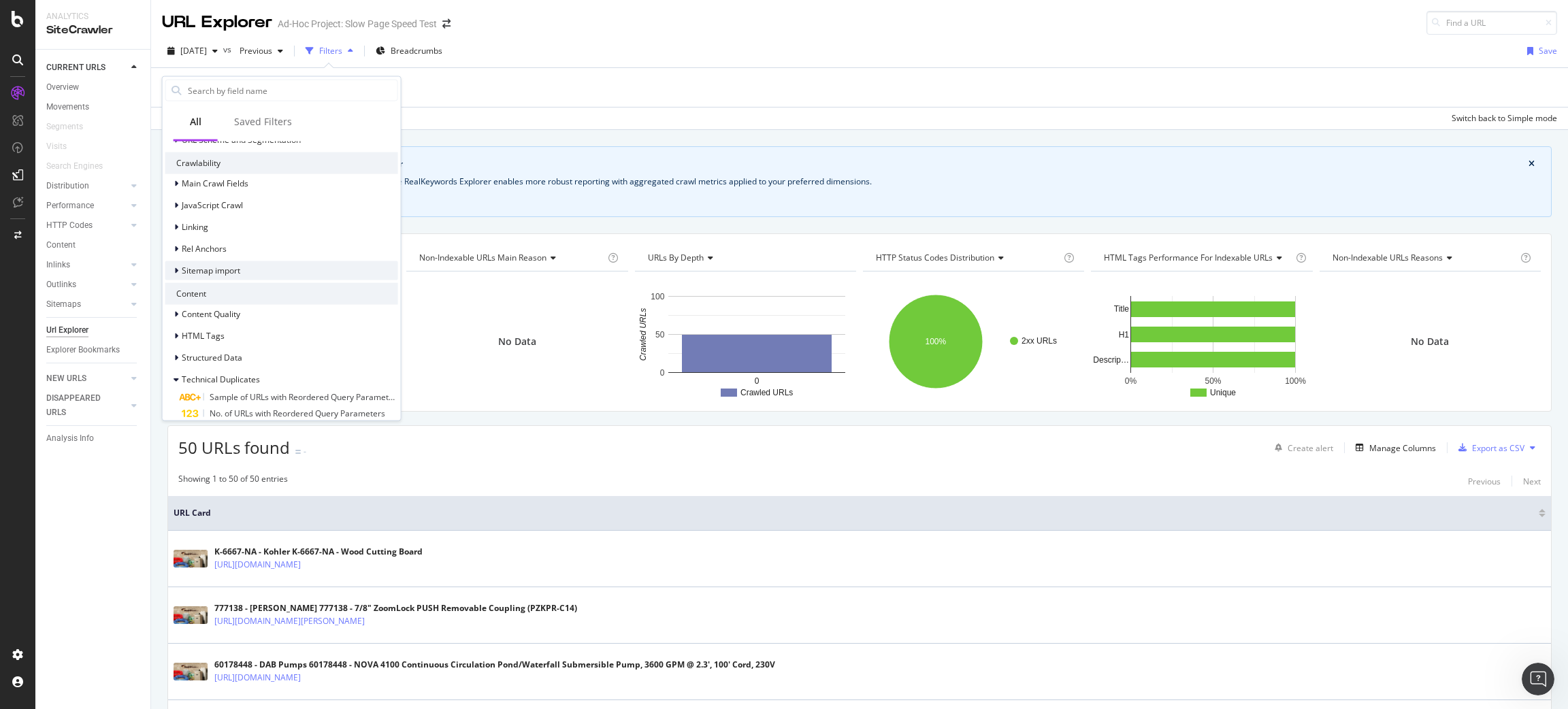
scroll to position [173, 0]
click at [219, 347] on span "Structured Data" at bounding box center [212, 347] width 60 height 12
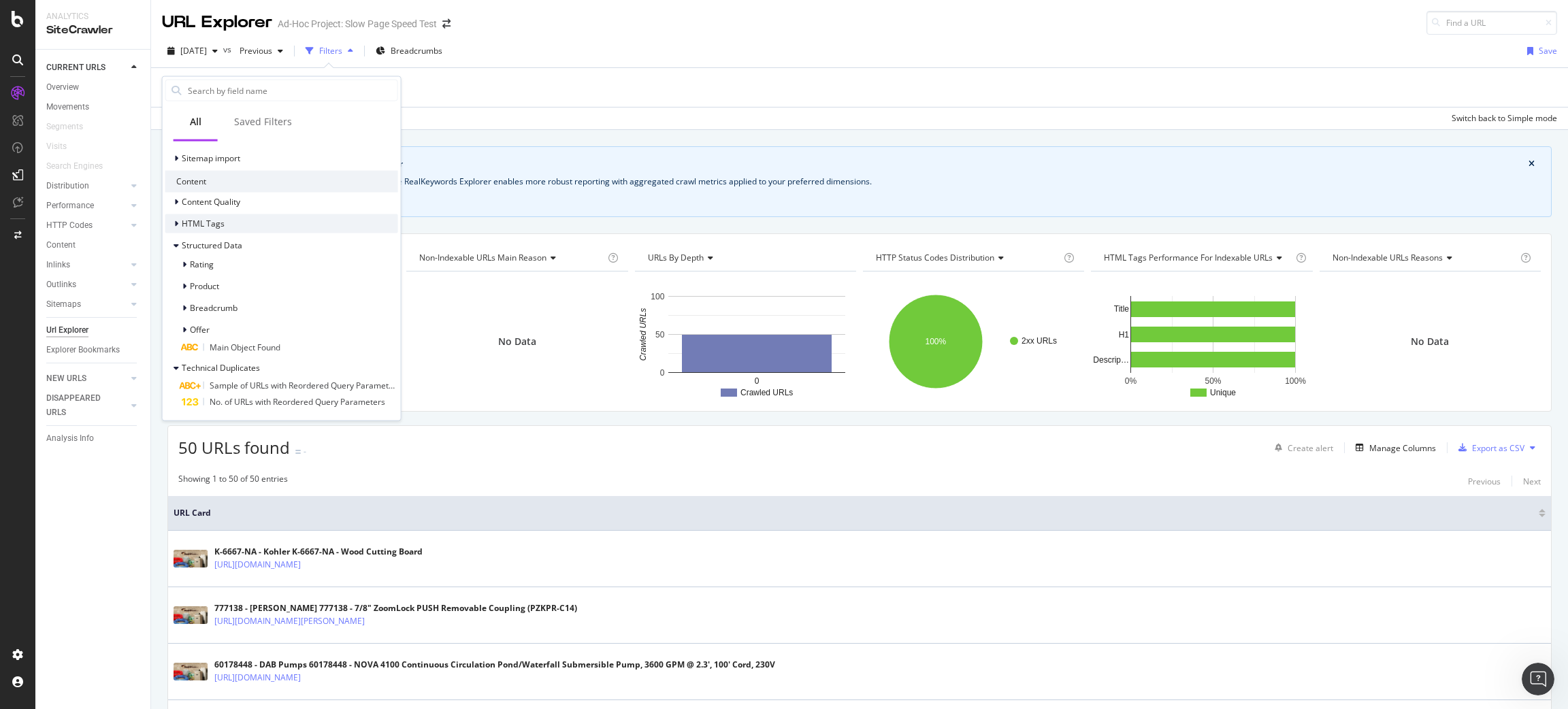
click at [251, 218] on div "HTML Tags" at bounding box center [281, 223] width 233 height 19
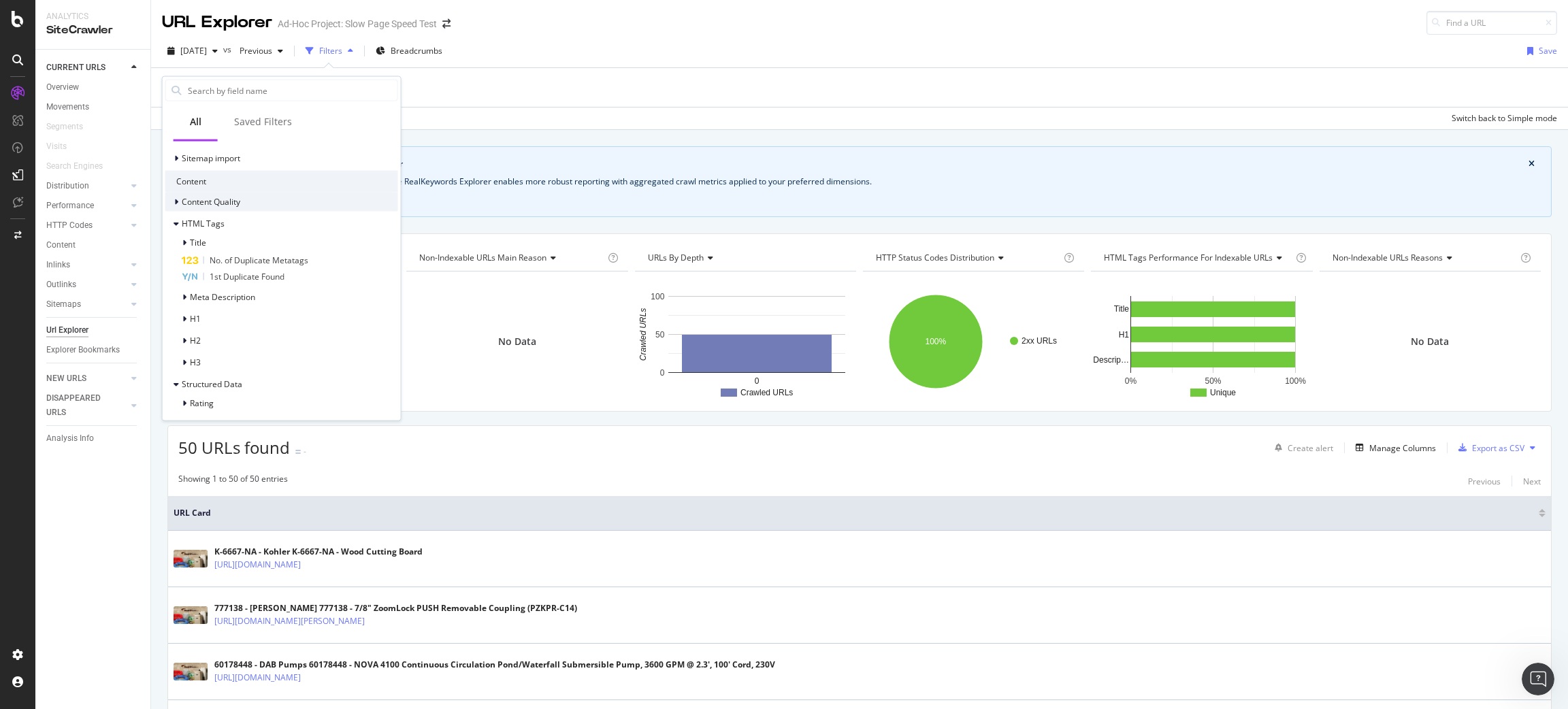
click at [254, 203] on div "Content Quality" at bounding box center [281, 202] width 233 height 19
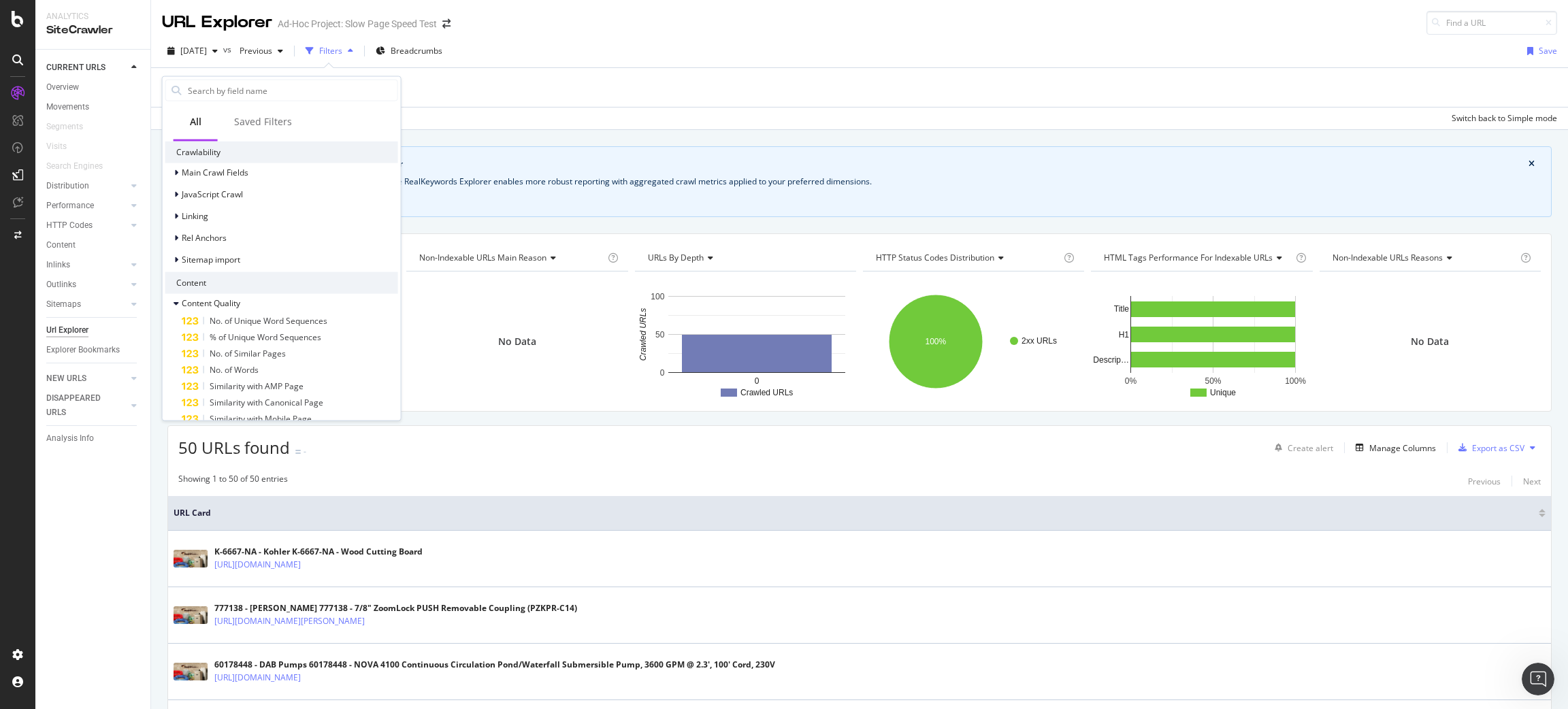
scroll to position [172, 0]
click at [224, 169] on span "Main Crawl Fields" at bounding box center [214, 173] width 66 height 12
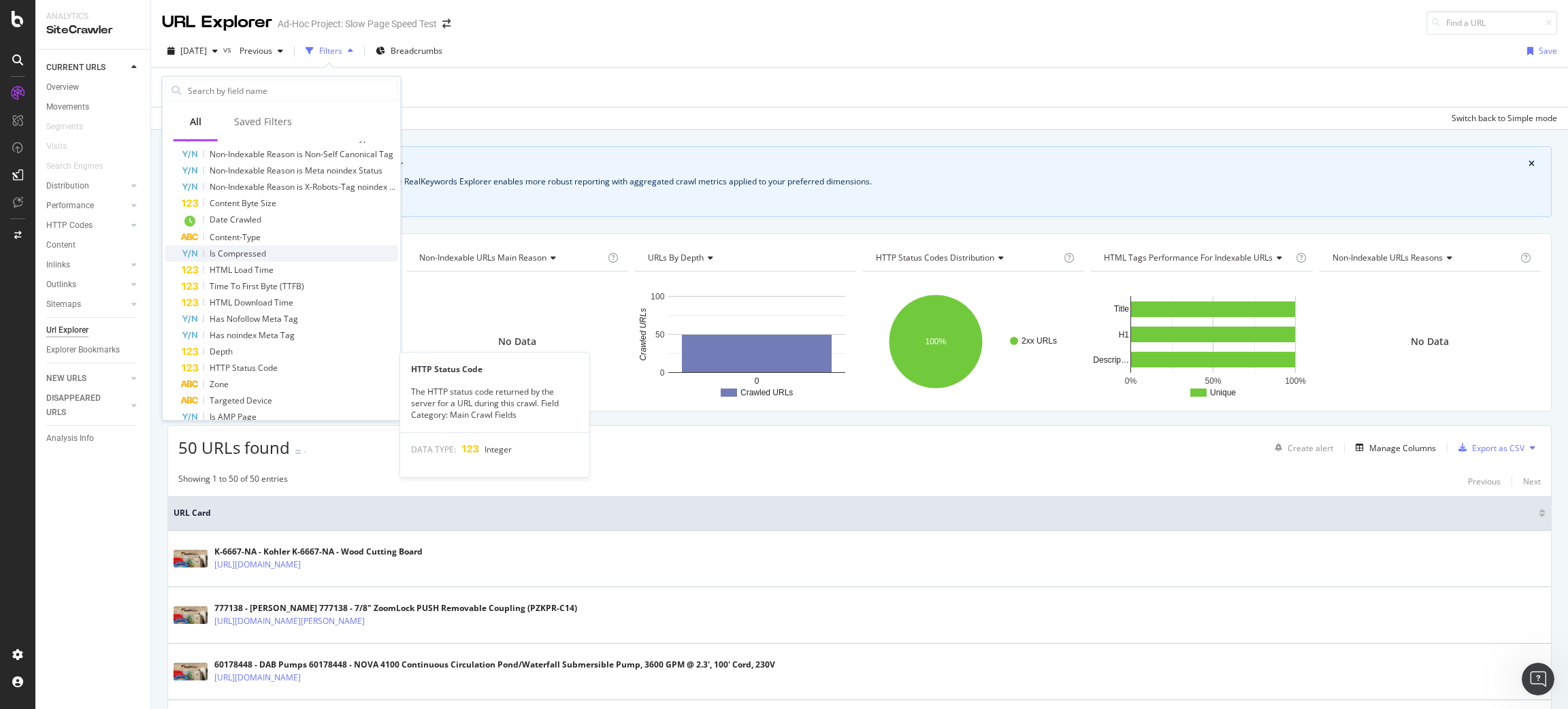
scroll to position [376, 0]
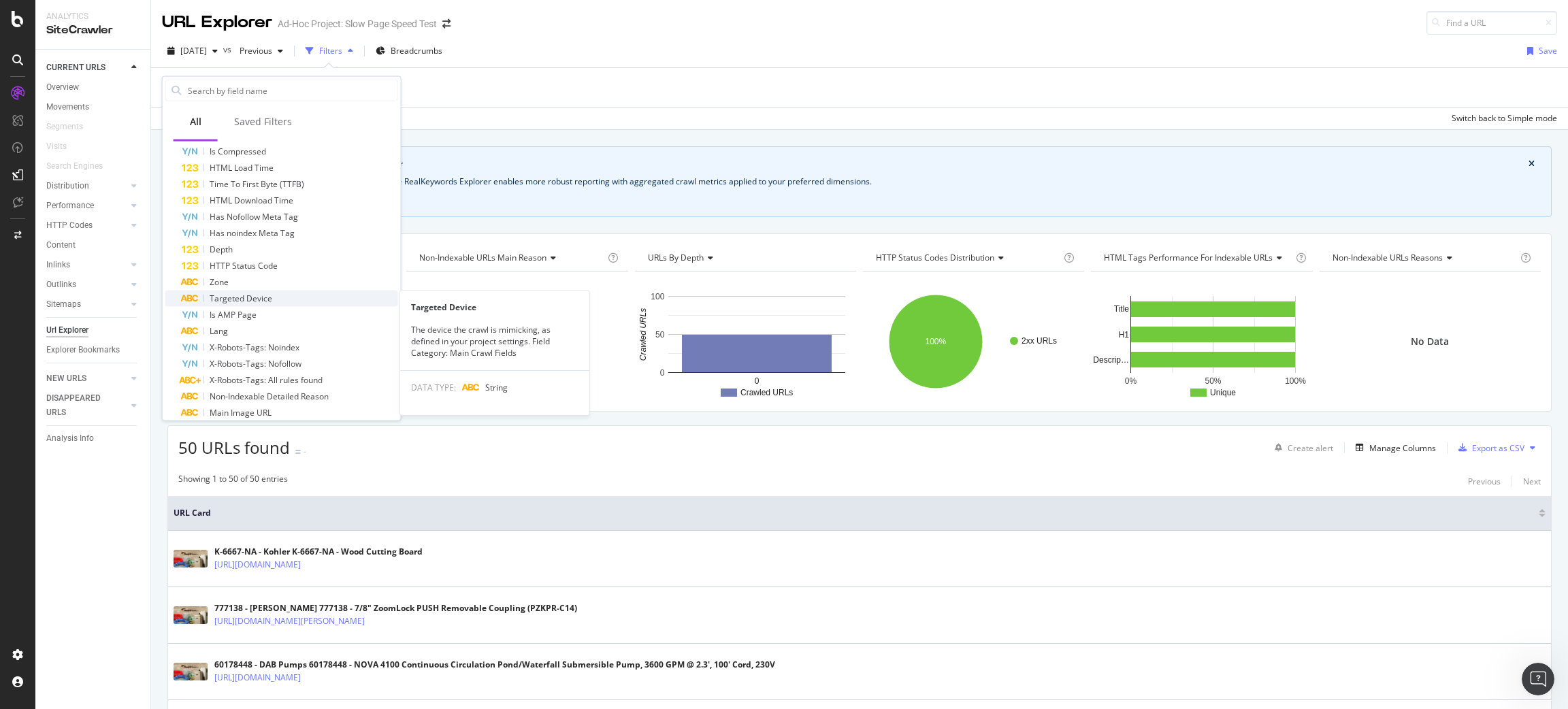
click at [260, 301] on span "Targeted Device" at bounding box center [241, 298] width 63 height 12
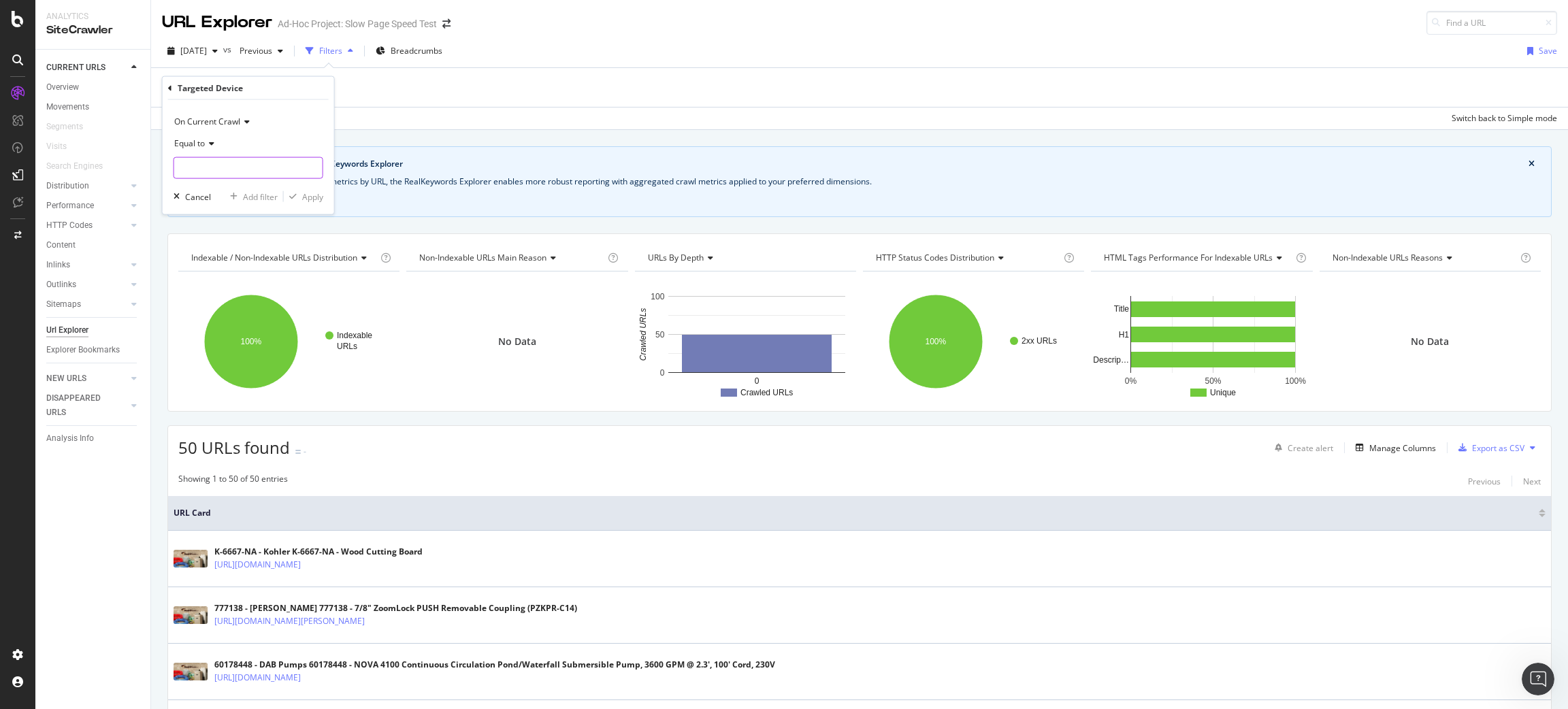
click at [252, 171] on input "text" at bounding box center [248, 168] width 149 height 22
click at [254, 183] on span "mobile" at bounding box center [233, 186] width 112 height 12
type input "mobile"
click at [258, 167] on input "mobile" at bounding box center [238, 168] width 128 height 22
type input "de"
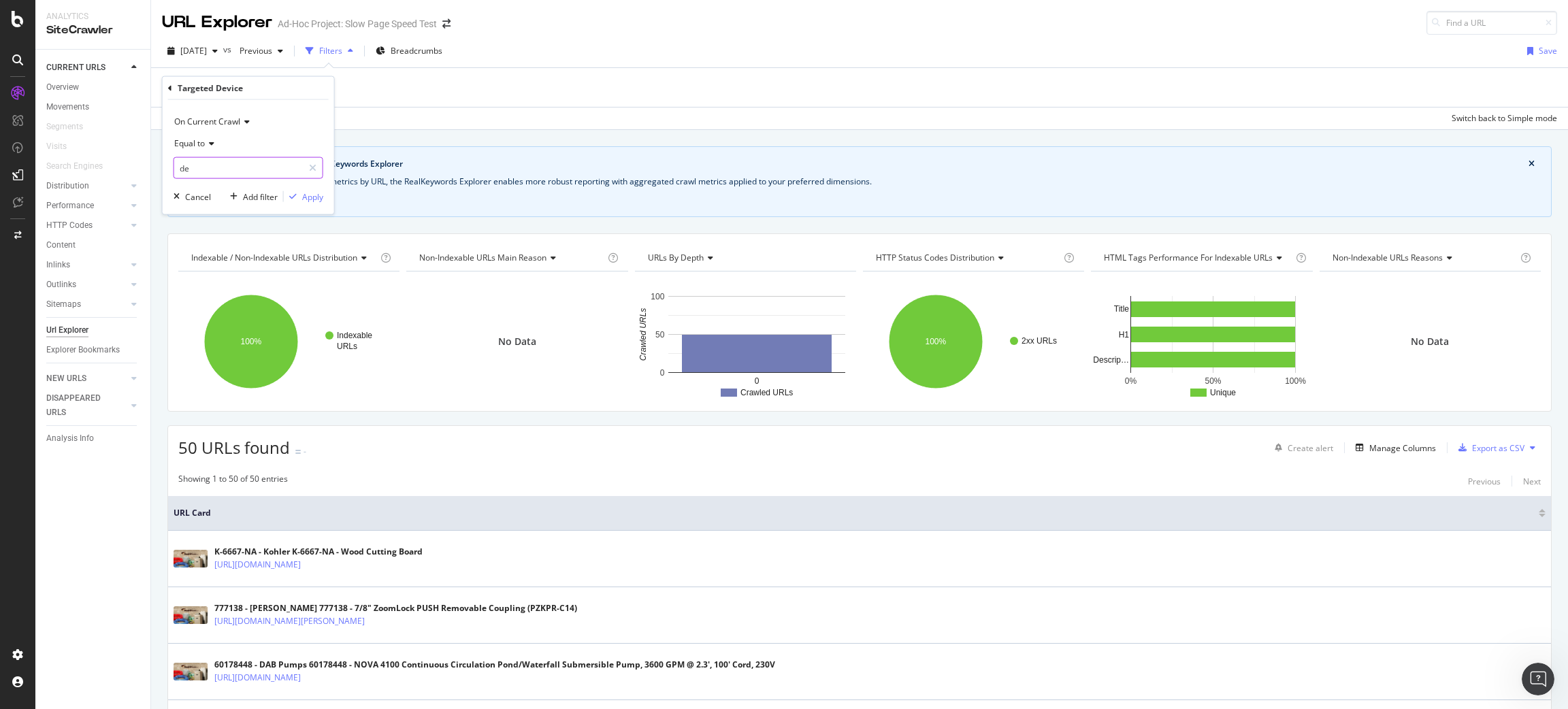
click at [275, 169] on input "de" at bounding box center [238, 168] width 128 height 22
click at [216, 212] on div "Targeted Device On Current Crawl Equal to mobile 50 URLS Cancel Add filter Apply" at bounding box center [249, 145] width 173 height 139
drag, startPoint x: 18, startPoint y: 561, endPoint x: 39, endPoint y: 544, distance: 27.0
click at [18, 561] on div at bounding box center [18, 363] width 33 height 561
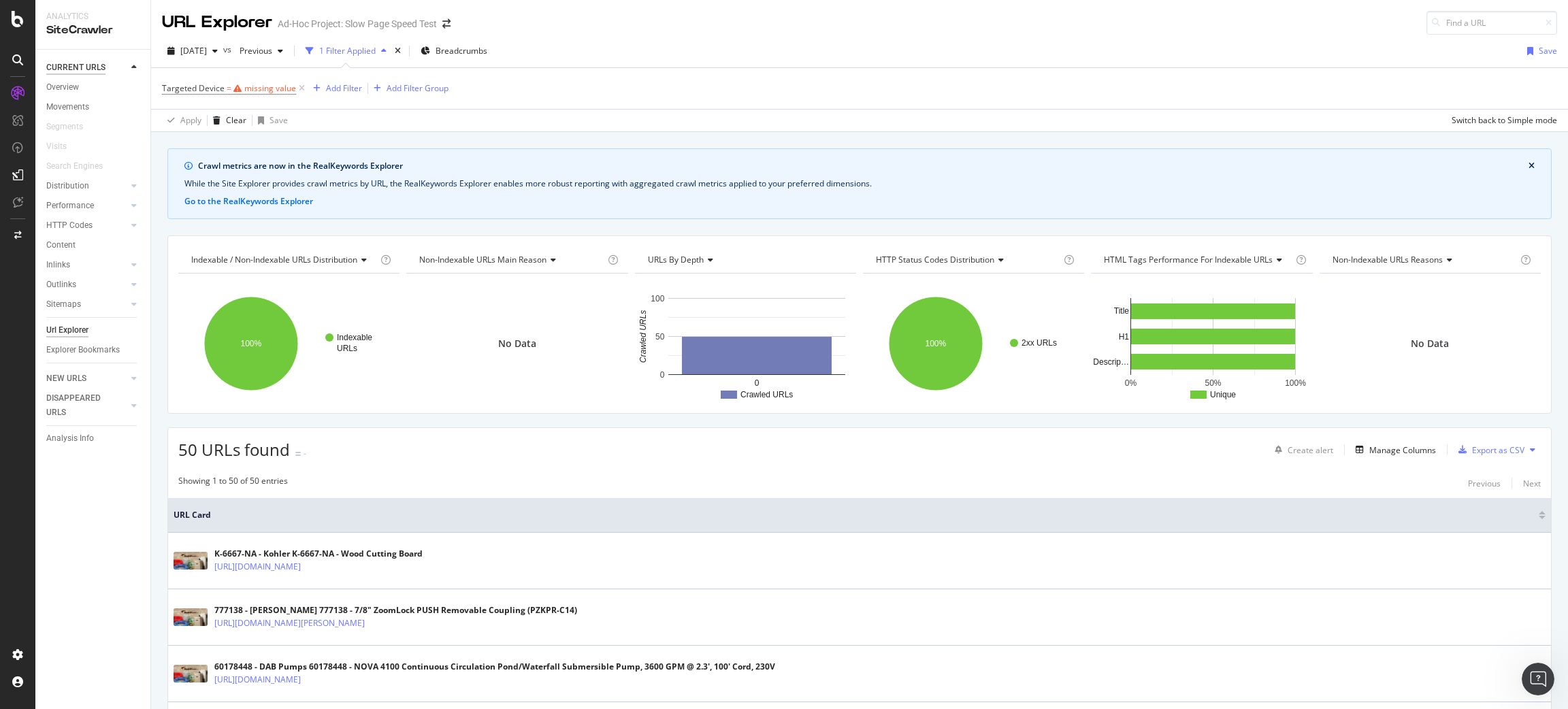
click at [84, 69] on div "CURRENT URLS" at bounding box center [76, 67] width 59 height 14
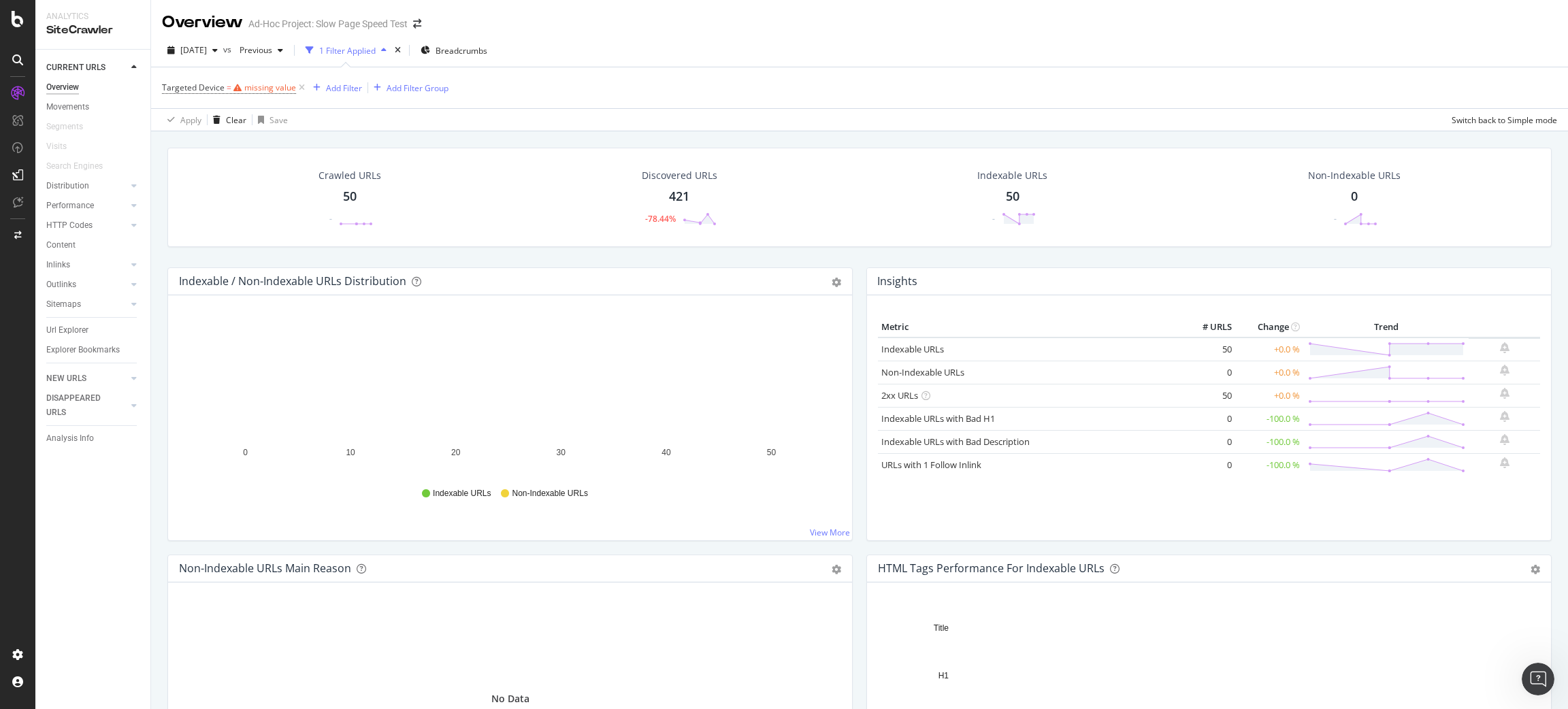
click at [98, 37] on div "SiteCrawler" at bounding box center [92, 30] width 93 height 16
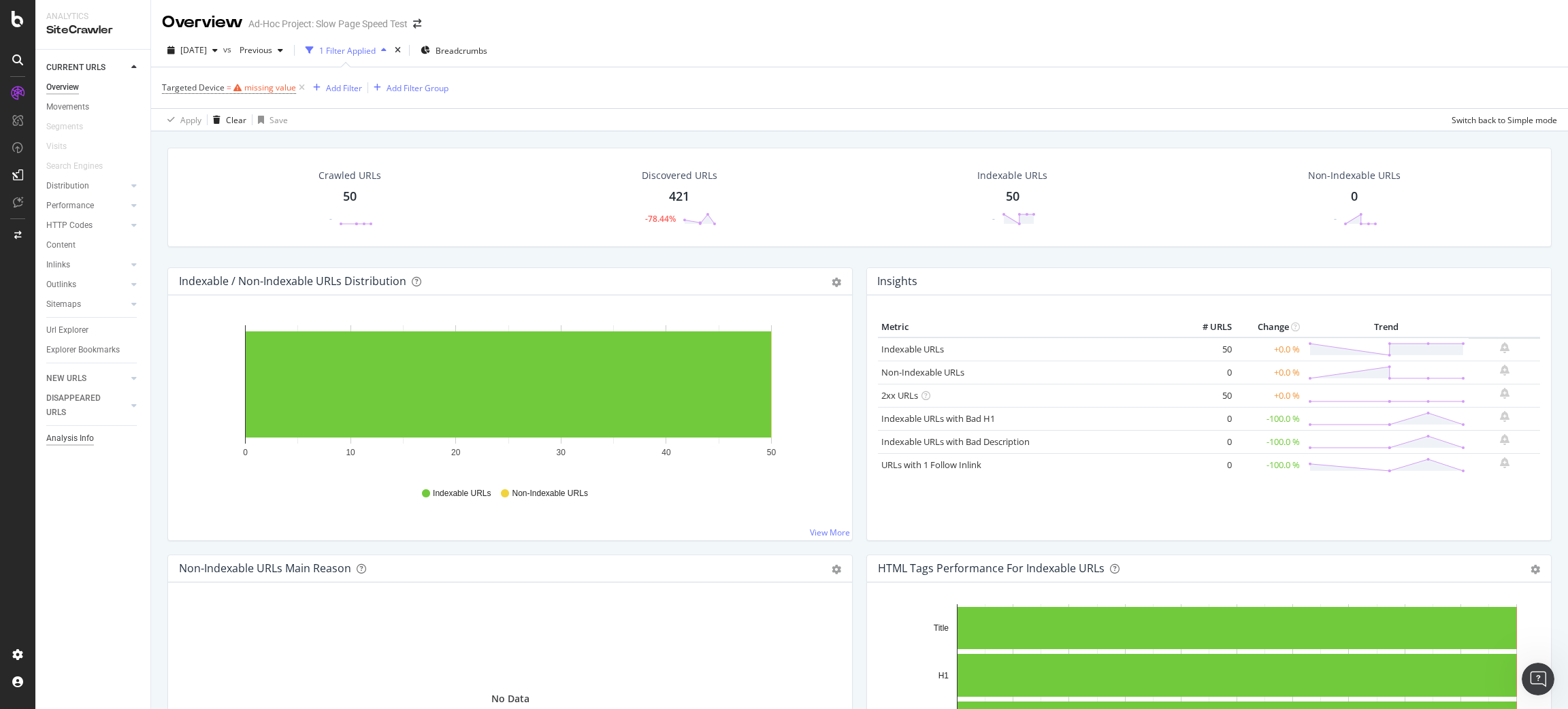
click at [84, 440] on div "Analysis Info" at bounding box center [70, 439] width 48 height 14
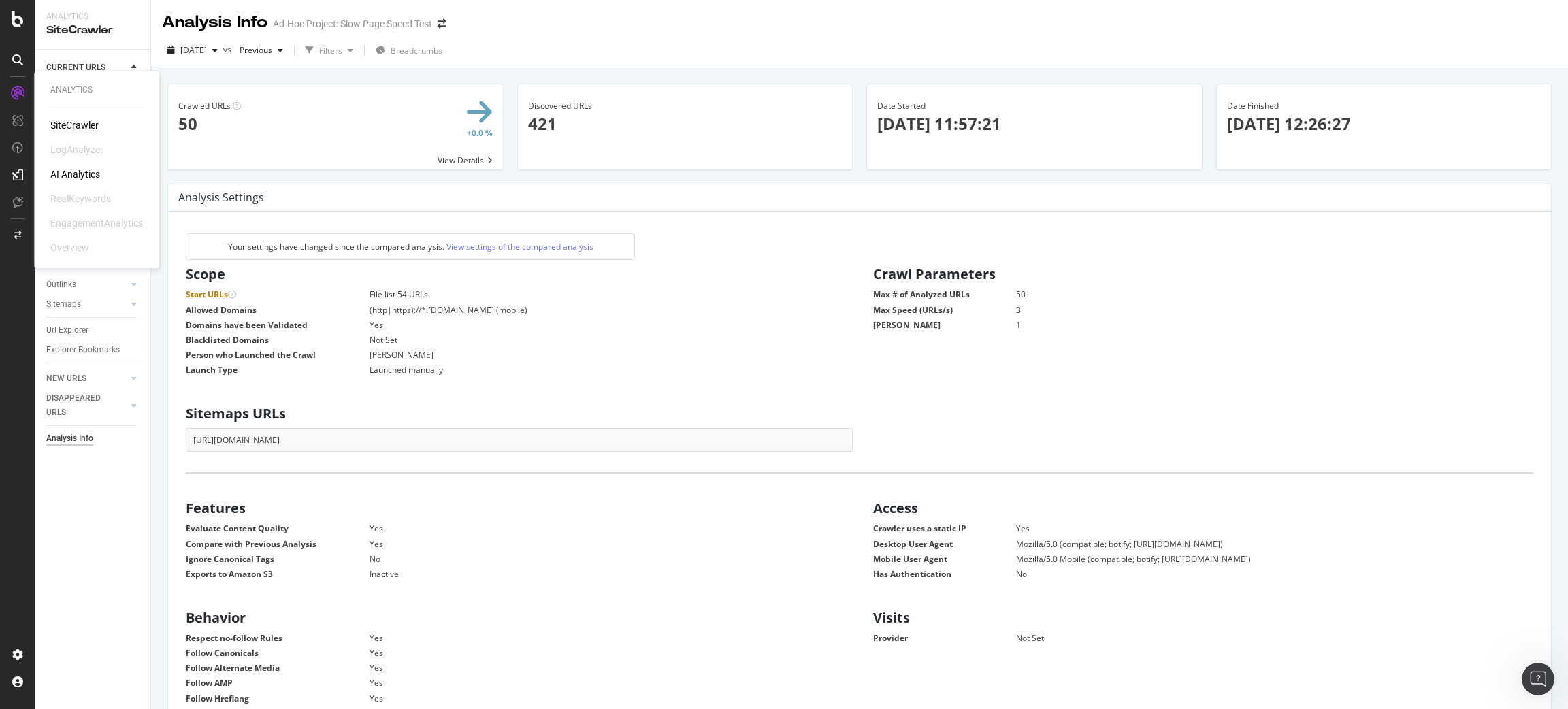
click at [15, 84] on div at bounding box center [18, 93] width 22 height 22
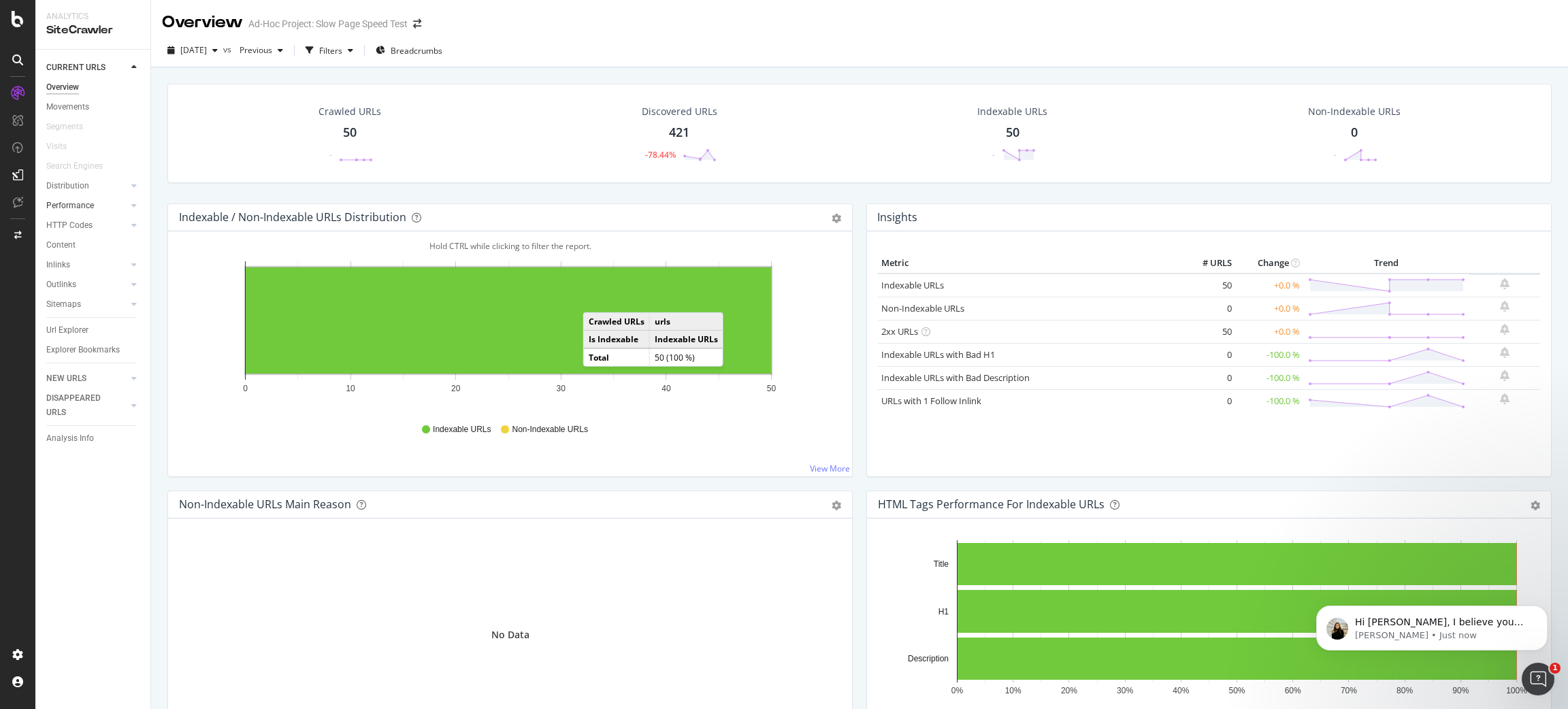
click at [95, 199] on link "Performance" at bounding box center [87, 206] width 81 height 14
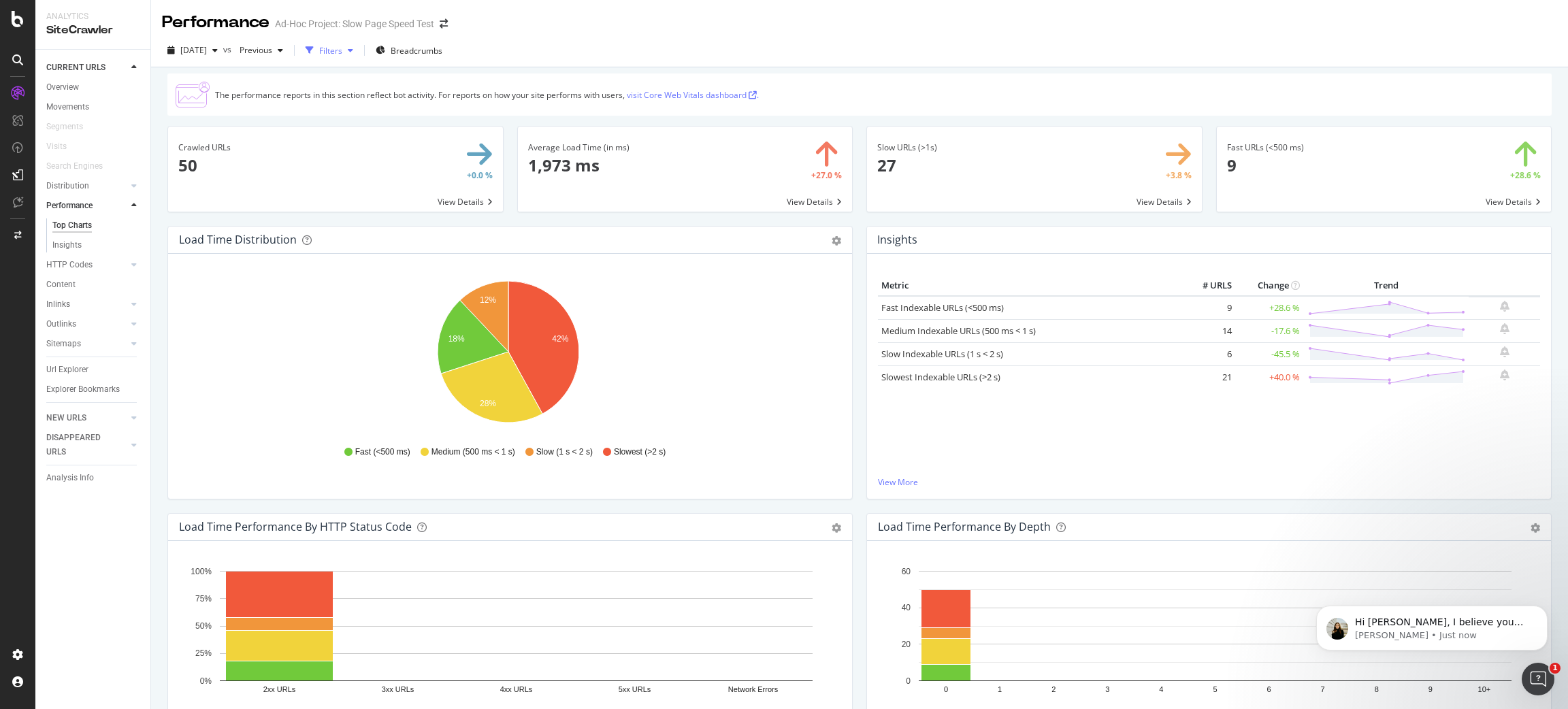
click at [343, 55] on div "Filters" at bounding box center [331, 50] width 24 height 12
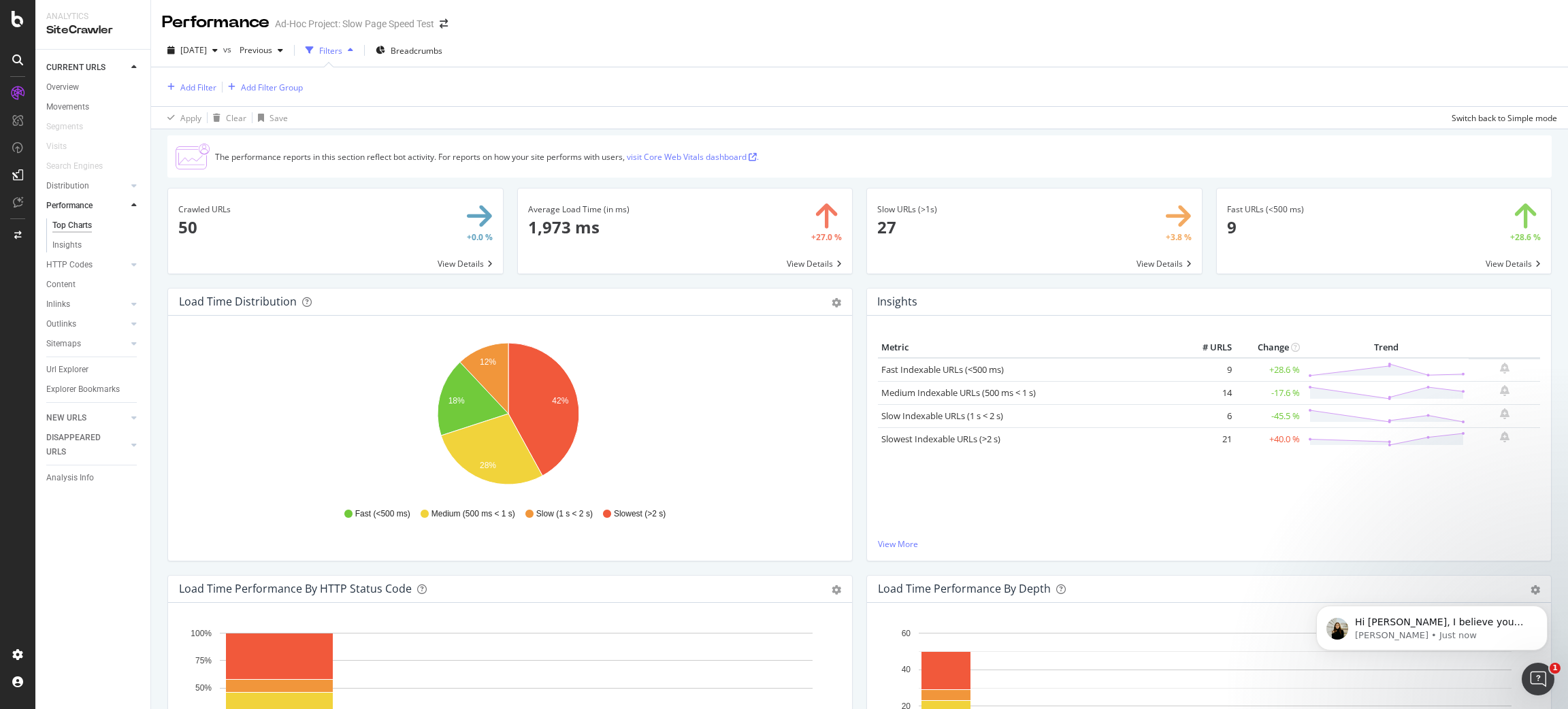
click at [270, 97] on div "Add Filter Add Filter Group" at bounding box center [859, 87] width 1395 height 39
click at [278, 84] on div "Add Filter Group" at bounding box center [272, 87] width 62 height 12
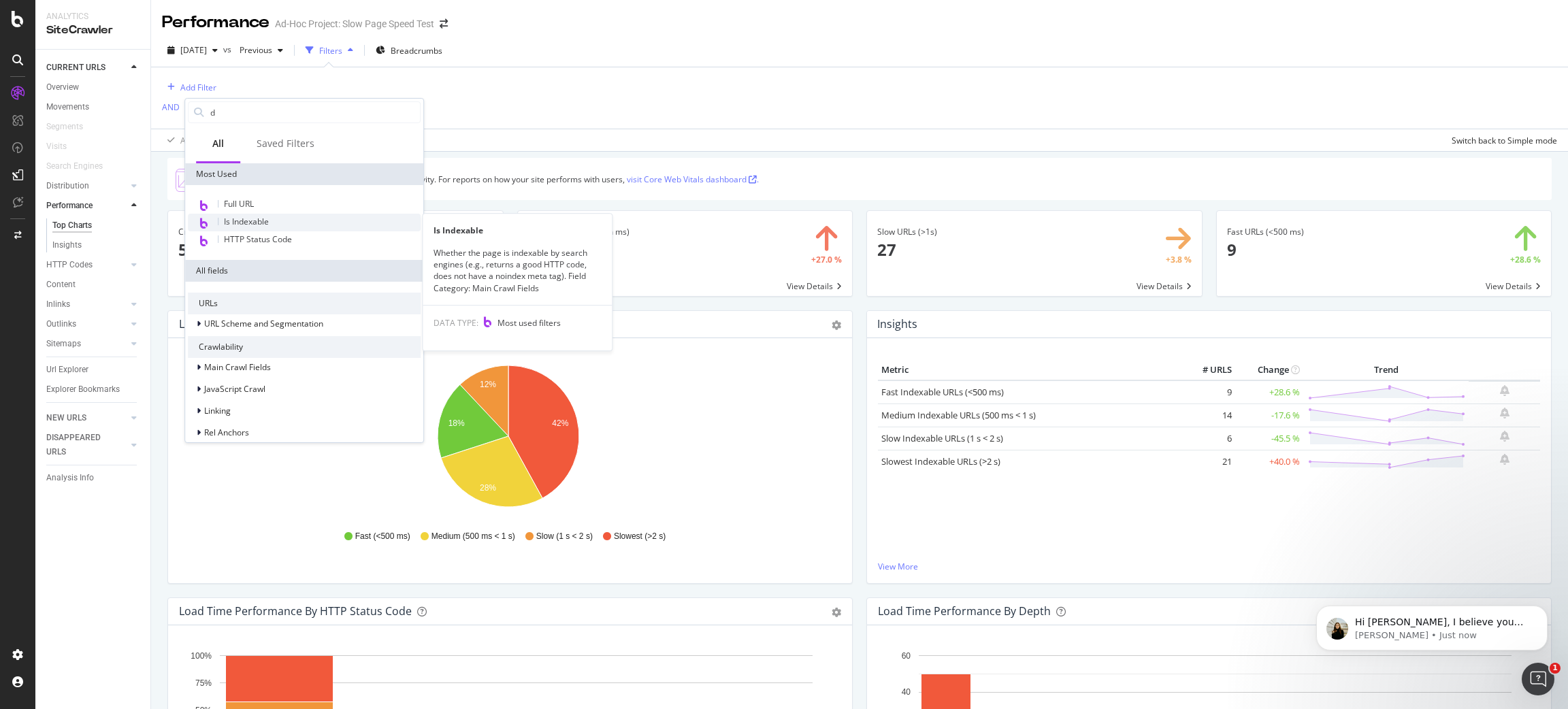
type input "de"
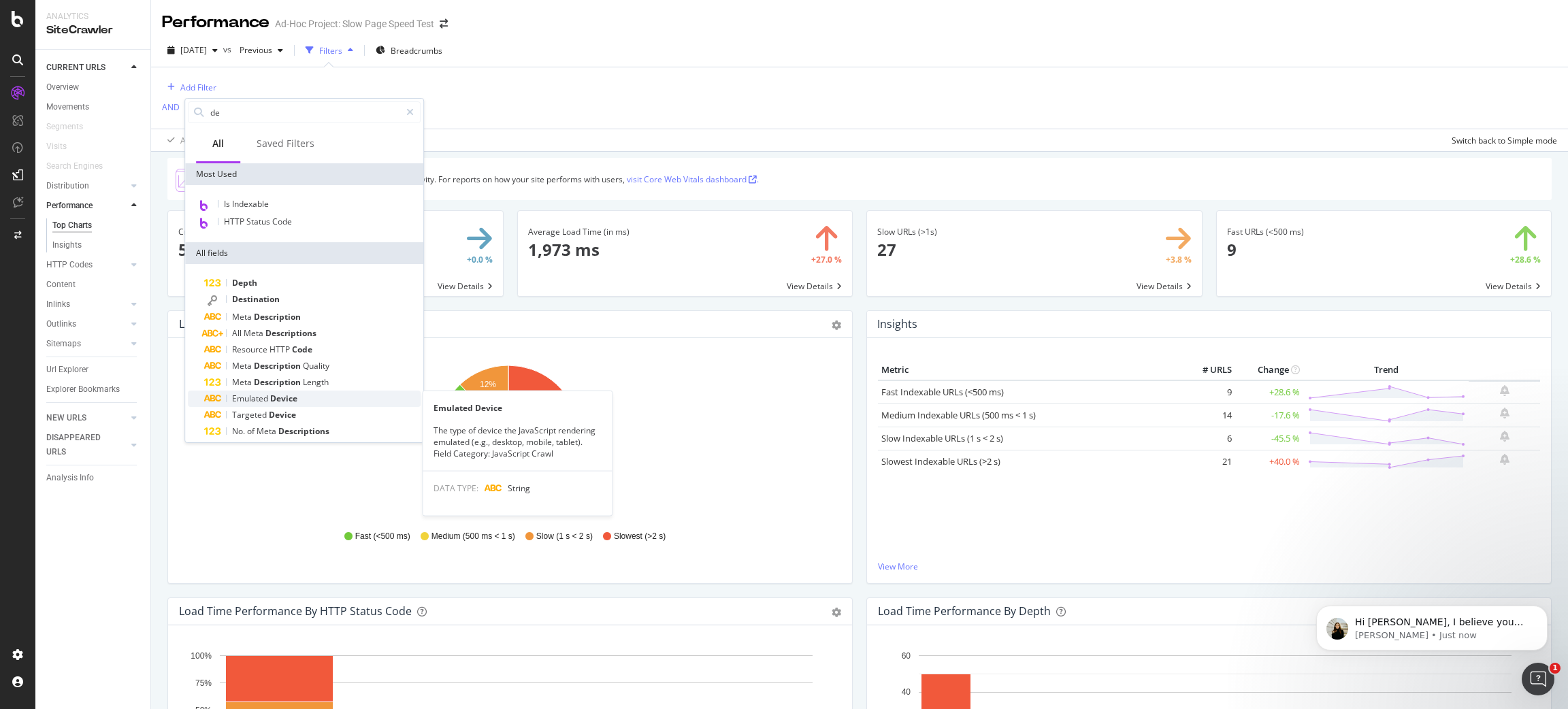
click at [280, 400] on span "Device" at bounding box center [284, 398] width 27 height 12
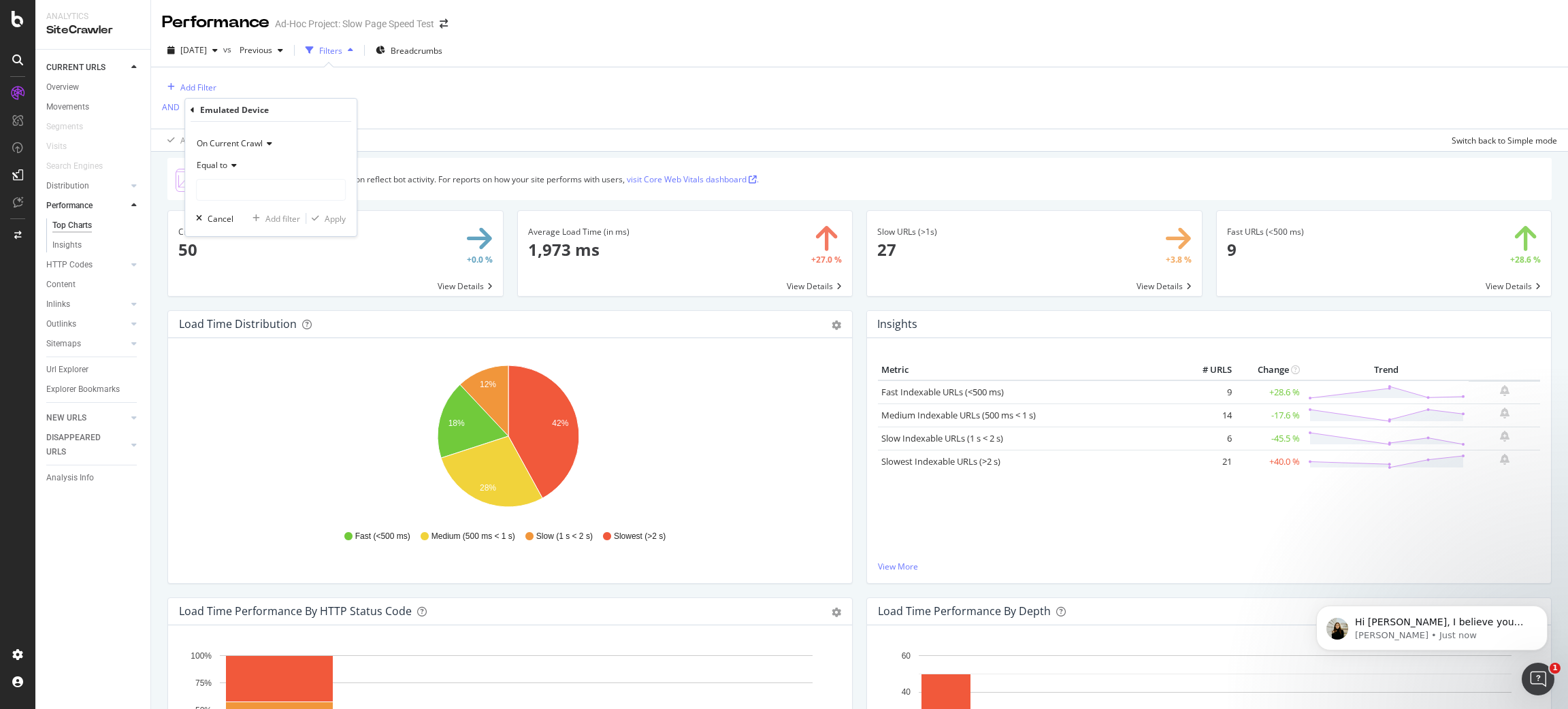
click at [275, 176] on div "Equal to" at bounding box center [270, 165] width 149 height 22
click at [270, 188] on div "Equal to" at bounding box center [271, 193] width 145 height 18
click at [270, 188] on input "text" at bounding box center [270, 190] width 149 height 22
click at [197, 106] on div "Emulated Device" at bounding box center [270, 110] width 160 height 24
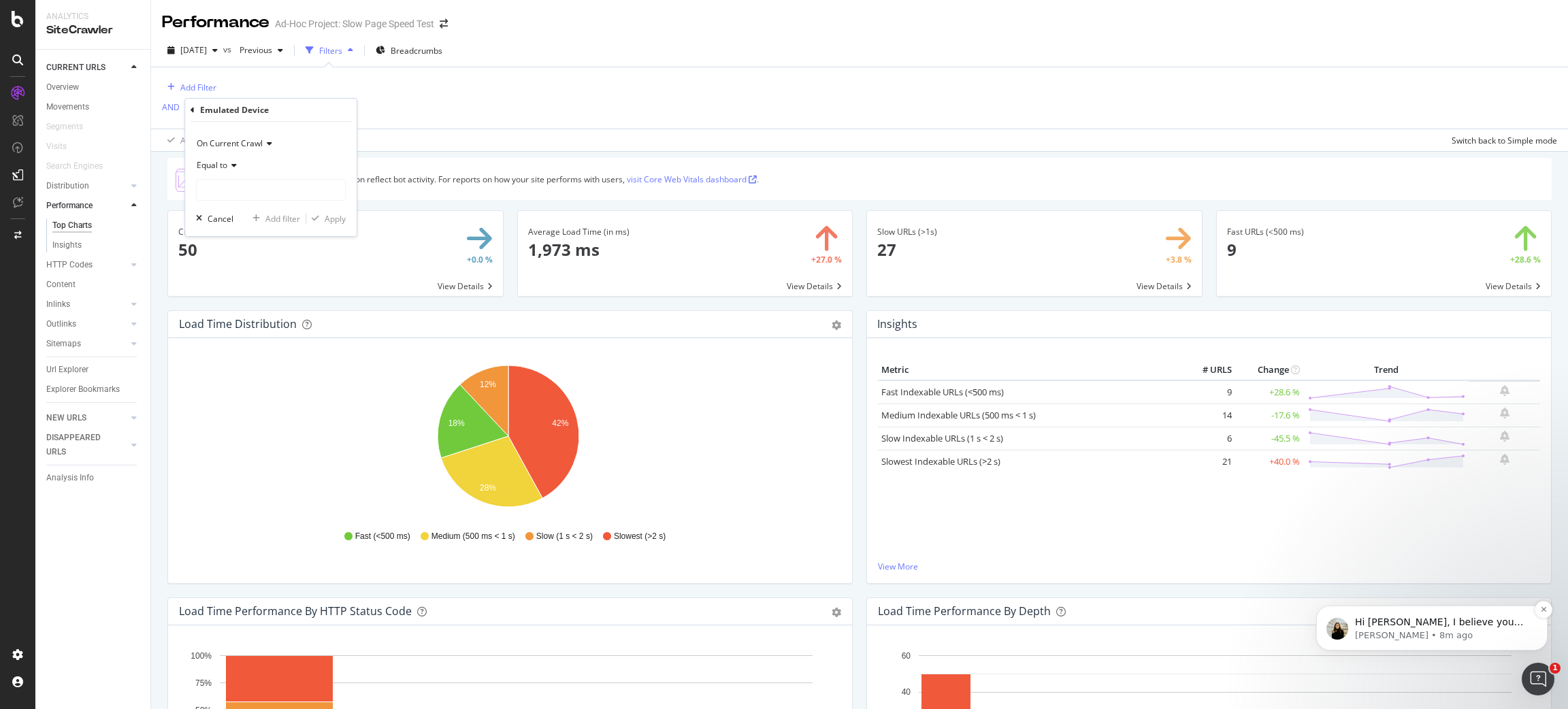
click at [1443, 643] on div "Hi Alejandra, I believe you should be able to search Custom-Header in the HTML …" at bounding box center [1431, 628] width 231 height 45
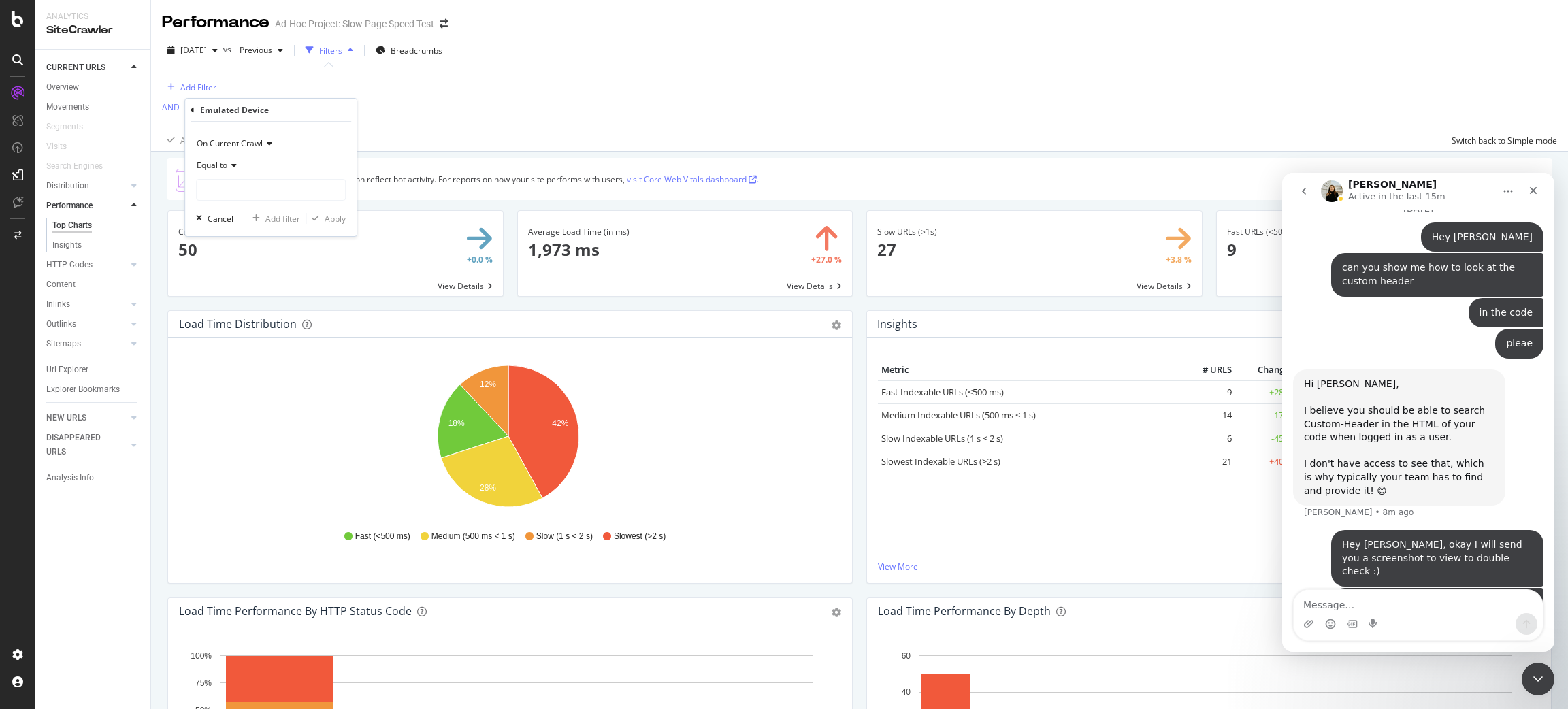
scroll to position [2760, 0]
